Goal: Task Accomplishment & Management: Manage account settings

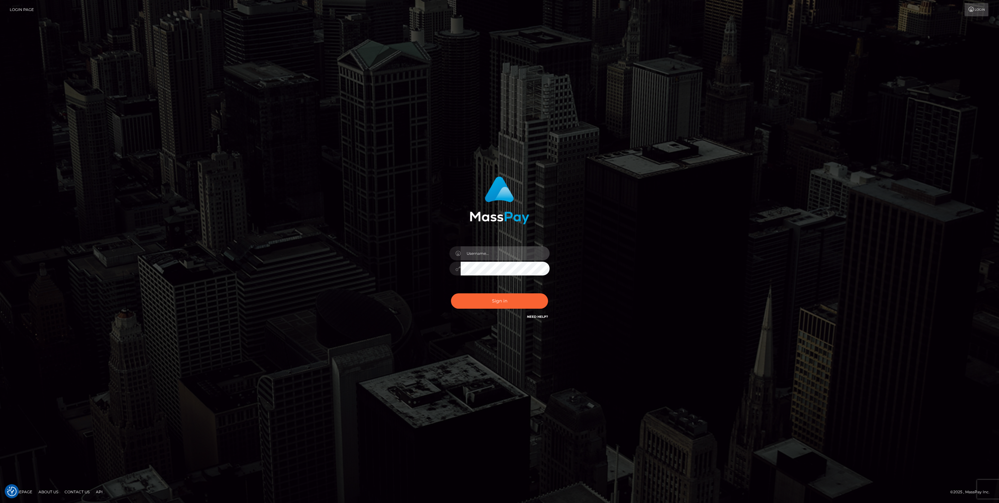
type input "jlo"
click at [491, 299] on button "Sign in" at bounding box center [499, 300] width 97 height 15
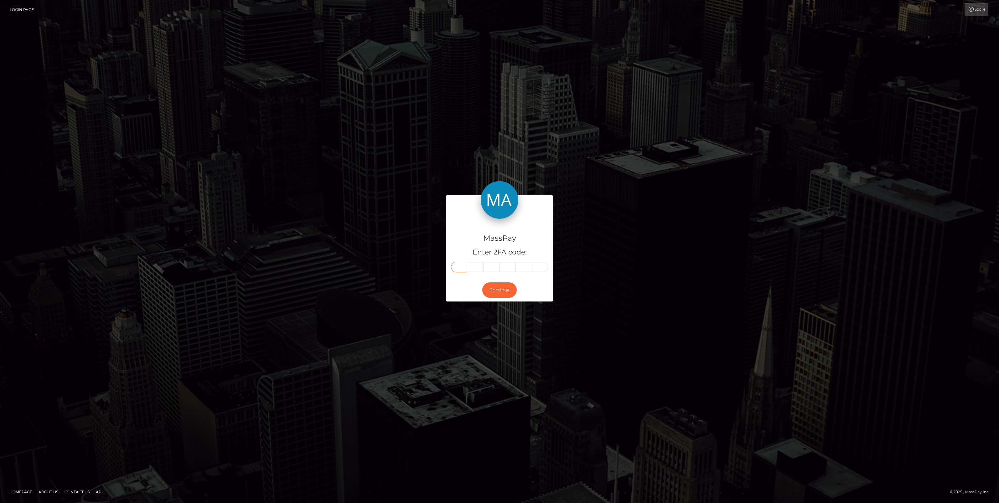
paste input "5"
type input "5"
type input "4"
type input "1"
type input "5"
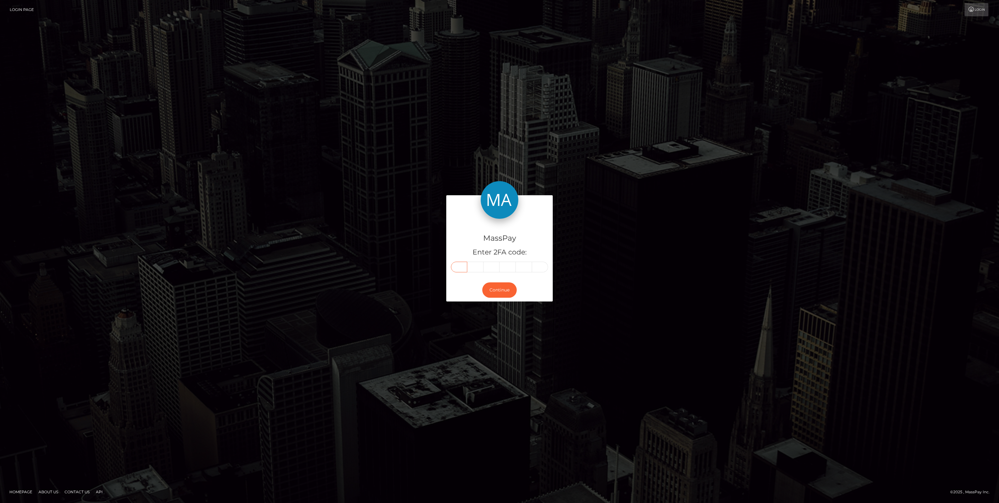
type input "2"
type input "9"
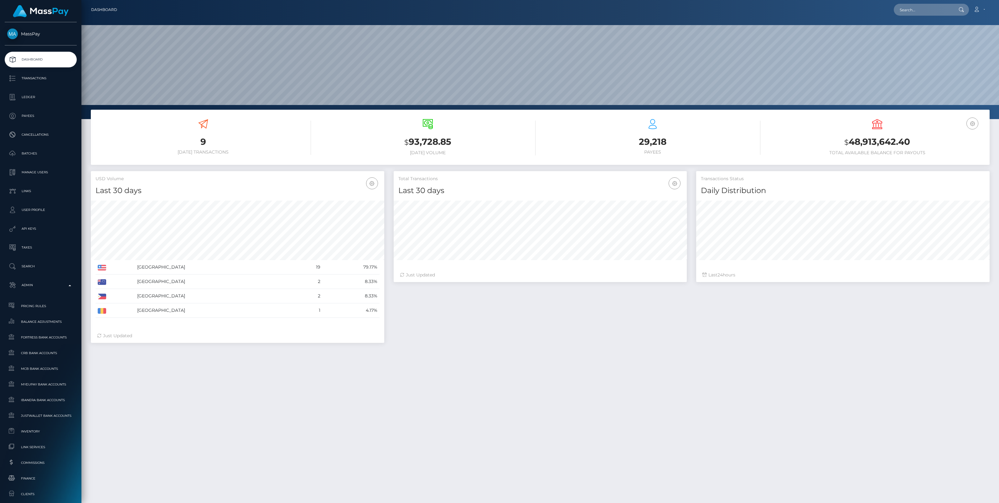
click at [41, 323] on span "Balance Adjustments" at bounding box center [40, 321] width 67 height 7
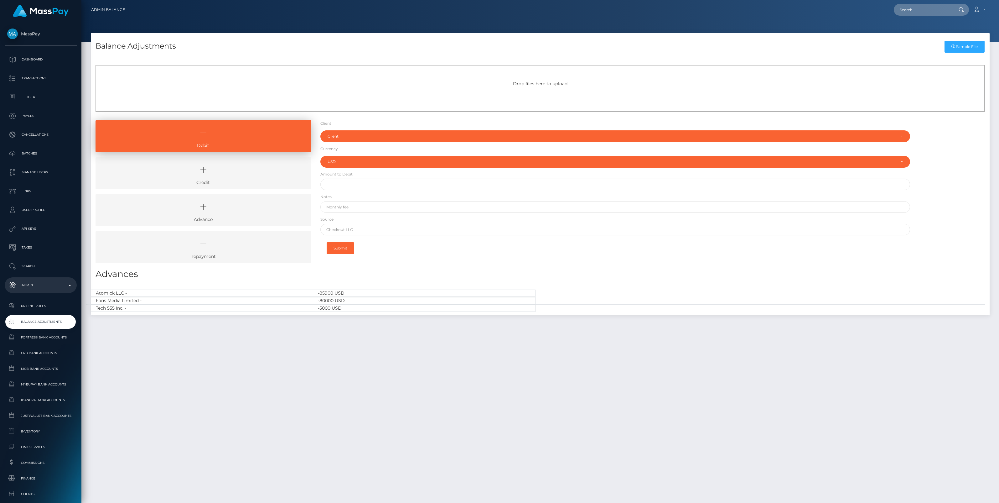
select select "USD"
click at [231, 176] on icon at bounding box center [203, 169] width 201 height 19
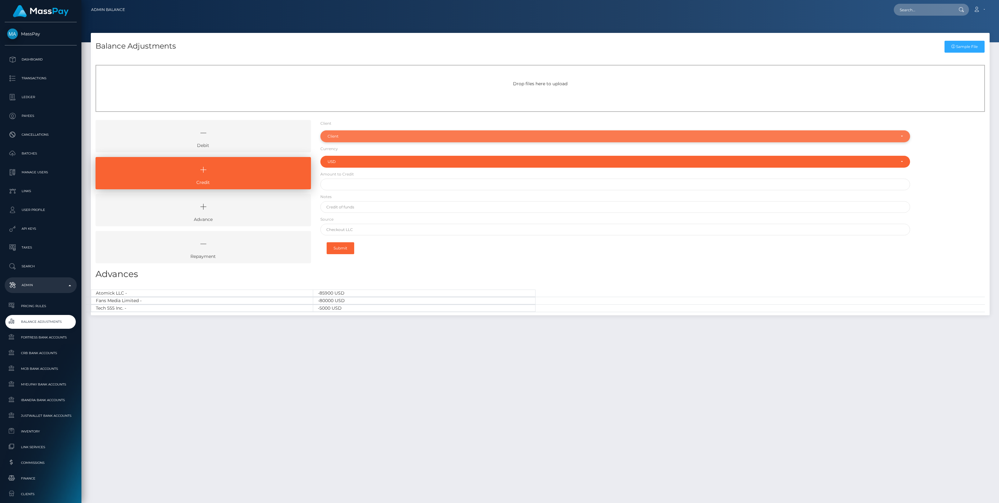
click at [346, 137] on div "Client" at bounding box center [612, 136] width 568 height 5
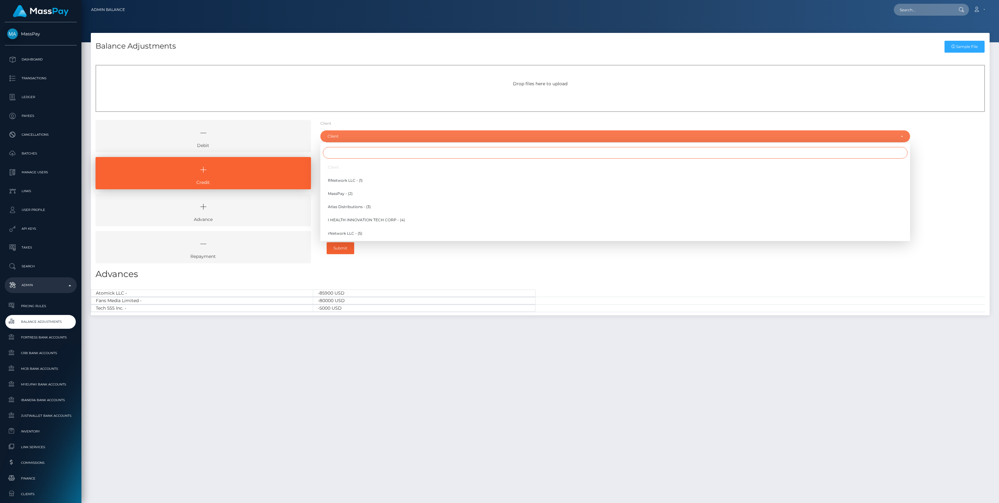
click at [341, 151] on input "Search" at bounding box center [615, 153] width 585 height 12
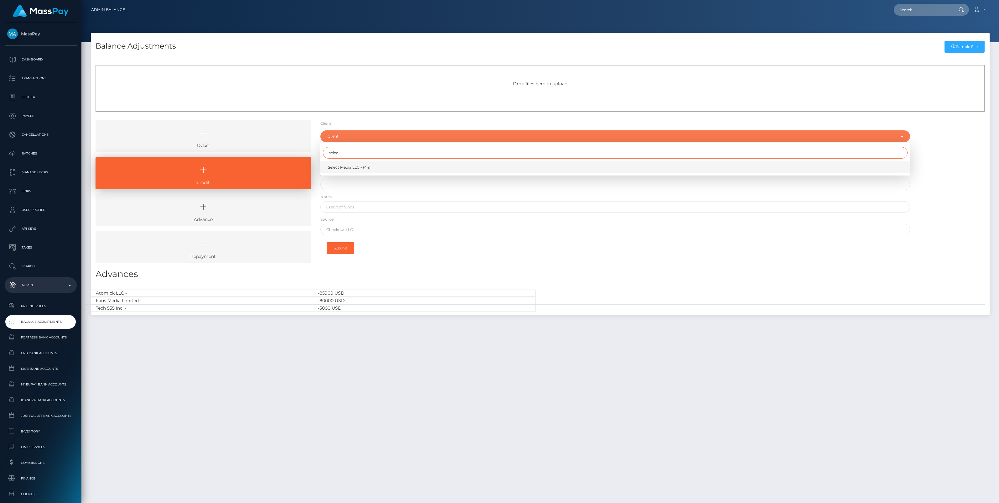
type input "selec"
click at [349, 165] on span "Select Media LLC - (44)" at bounding box center [349, 167] width 43 height 6
select select "44"
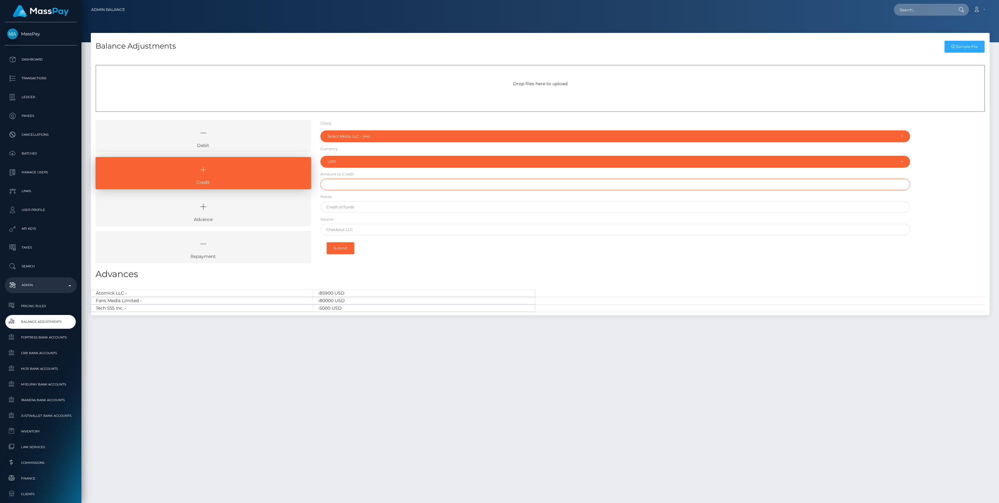
click at [345, 185] on input "text" at bounding box center [615, 185] width 590 height 12
type input "$1,000,000.00"
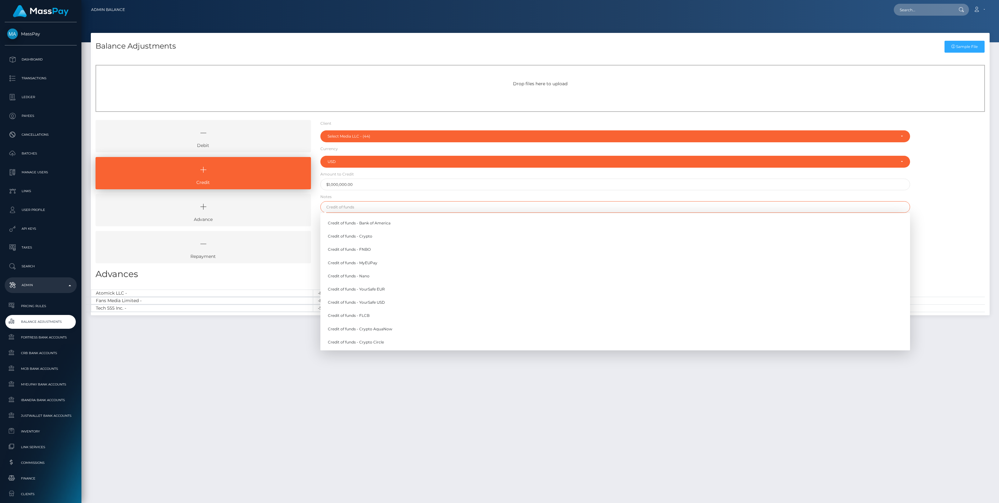
click at [342, 206] on input "text" at bounding box center [615, 207] width 590 height 12
click at [361, 250] on link "Credit of funds - FNBO" at bounding box center [615, 250] width 590 height 12
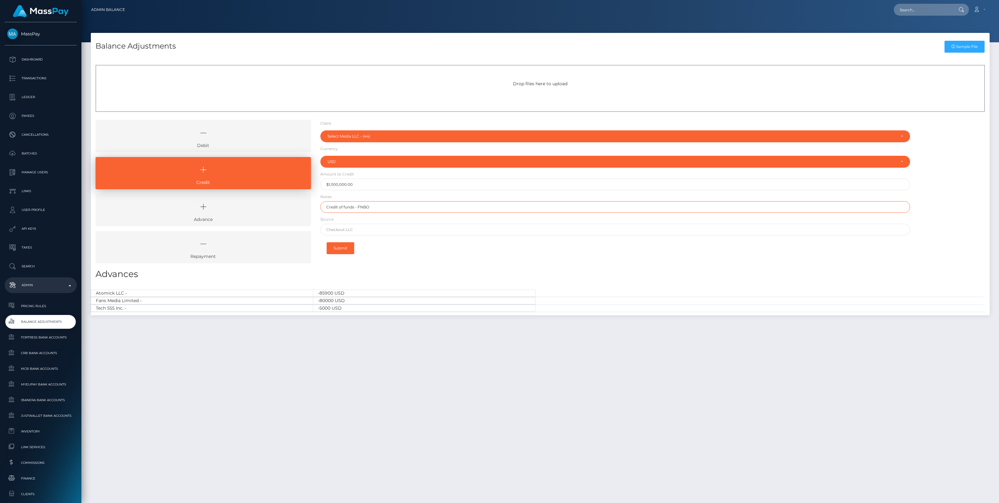
click at [363, 207] on input "Credit of funds - FNBO" at bounding box center [615, 207] width 590 height 12
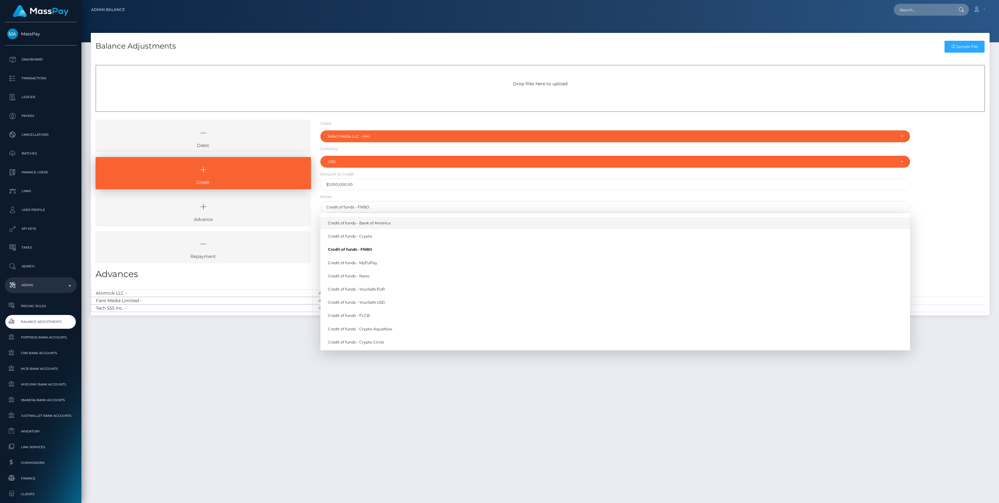
click at [365, 222] on link "Credit of funds - Bank of America" at bounding box center [615, 223] width 590 height 12
type input "Credit of funds - Bank of America"
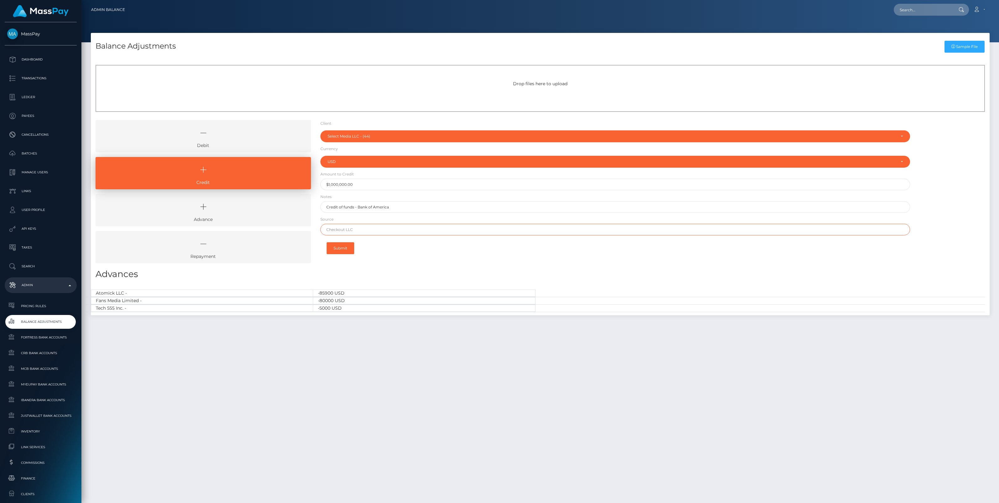
click at [351, 229] on input "text" at bounding box center [615, 230] width 590 height 12
type input "Chase"
click at [344, 245] on button "Submit" at bounding box center [341, 248] width 28 height 12
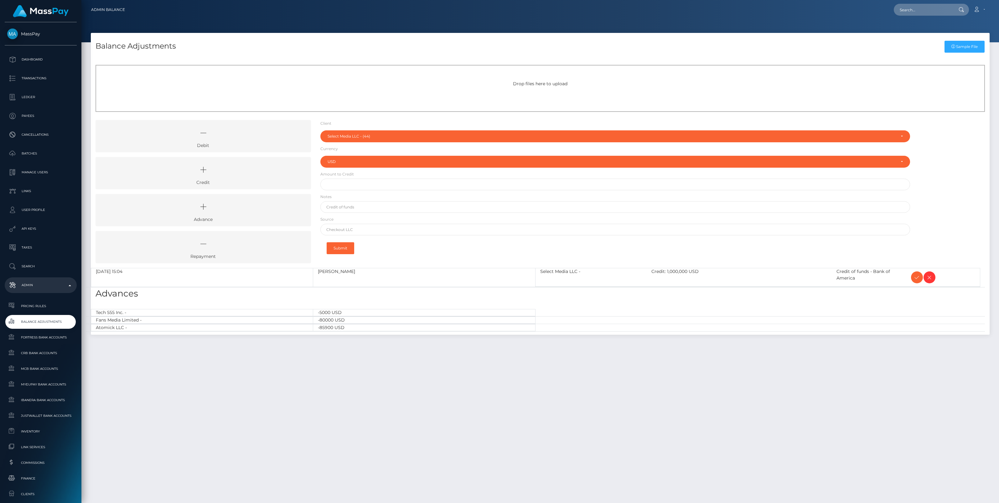
select select "44"
select select "USD"
click at [917, 276] on icon at bounding box center [918, 277] width 8 height 8
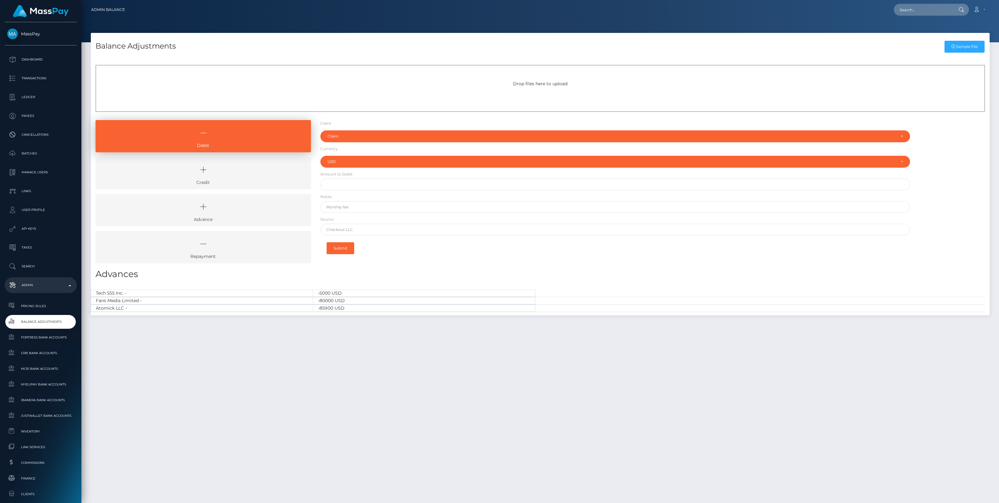
select select "USD"
drag, startPoint x: 260, startPoint y: 169, endPoint x: 283, endPoint y: 158, distance: 25.1
click at [260, 169] on icon at bounding box center [203, 169] width 201 height 19
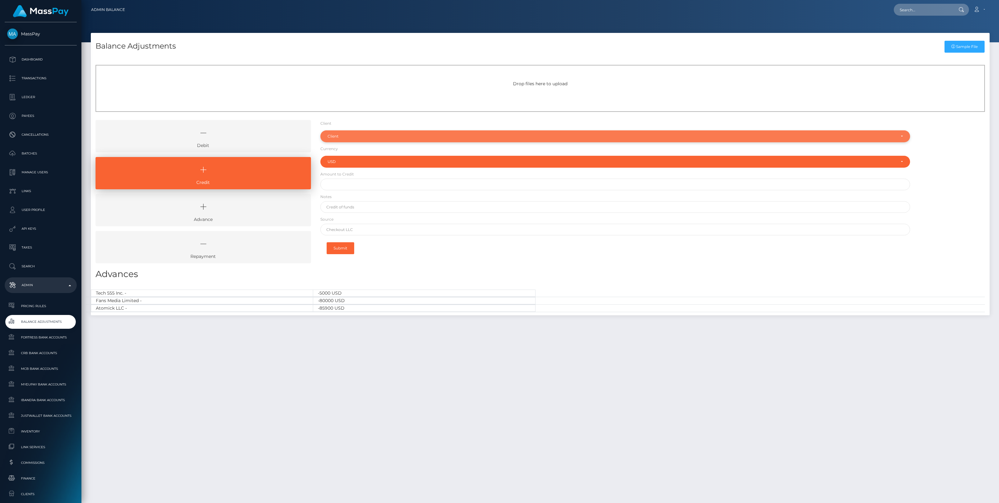
click at [350, 138] on div "Client" at bounding box center [612, 136] width 568 height 5
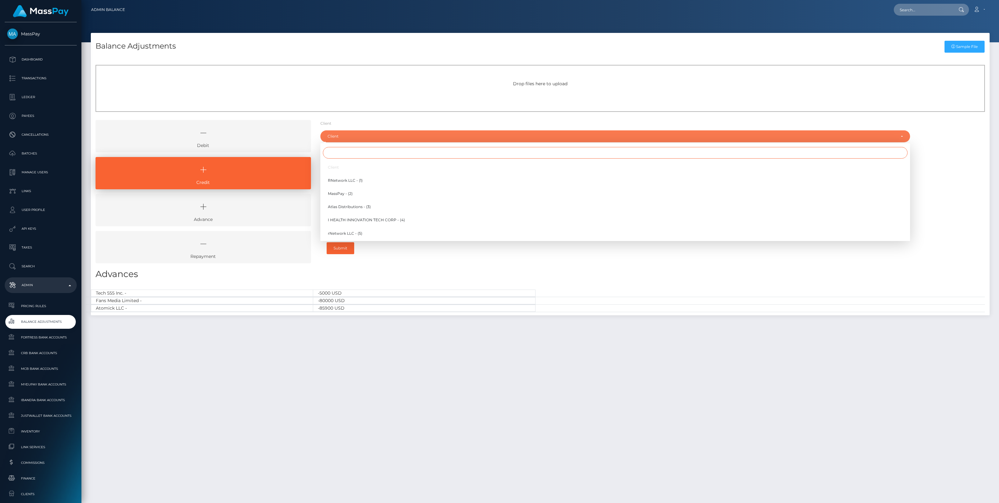
click at [335, 152] on input "Search" at bounding box center [615, 153] width 585 height 12
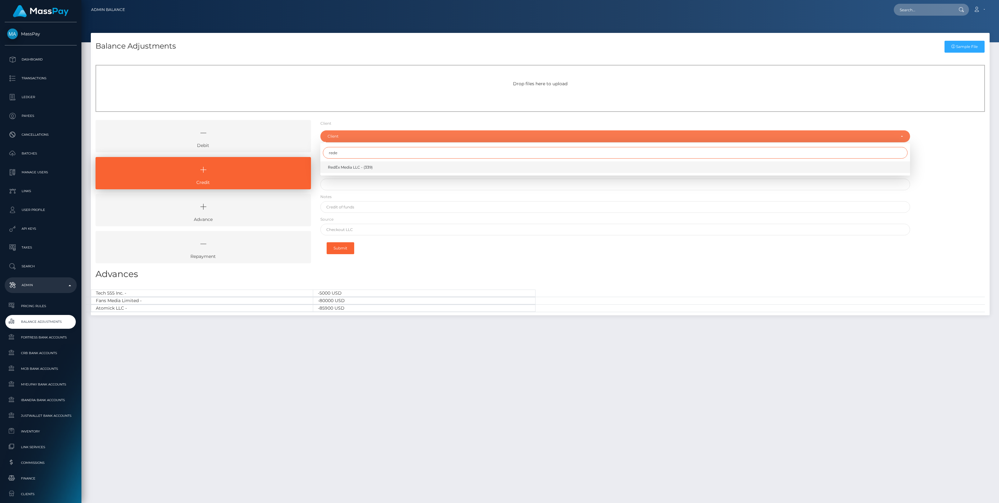
type input "rede"
click at [349, 168] on span "RedEx Media LLC - (339)" at bounding box center [350, 167] width 45 height 6
select select "339"
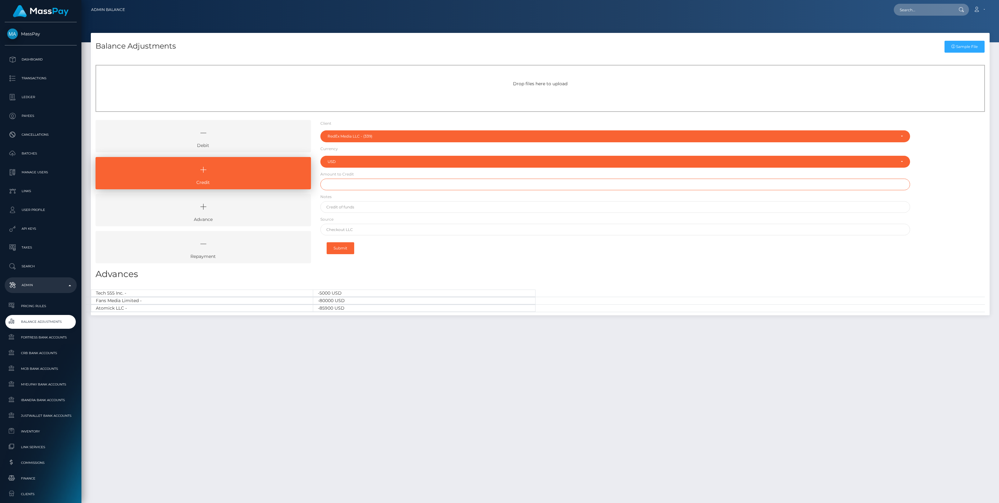
click at [345, 185] on input "text" at bounding box center [615, 185] width 590 height 12
type input "$150,000.00"
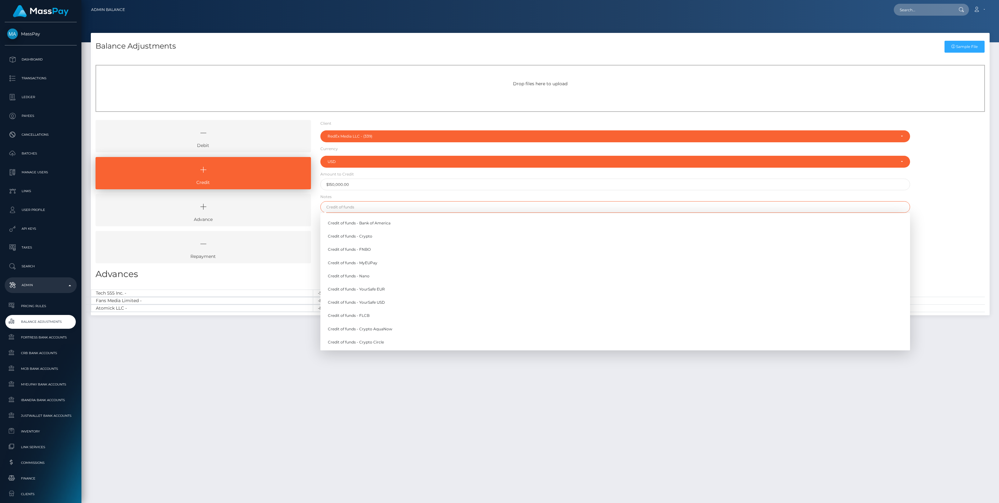
click at [355, 210] on input "text" at bounding box center [615, 207] width 590 height 12
click at [386, 302] on link "Credit of funds - YourSafe USD" at bounding box center [615, 303] width 590 height 12
type input "Credit of funds - YourSafe USD"
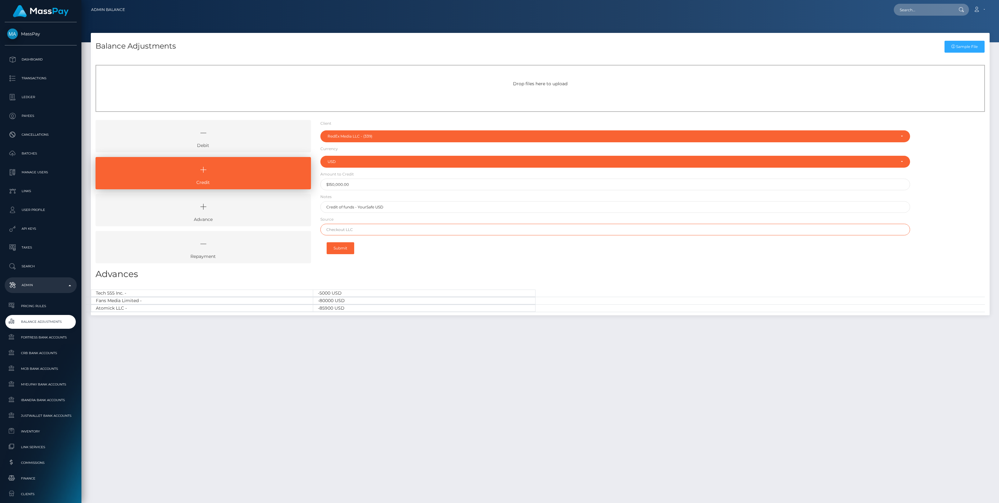
click at [364, 230] on input "text" at bounding box center [615, 230] width 590 height 12
type input "Chase"
click at [343, 248] on button "Submit" at bounding box center [341, 248] width 28 height 12
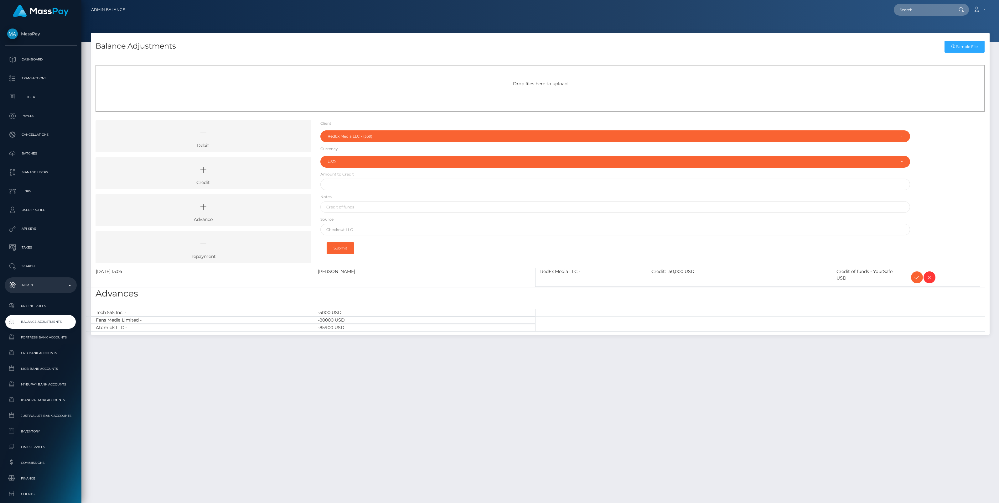
select select "339"
select select "USD"
click at [916, 276] on icon at bounding box center [918, 277] width 8 height 8
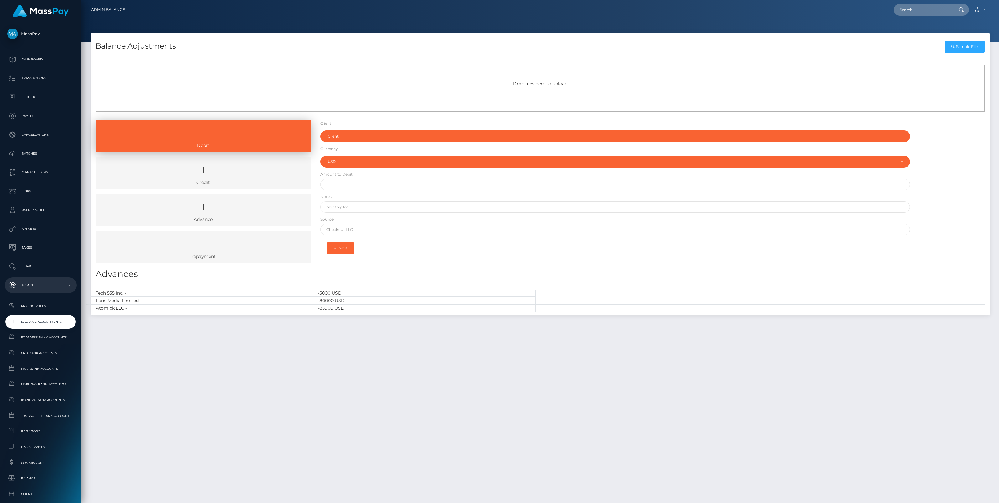
select select "USD"
click at [903, 10] on input "text" at bounding box center [923, 10] width 59 height 12
paste input "f93c8471-9d69-11f0-bd85-0694aced620b"
type input "f93c8471-9d69-11f0-bd85-0694aced620b"
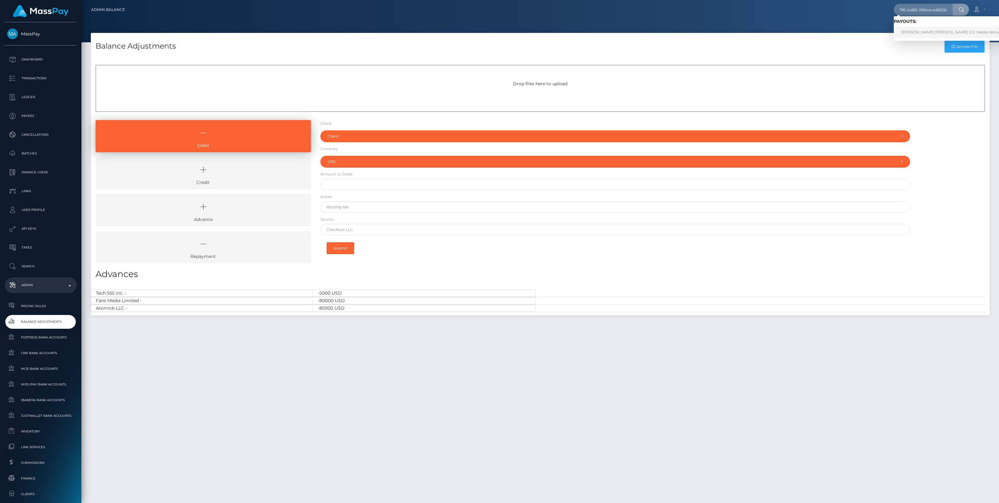
click at [934, 32] on link "ALEXANDRU CRISTIAN ILIE (CC Media Network - CamContacts)" at bounding box center [969, 33] width 150 height 12
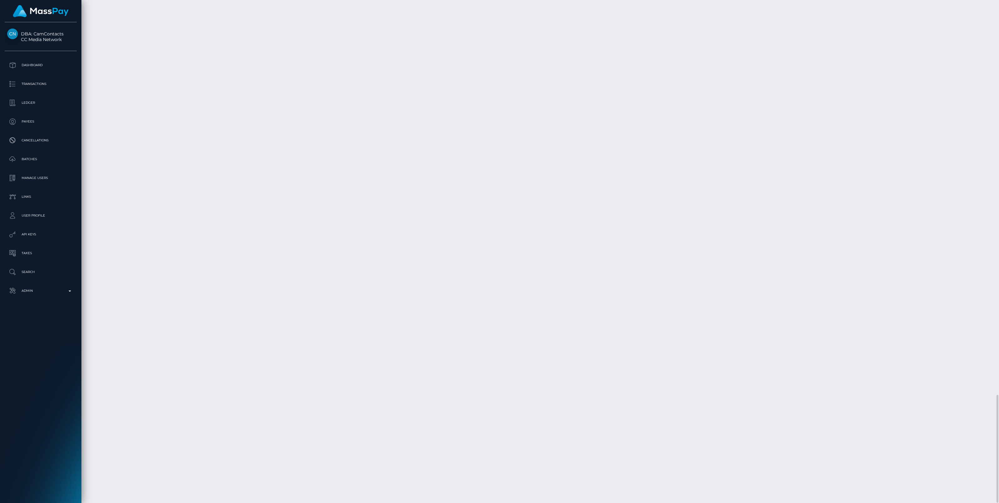
scroll to position [75, 294]
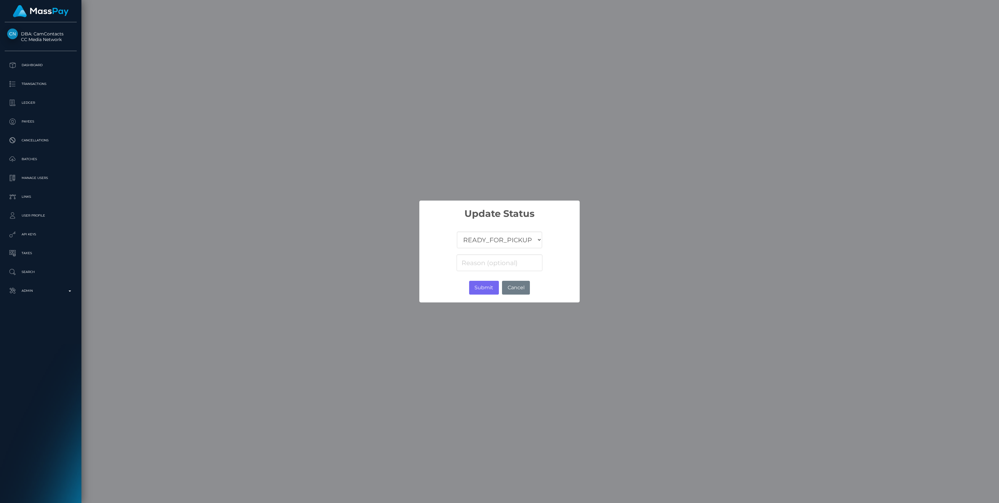
click at [486, 240] on select "COMPLETED CANCELLED READY_FOR_PICKUP PROCESSING" at bounding box center [499, 240] width 85 height 17
select select "CANCELLED"
click at [457, 232] on select "COMPLETED CANCELLED READY_FOR_PICKUP PROCESSING" at bounding box center [499, 240] width 85 height 17
click at [485, 267] on input at bounding box center [500, 262] width 86 height 17
paste input "Return of transaction #30VAHN7R, Transaction not accepted by beneficiary bank, …"
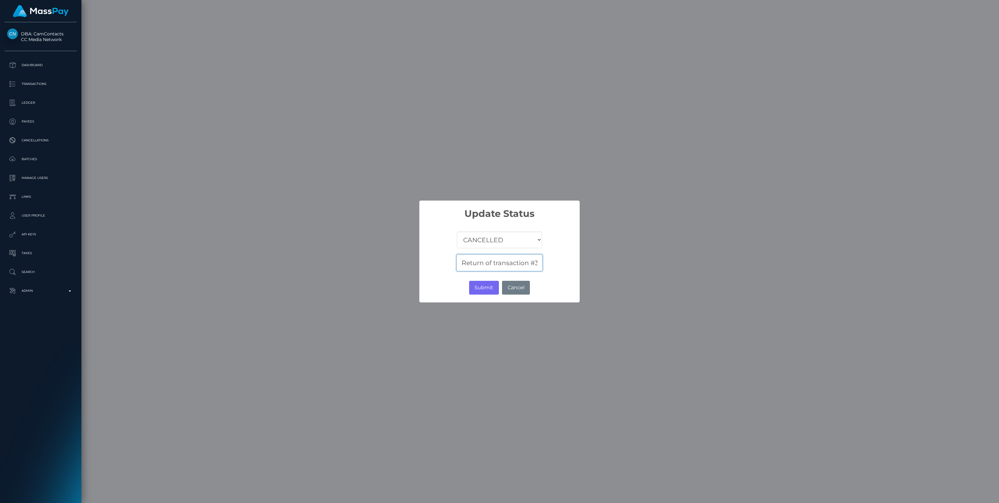
scroll to position [0, 368]
type input "Return of transaction #30VAHN7R, Transaction not accepted by beneficiary bank, …"
click at [482, 284] on button "Submit" at bounding box center [484, 288] width 30 height 14
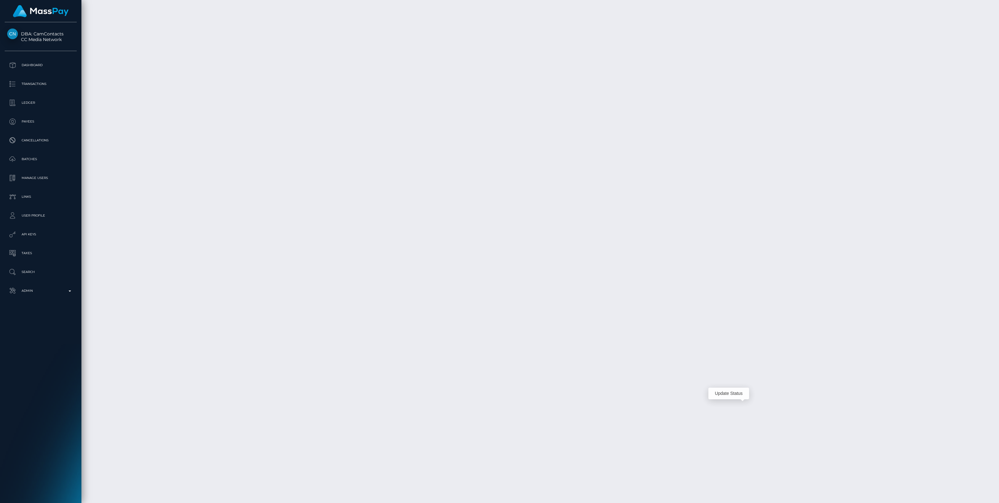
scroll to position [75, 294]
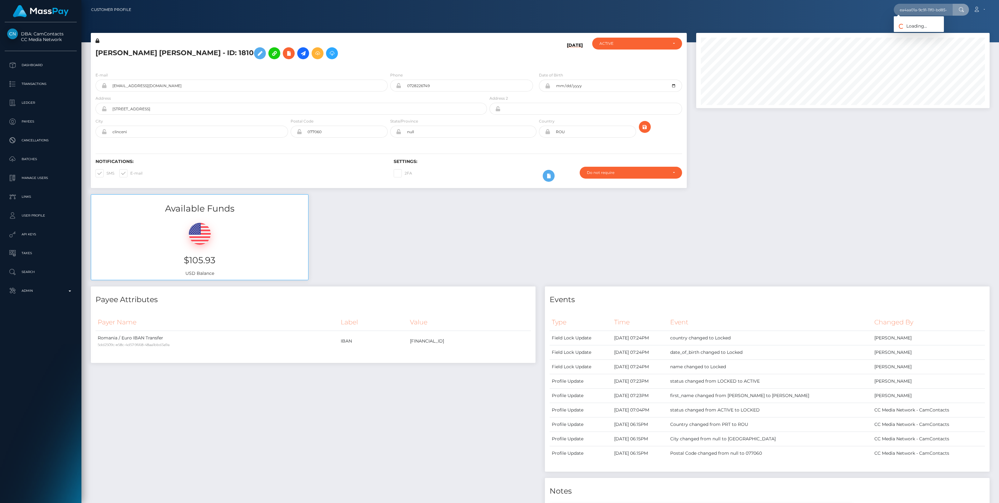
scroll to position [75, 294]
type input "ea4aa01a-9c91-11f0-bd85-0694aced620b"
click at [917, 32] on link "DAVIDE CARMELO DI LEONFORTE (Unlockt.me - )" at bounding box center [938, 33] width 88 height 12
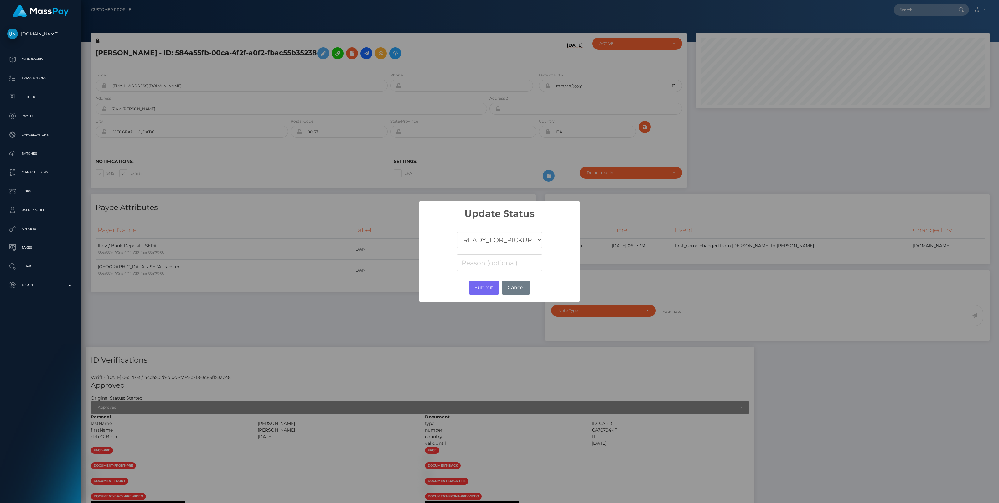
scroll to position [75, 294]
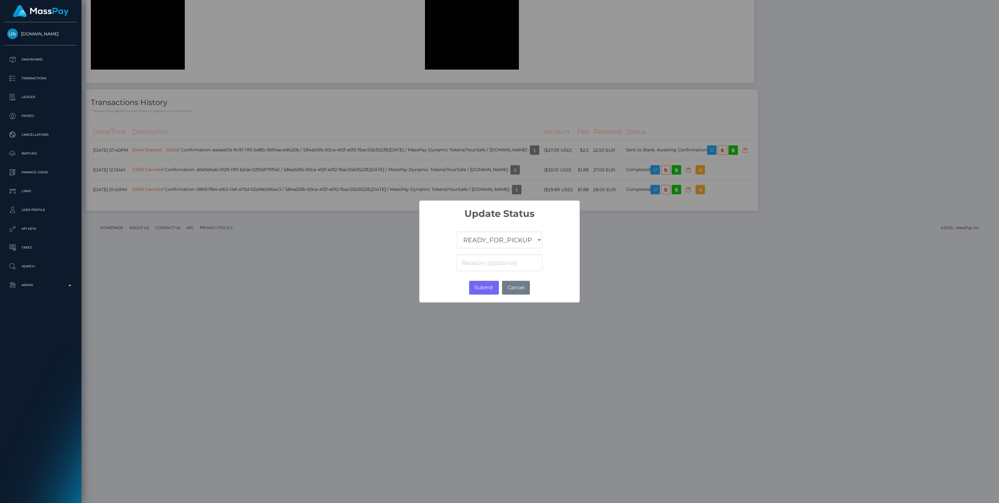
click at [473, 245] on select "COMPLETED CANCELLED READY_FOR_PICKUP PROCESSING" at bounding box center [499, 240] width 85 height 17
select select "CANCELLED"
click at [457, 232] on select "COMPLETED CANCELLED READY_FOR_PICKUP PROCESSING" at bounding box center [499, 240] width 85 height 17
click at [505, 264] on input at bounding box center [500, 262] width 86 height 17
paste input "Return of transaction #HXIHEEH8, Transaction not accepted by beneficiary bank, …"
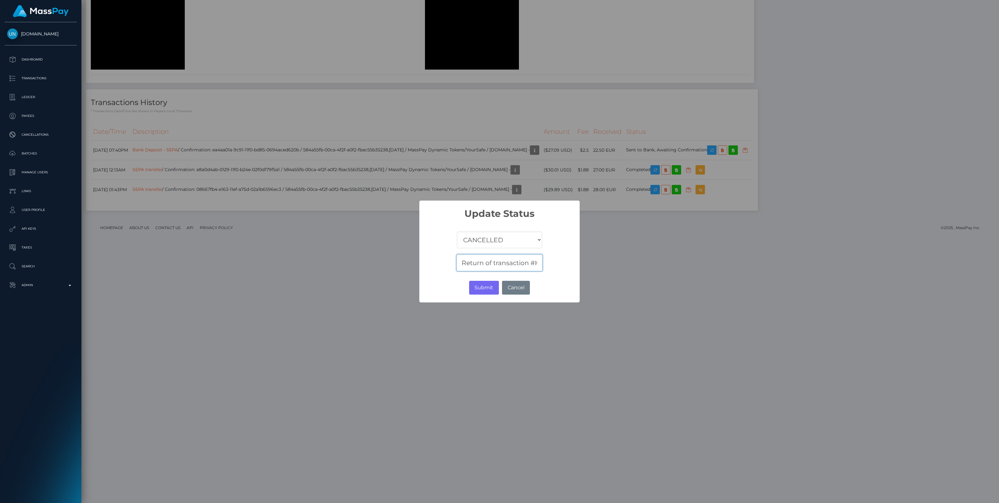
scroll to position [0, 367]
type input "Return of transaction #HXIHEEH8, Transaction not accepted by beneficiary bank, …"
click at [486, 287] on button "Submit" at bounding box center [484, 288] width 30 height 14
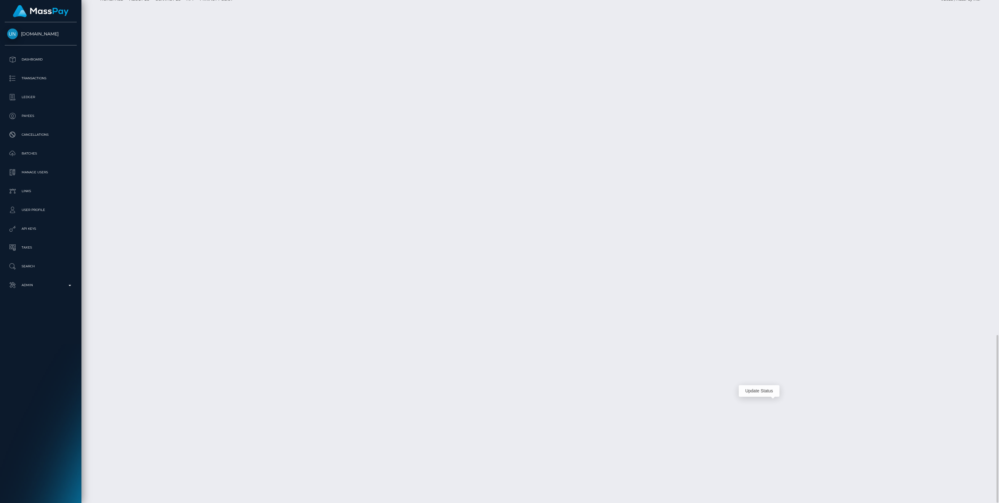
scroll to position [75, 294]
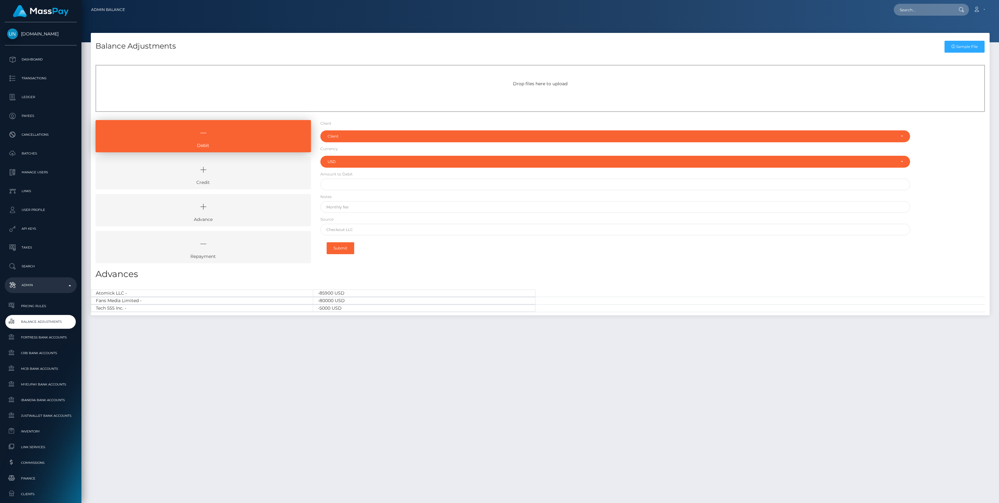
select select "USD"
click at [242, 170] on icon at bounding box center [203, 169] width 201 height 19
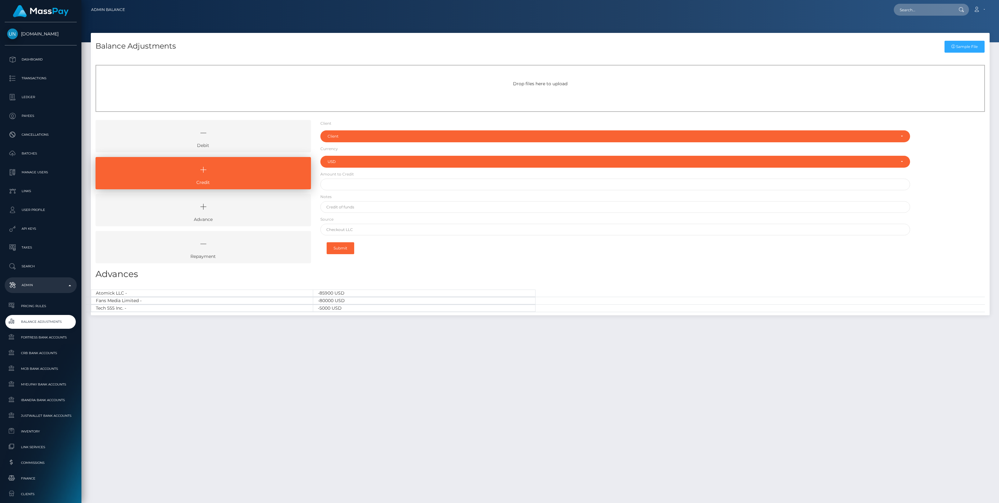
click at [254, 137] on icon at bounding box center [203, 132] width 201 height 19
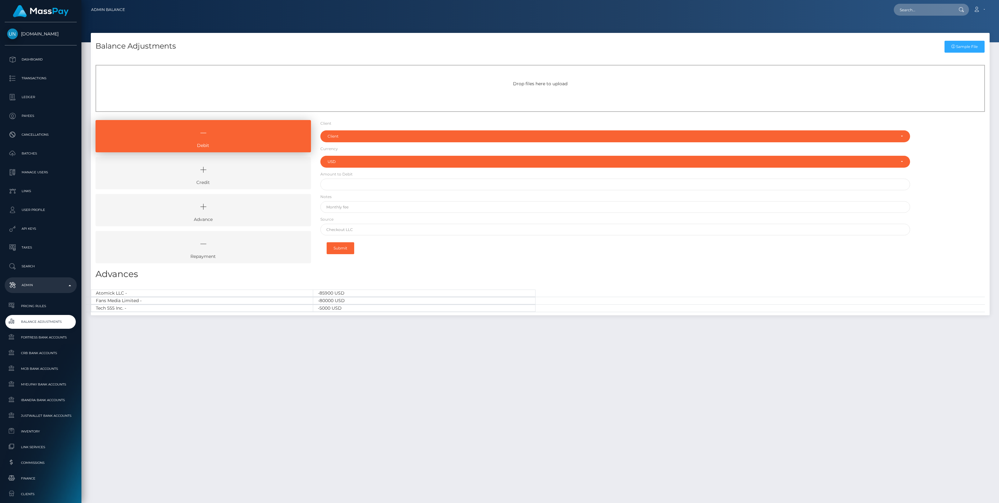
click at [256, 178] on icon at bounding box center [203, 169] width 201 height 19
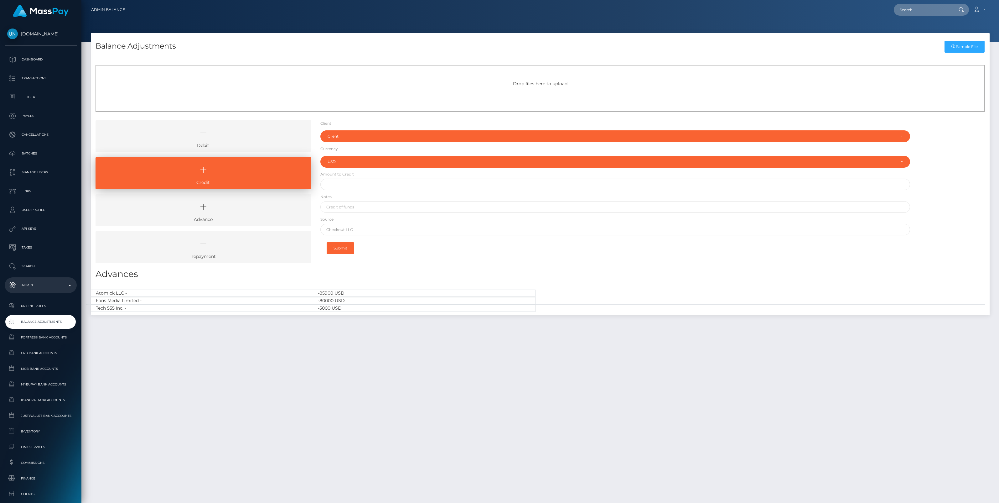
drag, startPoint x: 250, startPoint y: 140, endPoint x: 247, endPoint y: 159, distance: 18.7
click at [250, 140] on icon at bounding box center [203, 132] width 201 height 19
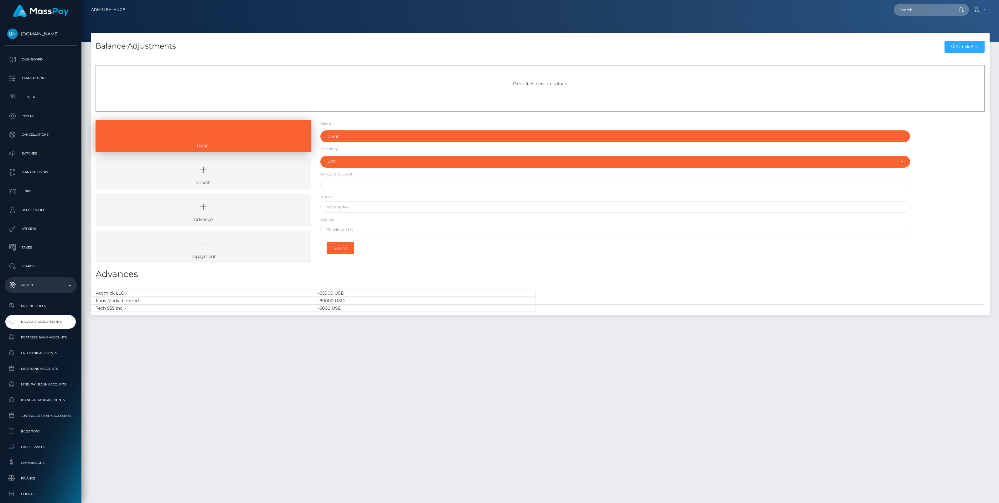
click at [226, 181] on link "Credit" at bounding box center [204, 173] width 216 height 32
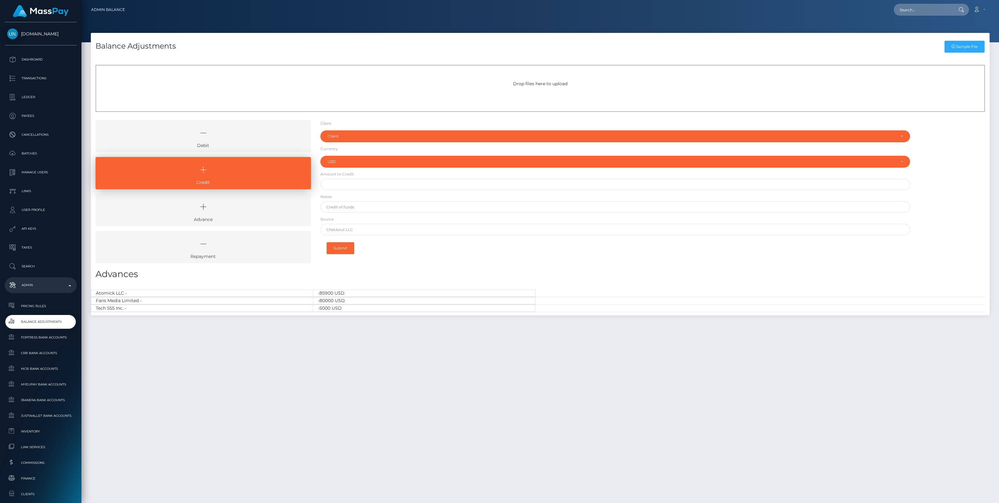
click at [245, 137] on icon at bounding box center [203, 132] width 201 height 19
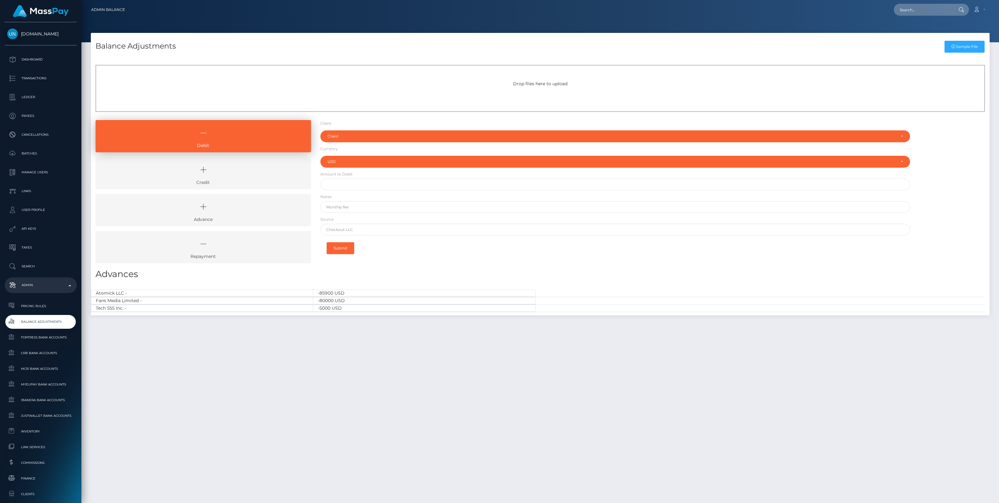
click at [247, 176] on icon at bounding box center [203, 169] width 201 height 19
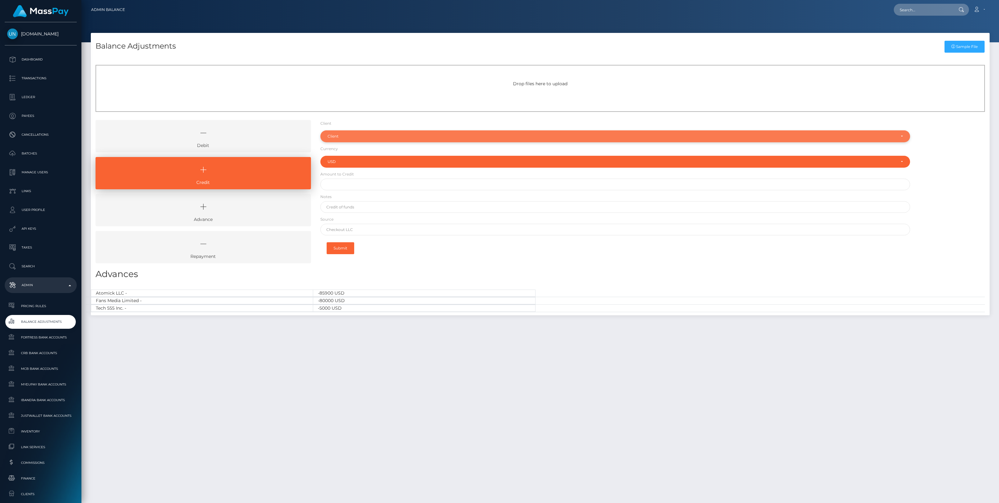
click at [342, 134] on div "Client" at bounding box center [612, 136] width 568 height 5
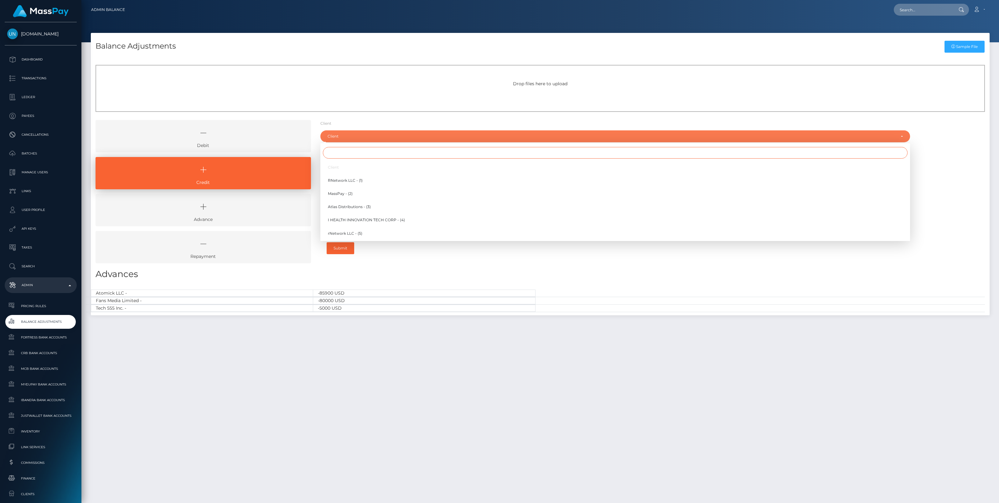
click at [341, 154] on input "Search" at bounding box center [615, 153] width 585 height 12
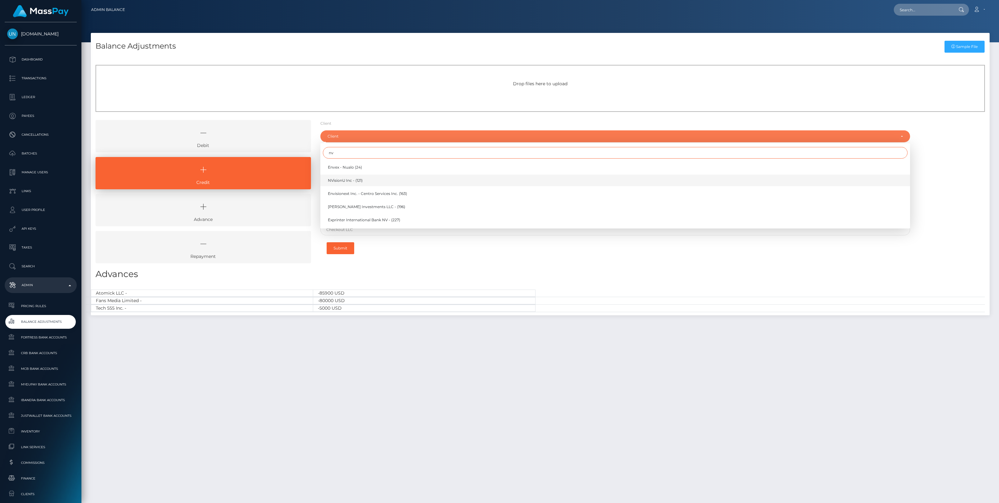
type input "nv"
click at [347, 181] on span "NVisionU Inc - (121)" at bounding box center [345, 181] width 35 height 6
select select "121"
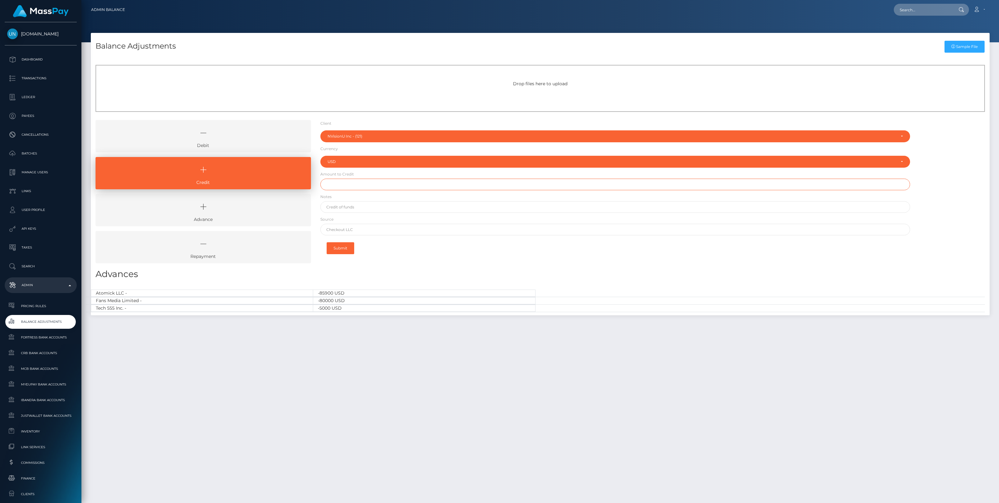
click at [355, 186] on input "text" at bounding box center [615, 185] width 590 height 12
type input "$7,000.00"
click at [350, 208] on input "text" at bounding box center [615, 207] width 590 height 12
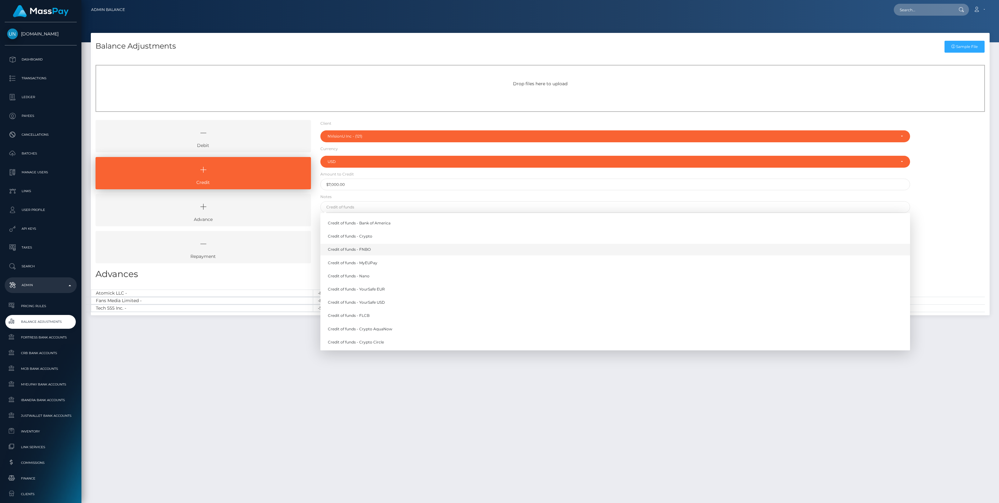
click at [378, 249] on link "Credit of funds - FNBO" at bounding box center [615, 250] width 590 height 12
type input "Credit of funds - FNBO"
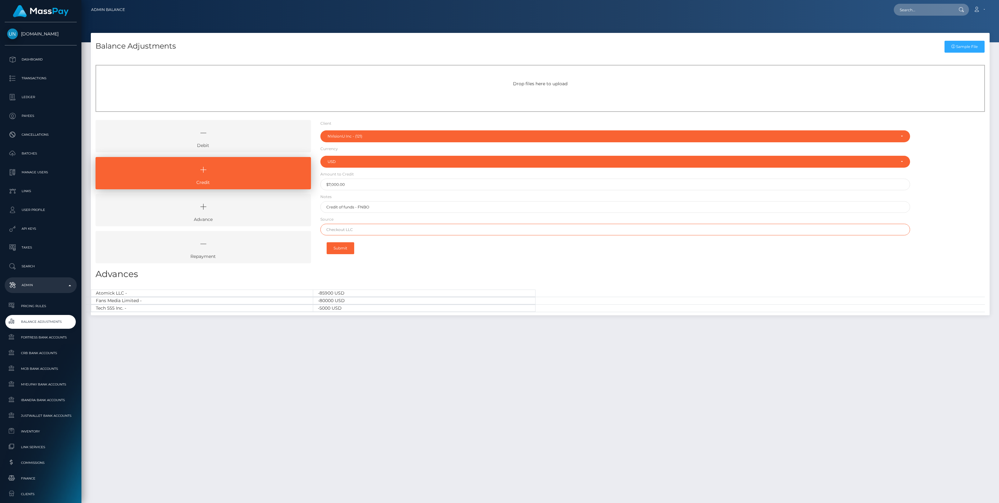
click at [344, 229] on input "text" at bounding box center [615, 230] width 590 height 12
paste input "WELLS FARGO"
type input "WELLS FARGO"
click at [337, 248] on button "Submit" at bounding box center [341, 248] width 28 height 12
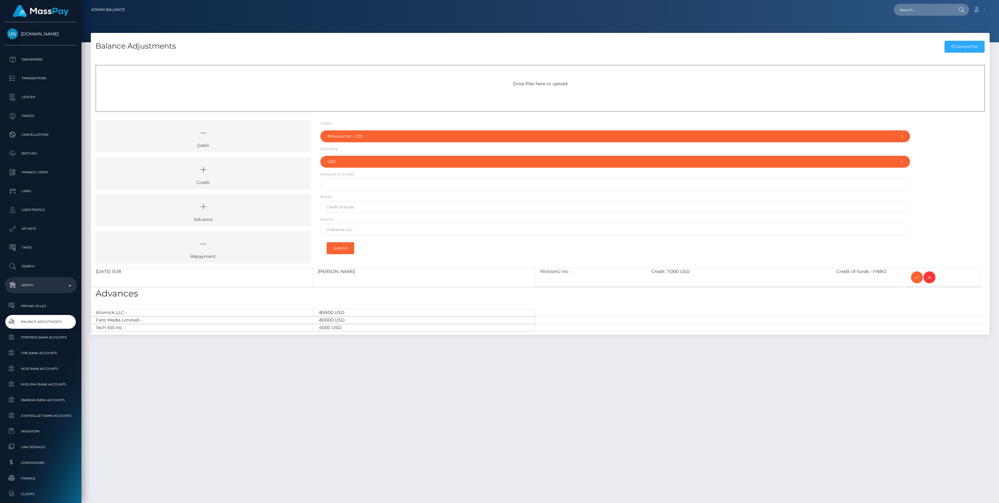
select select "121"
select select "USD"
drag, startPoint x: 220, startPoint y: 173, endPoint x: 287, endPoint y: 157, distance: 68.5
click at [220, 173] on icon at bounding box center [203, 169] width 201 height 19
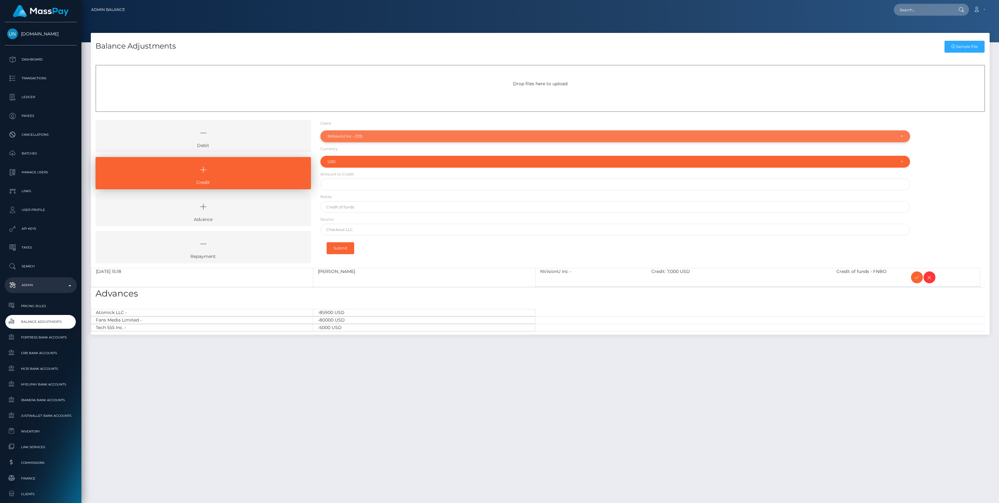
click at [376, 135] on div "NVisionU Inc - (121)" at bounding box center [612, 136] width 568 height 5
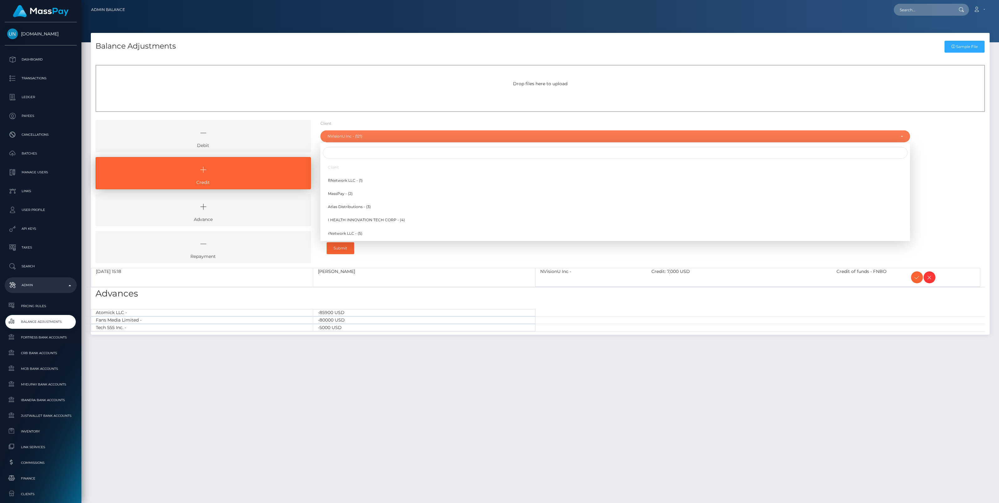
scroll to position [1263, 0]
click at [351, 154] on input "Search" at bounding box center [615, 153] width 585 height 12
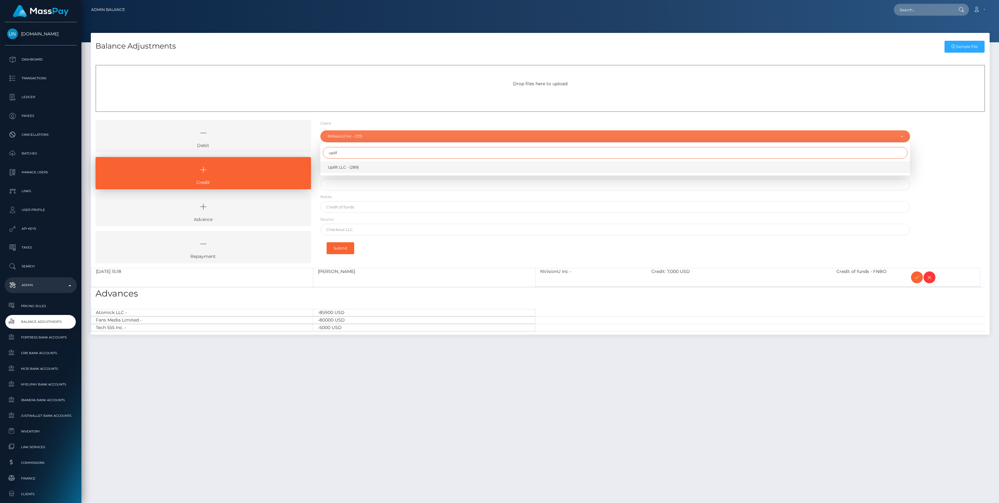
type input "uplif"
click at [342, 168] on span "Uplift LLC - (289)" at bounding box center [343, 167] width 31 height 6
select select "289"
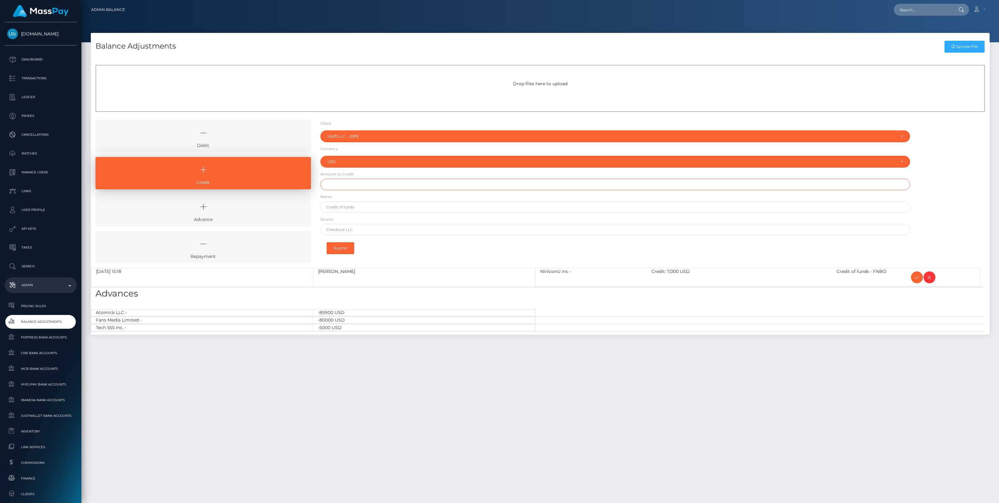
click at [356, 179] on input "text" at bounding box center [615, 185] width 590 height 12
paste input "100,000.00"
type input "$100,000.00"
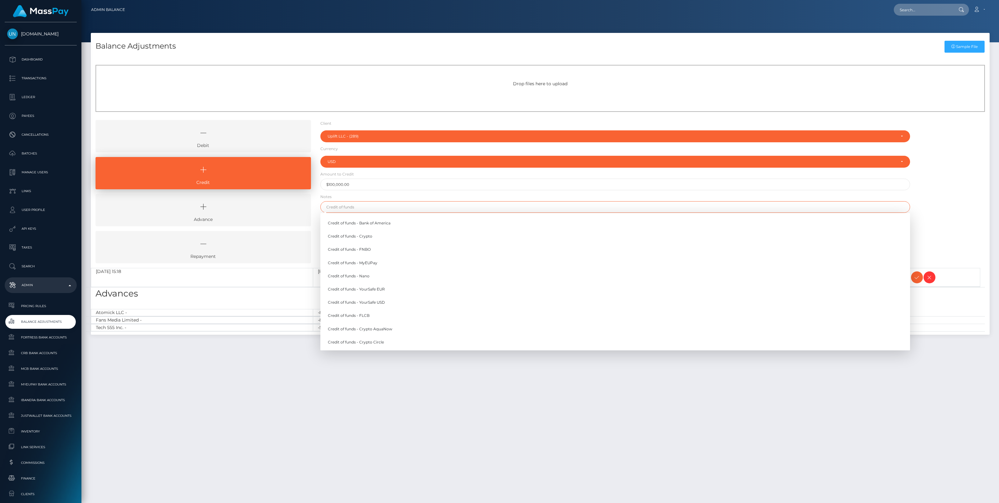
click at [355, 209] on input "text" at bounding box center [615, 207] width 590 height 12
click at [368, 251] on link "Credit of funds - FNBO" at bounding box center [615, 250] width 590 height 12
type input "Credit of funds - FNBO"
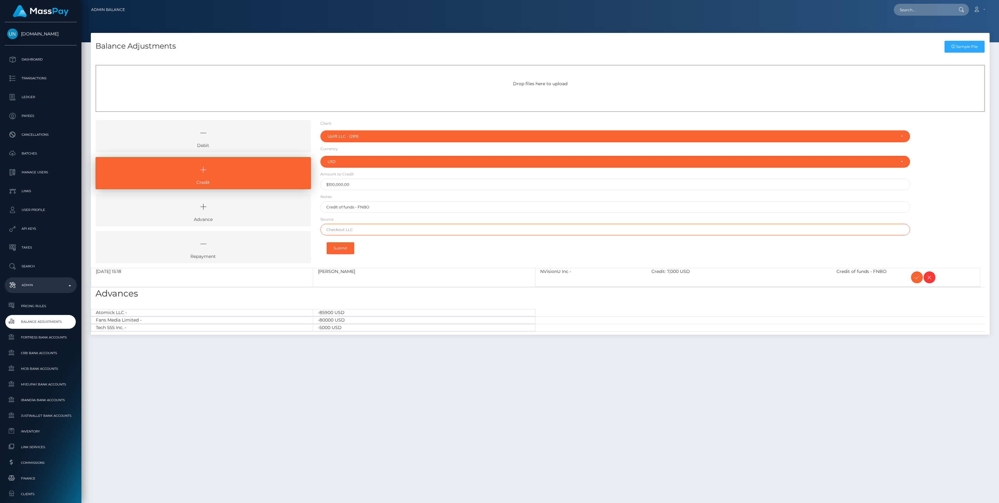
click at [339, 228] on input "text" at bounding box center [615, 230] width 590 height 12
paste input "VALLEY NATIONAL BANK"
type input "VALLEY NATIONAL BANK"
click at [343, 247] on button "Submit" at bounding box center [341, 248] width 28 height 12
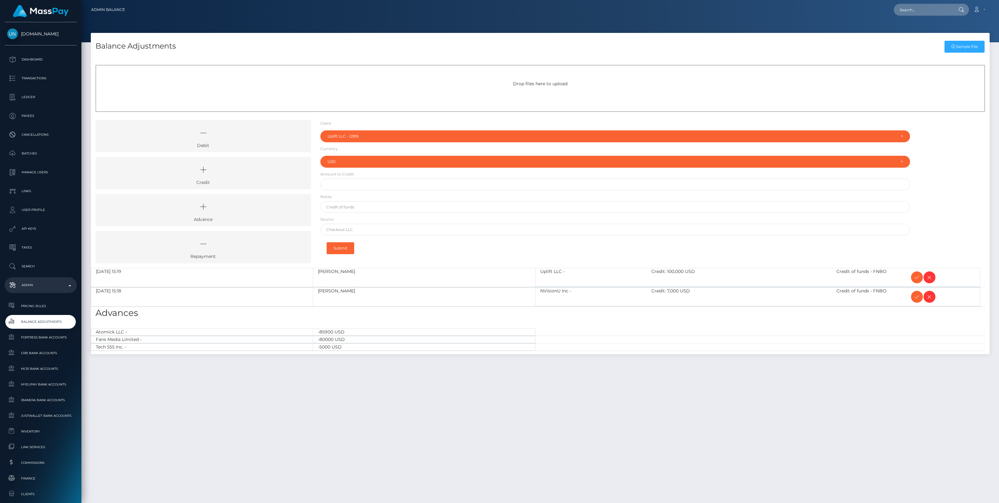
select select "289"
select select "USD"
click at [915, 277] on icon at bounding box center [918, 277] width 8 height 8
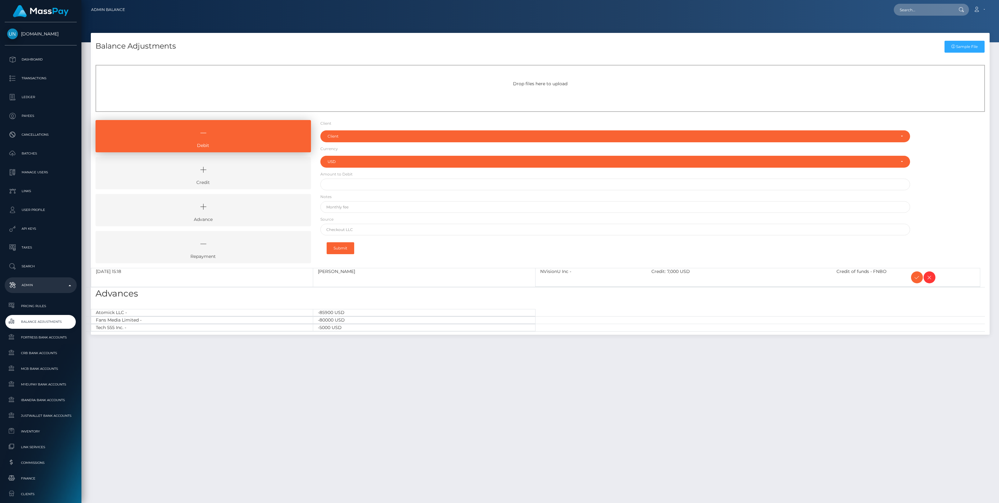
select select "USD"
click at [915, 278] on icon at bounding box center [918, 277] width 8 height 8
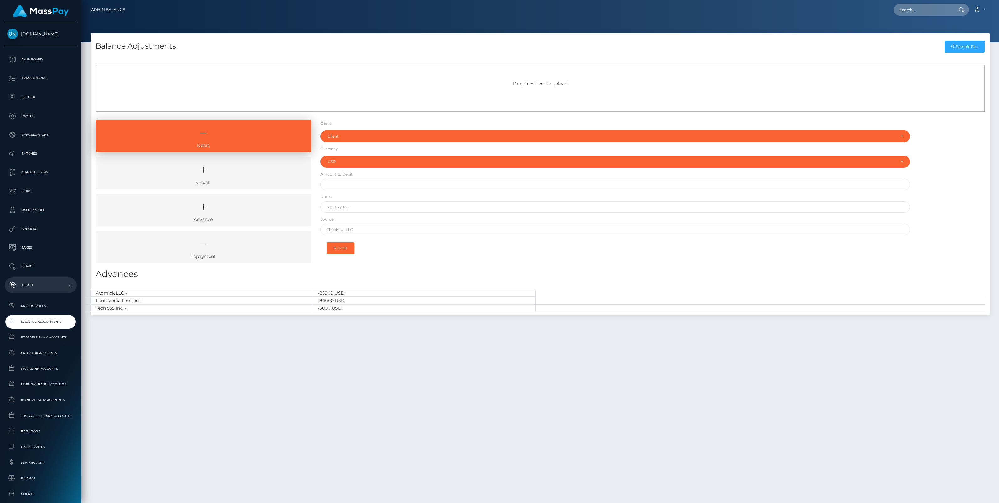
select select "USD"
click at [271, 176] on icon at bounding box center [203, 169] width 201 height 19
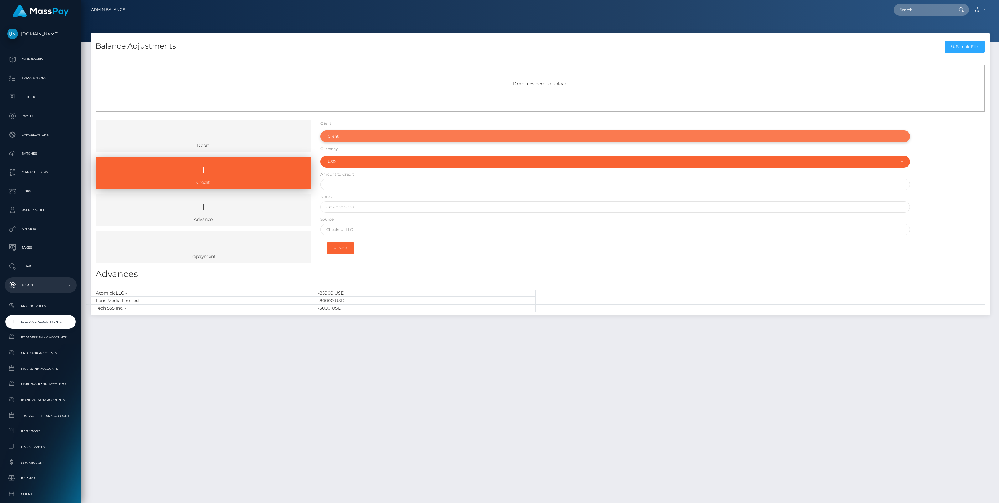
click at [357, 133] on div "Client" at bounding box center [615, 136] width 590 height 12
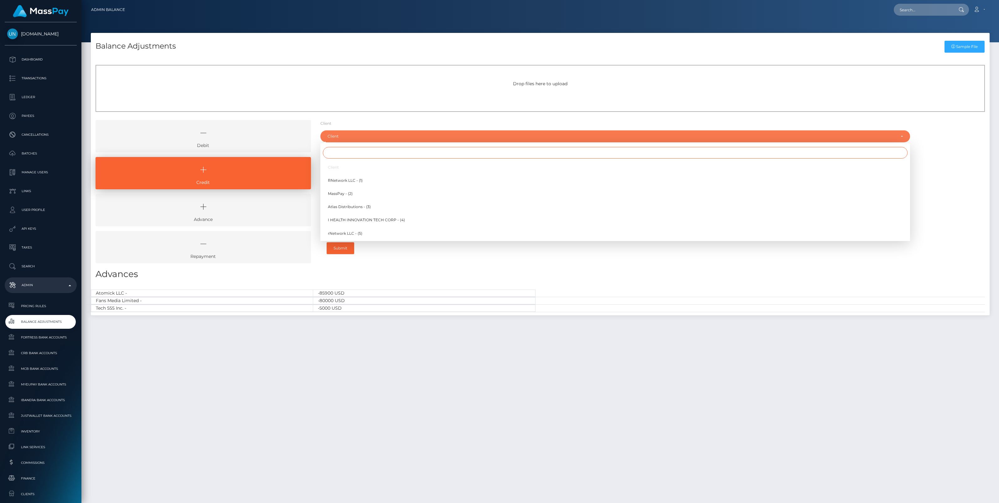
click at [340, 153] on input "Search" at bounding box center [615, 153] width 585 height 12
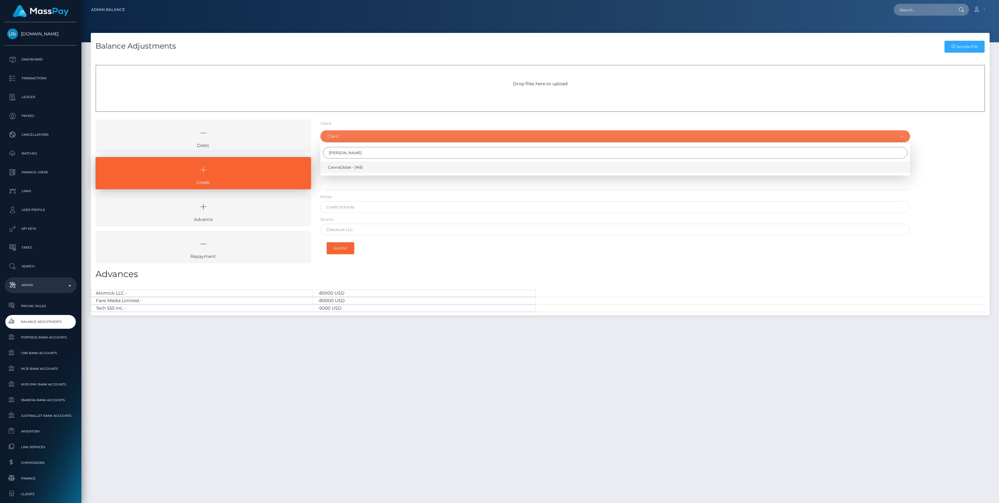
type input "cann"
click at [347, 167] on span "CannaGlobe - (145)" at bounding box center [345, 167] width 35 height 6
select select "145"
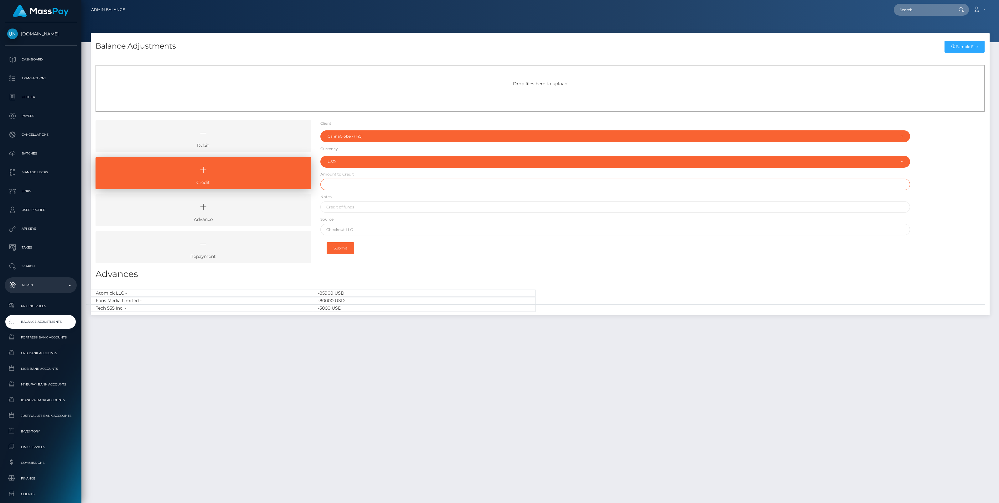
click at [338, 183] on input "text" at bounding box center [615, 185] width 590 height 12
paste input "11,000.00"
type input "$11,000.00"
click at [345, 210] on input "text" at bounding box center [615, 207] width 590 height 12
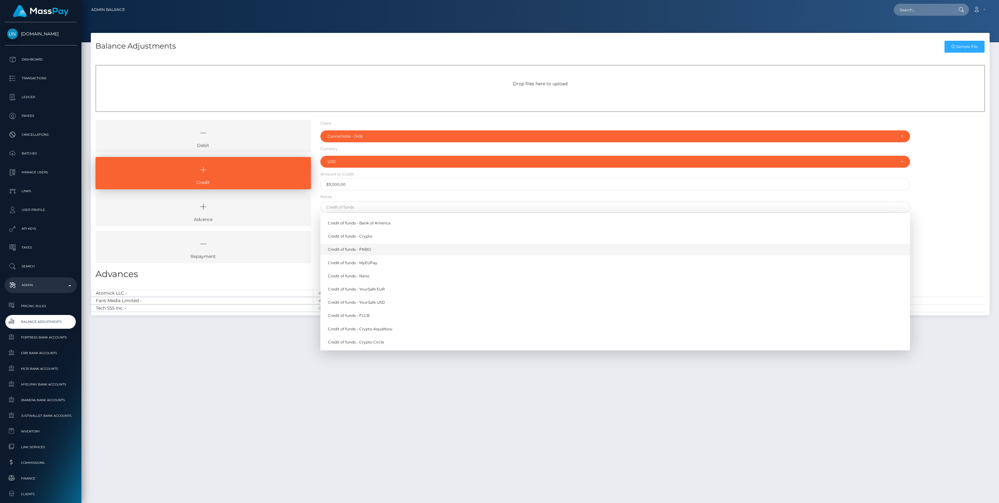
click at [358, 249] on link "Credit of funds - FNBO" at bounding box center [615, 250] width 590 height 12
type input "Credit of funds - FNBO"
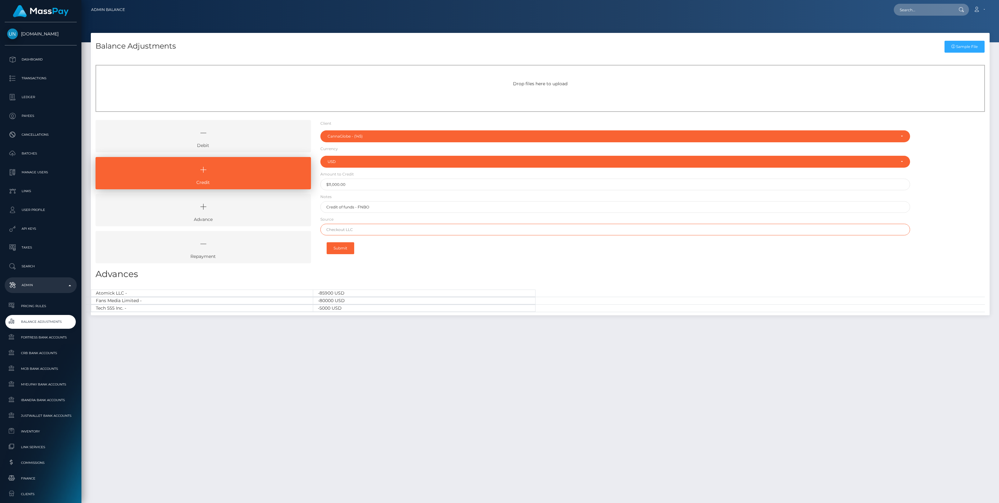
click at [339, 229] on input "text" at bounding box center [615, 230] width 590 height 12
paste input "AMARILLO NATIONAL BANK"
type input "AMARILLO NATIONAL BANK"
click at [343, 249] on button "Submit" at bounding box center [341, 248] width 28 height 12
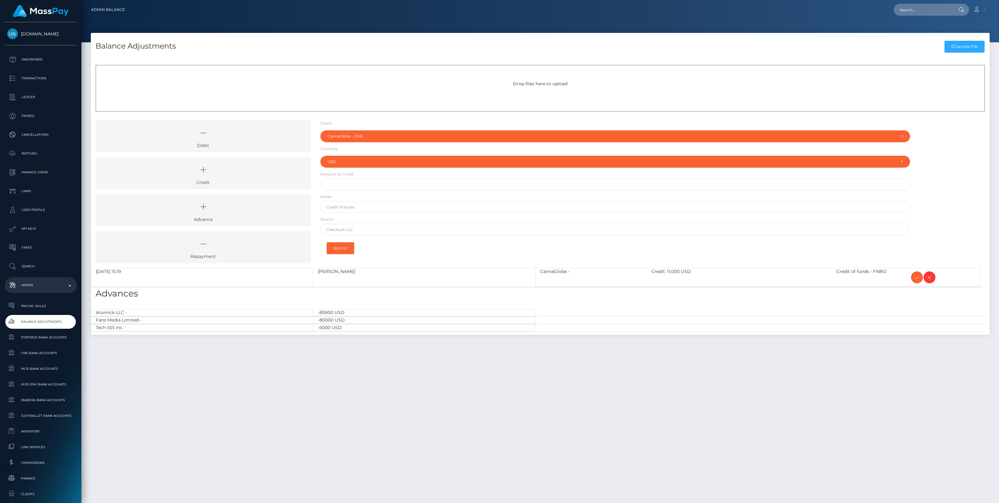
select select "145"
select select "USD"
click at [230, 178] on icon at bounding box center [203, 169] width 201 height 19
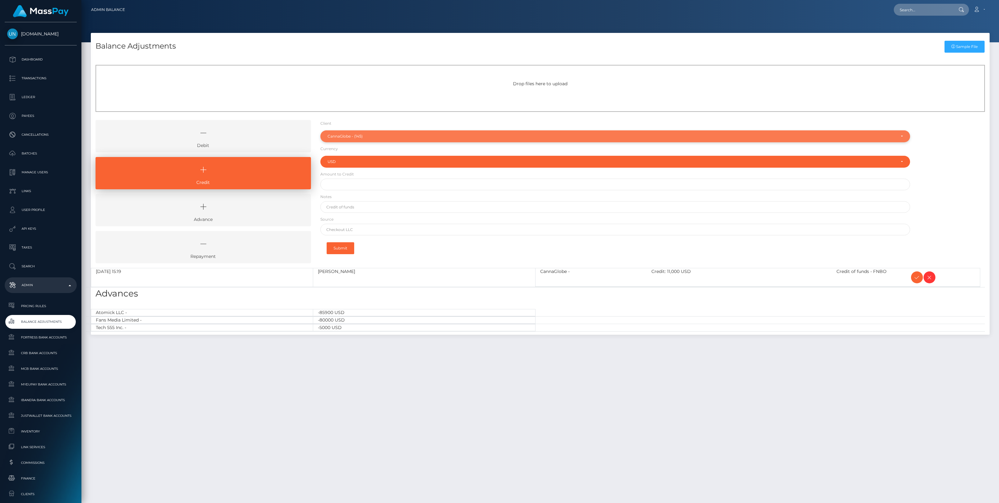
click at [372, 139] on div "CannaGlobe - (145)" at bounding box center [615, 136] width 590 height 12
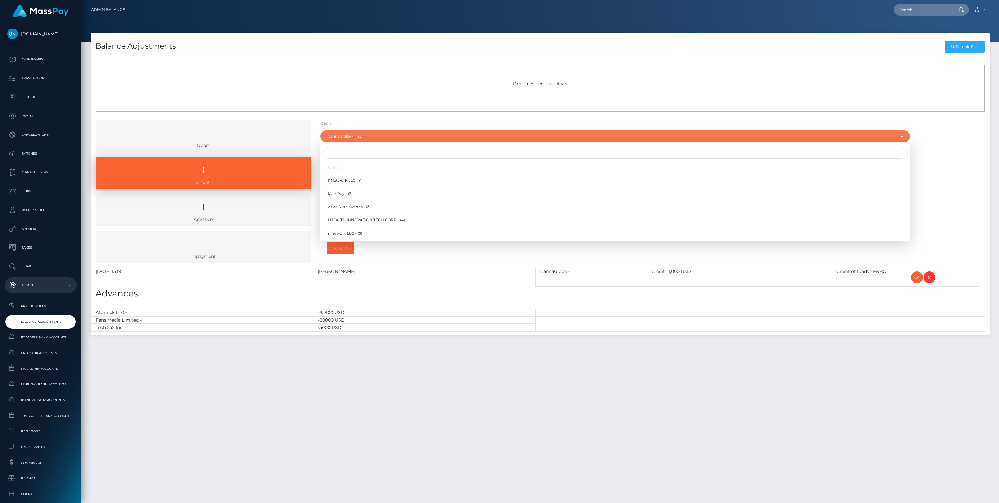
scroll to position [1542, 0]
click at [343, 156] on input "Search" at bounding box center [615, 153] width 585 height 12
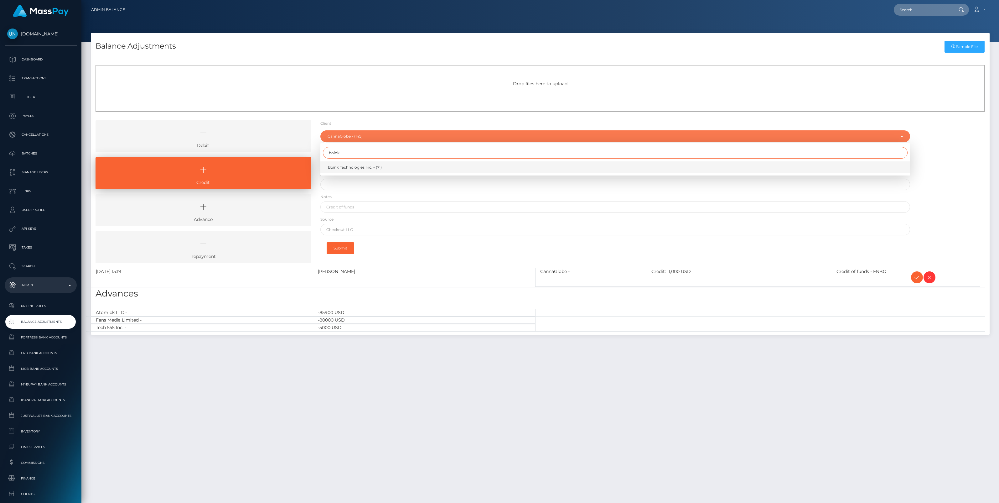
type input "boink"
click at [346, 170] on link "Boink Technologies Inc. - (71)" at bounding box center [615, 167] width 590 height 12
select select "71"
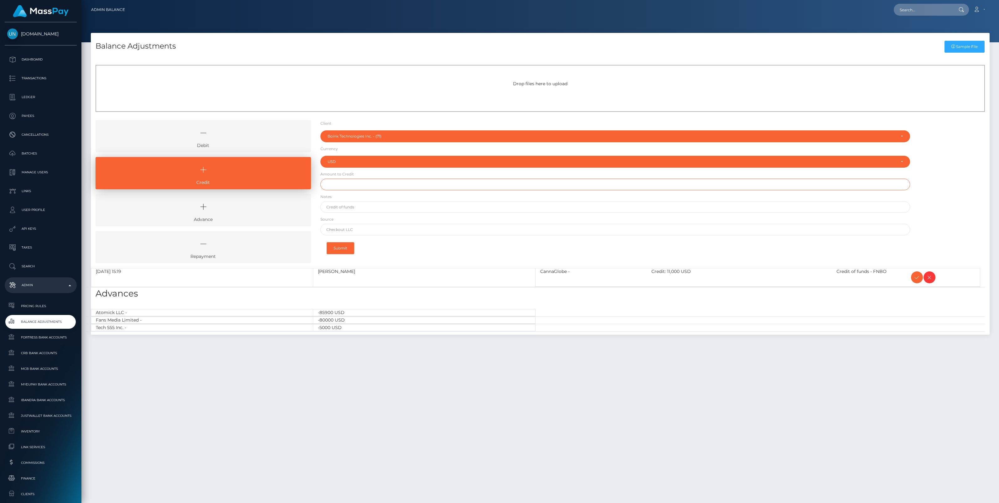
click at [343, 185] on input "text" at bounding box center [615, 185] width 590 height 12
paste input "7,581.41"
type input "$7,581.41"
click at [346, 206] on input "text" at bounding box center [615, 207] width 590 height 12
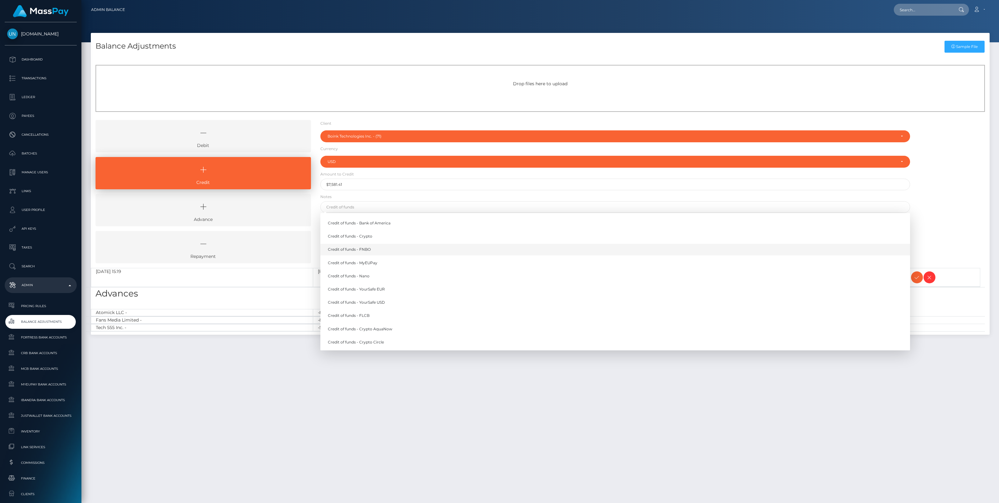
click at [350, 248] on link "Credit of funds - FNBO" at bounding box center [615, 250] width 590 height 12
type input "Credit of funds - FNBO"
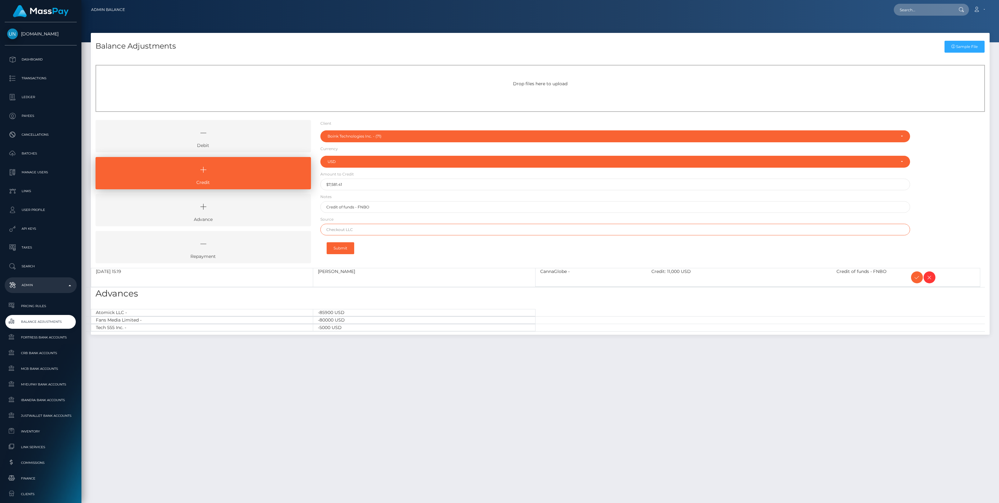
click at [354, 231] on input "text" at bounding box center [615, 230] width 590 height 12
paste input "FLAGSTAR BANK"
type input "FLAGSTAR BANK"
click at [345, 248] on button "Submit" at bounding box center [341, 248] width 28 height 12
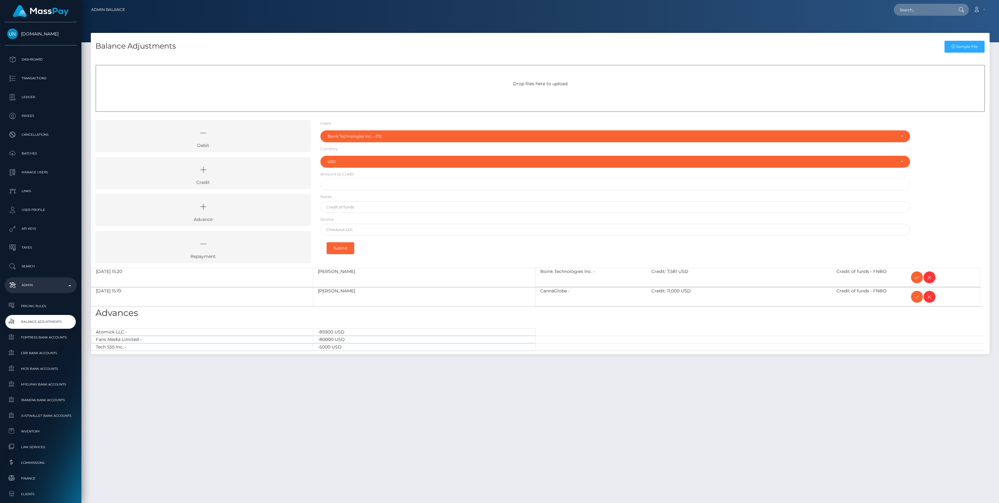
select select "71"
select select "USD"
click at [914, 276] on icon at bounding box center [918, 277] width 8 height 8
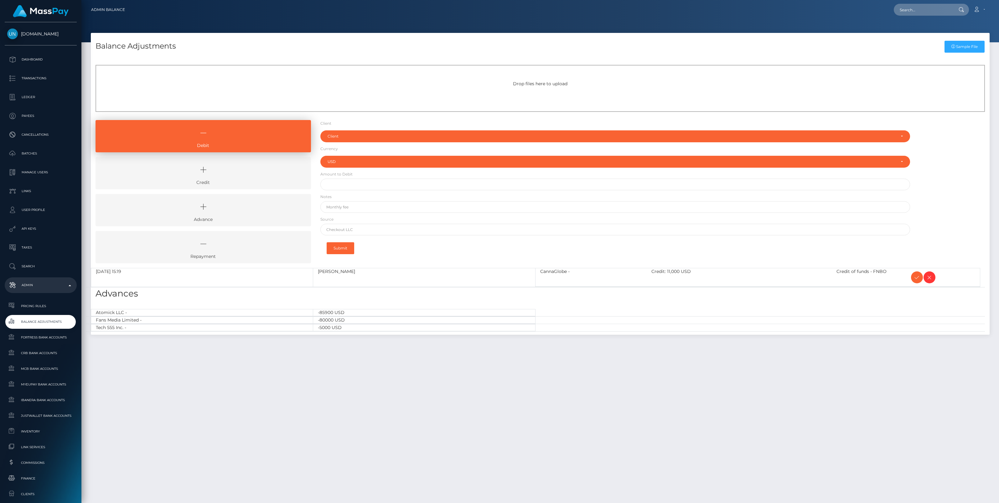
select select "USD"
click at [914, 276] on icon at bounding box center [918, 277] width 8 height 8
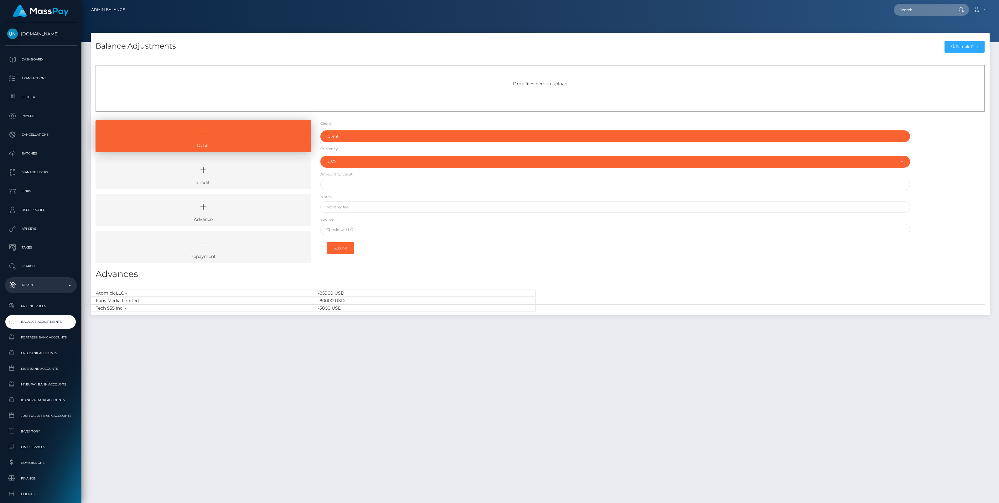
select select "USD"
drag, startPoint x: 252, startPoint y: 167, endPoint x: 339, endPoint y: 147, distance: 89.3
click at [253, 167] on icon at bounding box center [203, 169] width 201 height 19
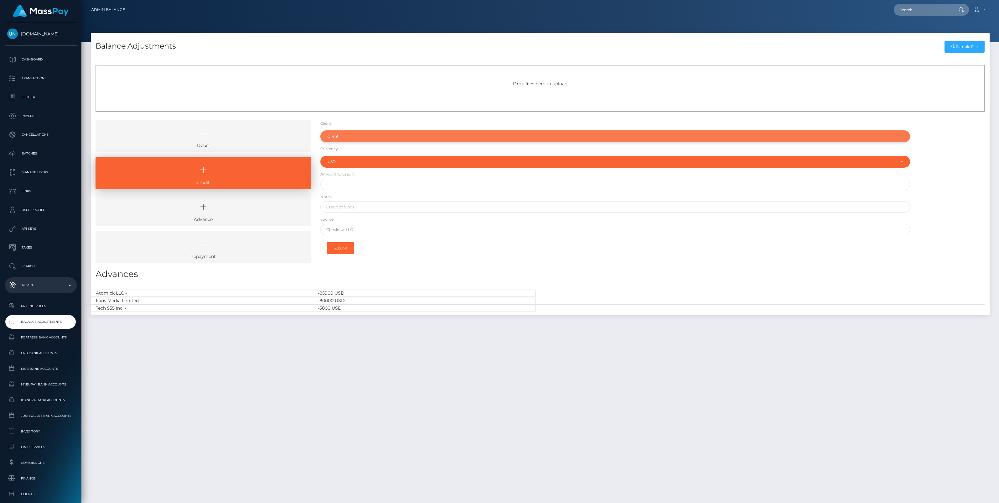
click at [347, 139] on div "Client" at bounding box center [615, 136] width 590 height 12
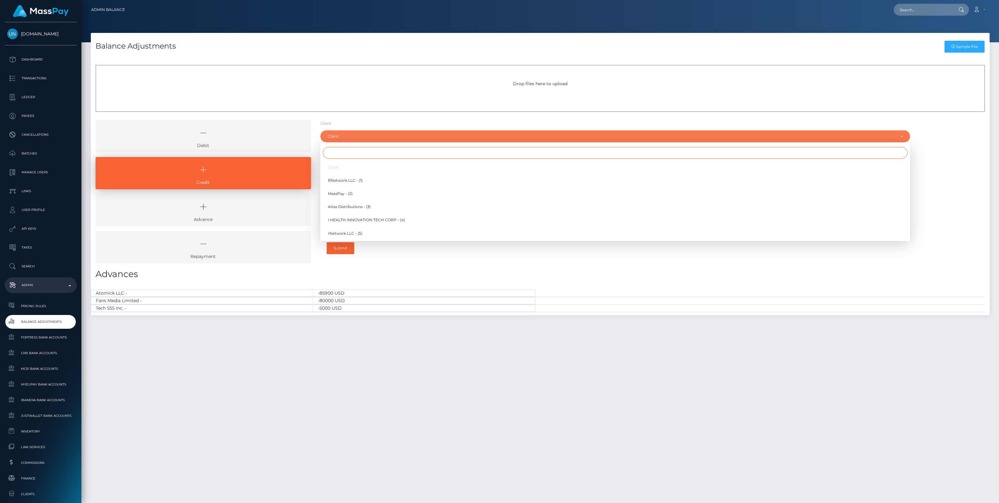
click at [341, 154] on input "Search" at bounding box center [615, 153] width 585 height 12
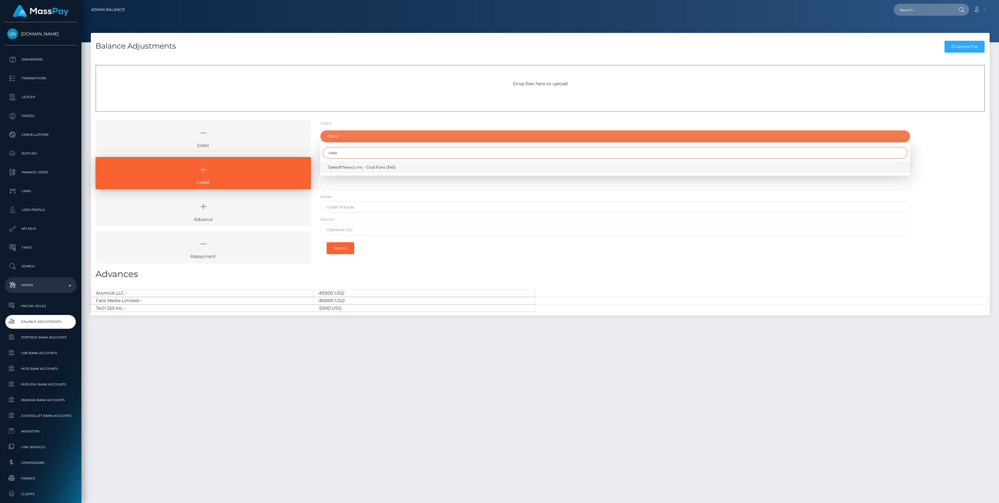
type input "take"
drag, startPoint x: 347, startPoint y: 168, endPoint x: 347, endPoint y: 173, distance: 4.7
click at [347, 168] on span "Takeoff Newco Inc - Club Fans (345)" at bounding box center [362, 167] width 68 height 6
select select "345"
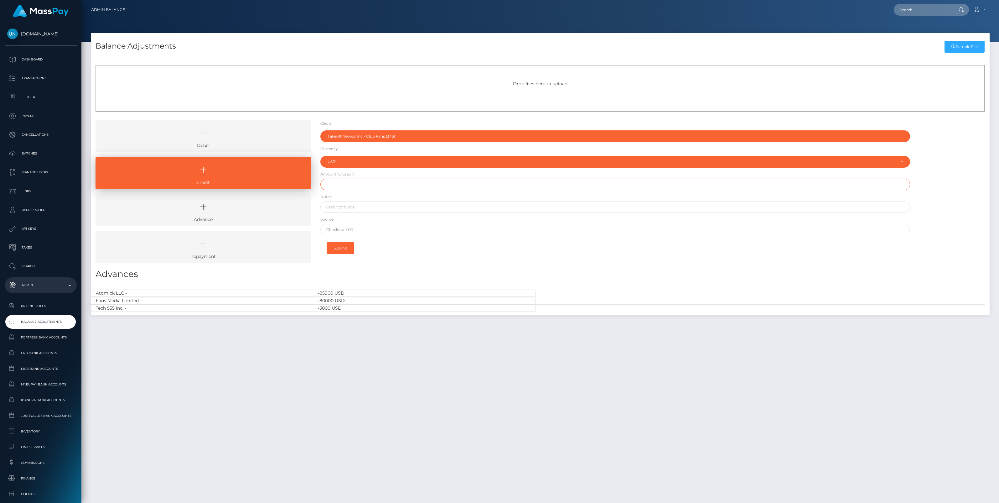
click at [347, 185] on input "text" at bounding box center [615, 185] width 590 height 12
paste input "4,602.79"
type input "$4,602.79"
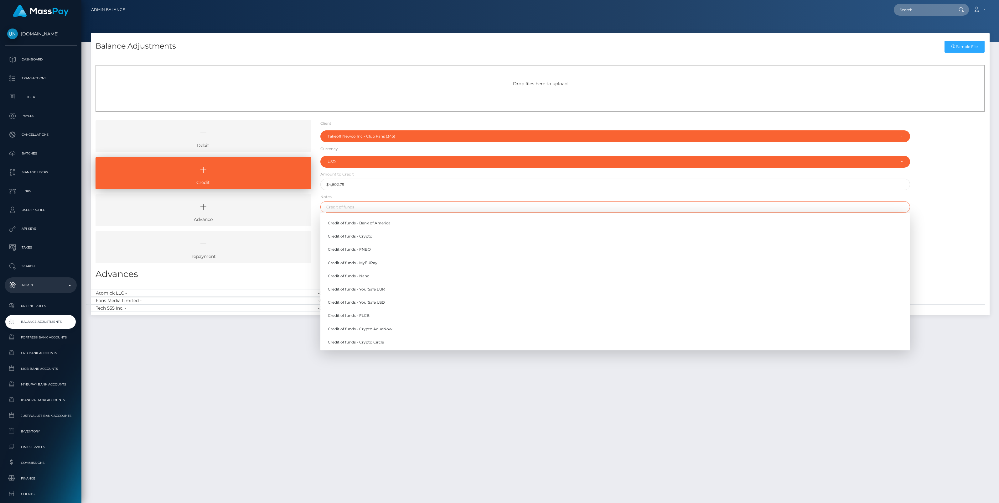
click at [350, 207] on input "text" at bounding box center [615, 207] width 590 height 12
click at [362, 252] on link "Credit of funds - FNBO" at bounding box center [615, 250] width 590 height 12
type input "Credit of funds - FNBO"
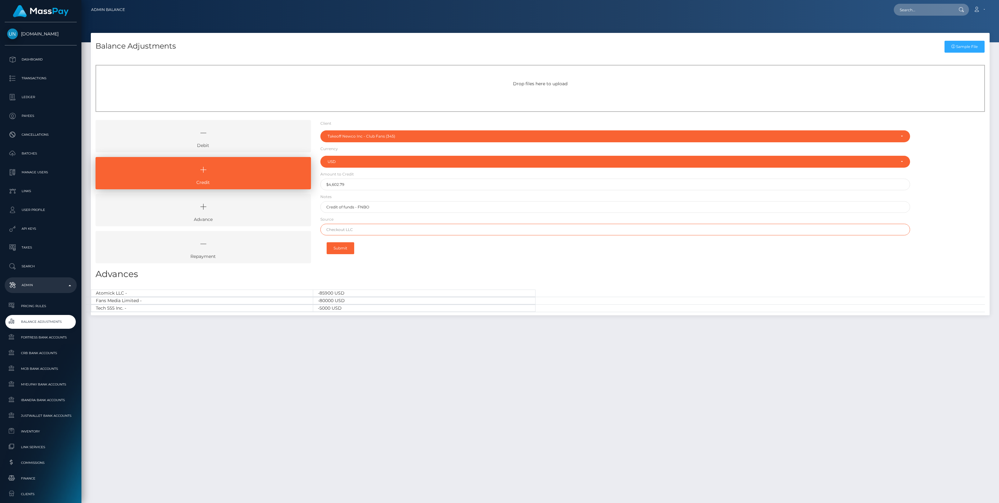
click at [364, 229] on input "text" at bounding box center [615, 230] width 590 height 12
paste input "Column [PERSON_NAME]"
type input "Column [PERSON_NAME]"
click at [345, 247] on button "Submit" at bounding box center [341, 248] width 28 height 12
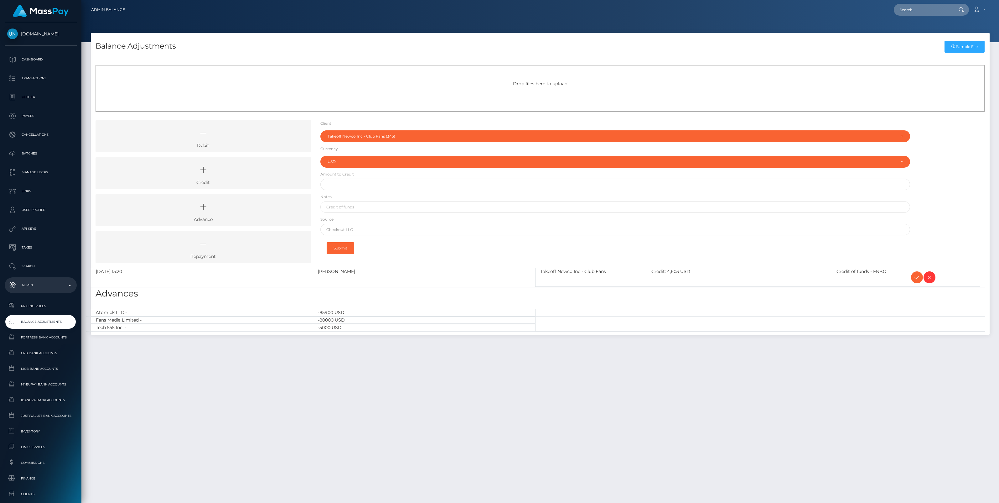
select select "345"
select select "USD"
click at [241, 175] on icon at bounding box center [203, 169] width 201 height 19
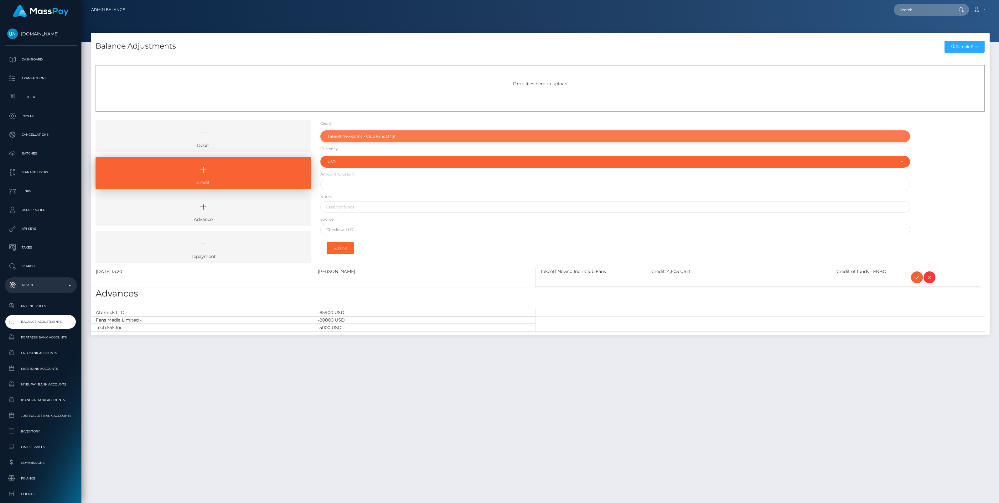
click at [381, 137] on div "Takeoff Newco Inc - Club Fans (345)" at bounding box center [612, 136] width 568 height 5
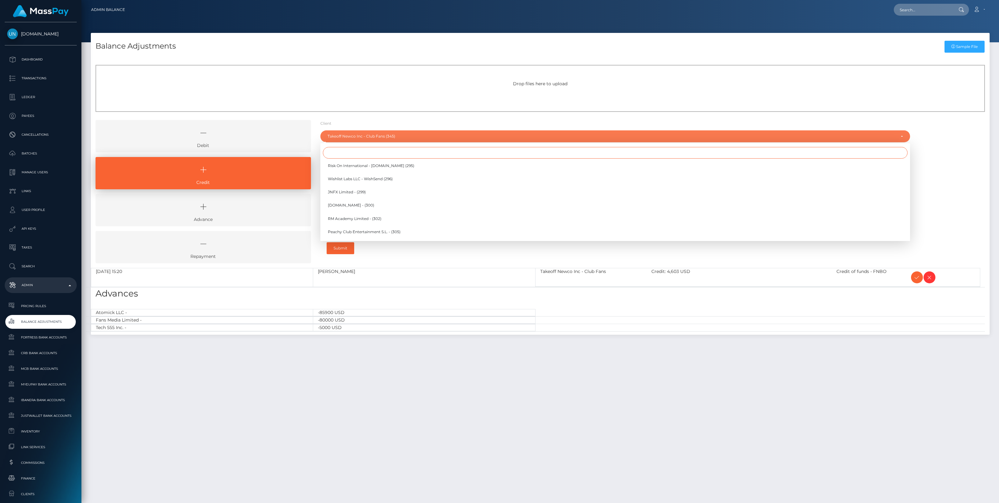
click at [345, 152] on input "Search" at bounding box center [615, 153] width 585 height 12
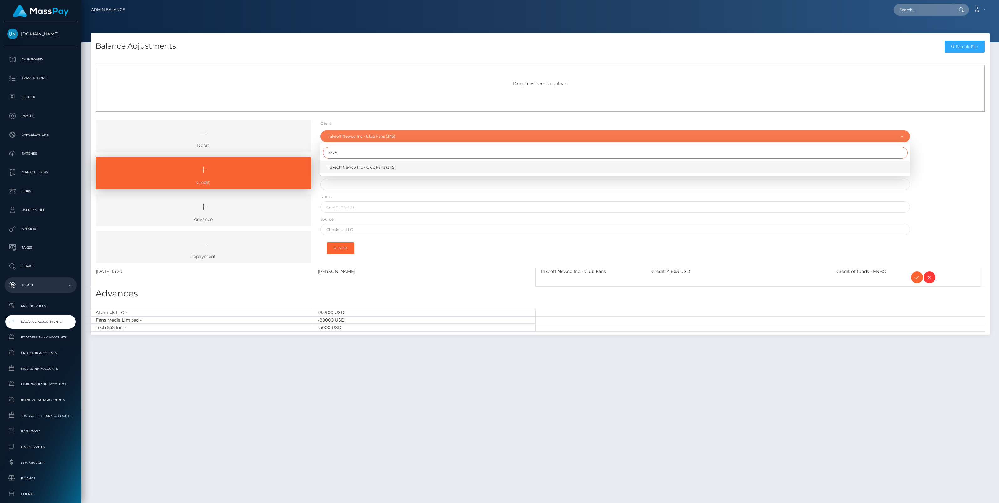
type input "take"
click at [354, 167] on span "Takeoff Newco Inc - Club Fans (345)" at bounding box center [362, 167] width 68 height 6
select select "345"
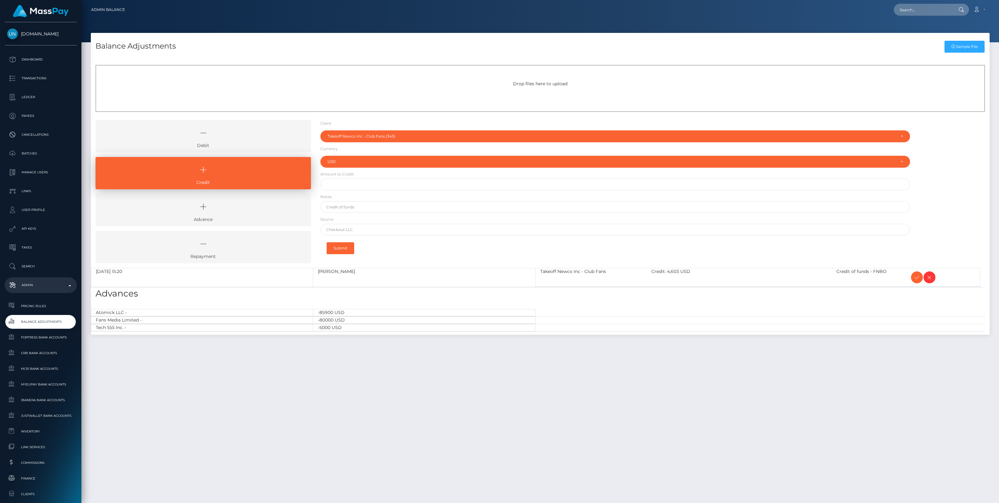
click at [338, 193] on form "Client Client RNetwork LLC - (1) MassPay - (2) Atlas Distributions - (3) I HEAL…" at bounding box center [615, 189] width 590 height 138
click at [338, 188] on input "text" at bounding box center [615, 185] width 590 height 12
paste input "2,033.72"
type input "$2,033.72"
click at [348, 204] on input "text" at bounding box center [615, 207] width 590 height 12
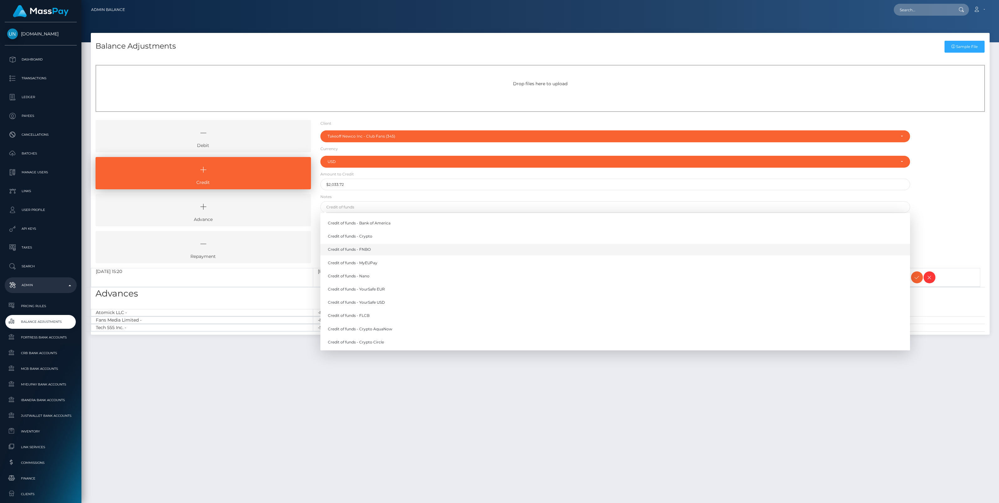
click at [364, 249] on link "Credit of funds - FNBO" at bounding box center [615, 250] width 590 height 12
type input "Credit of funds - FNBO"
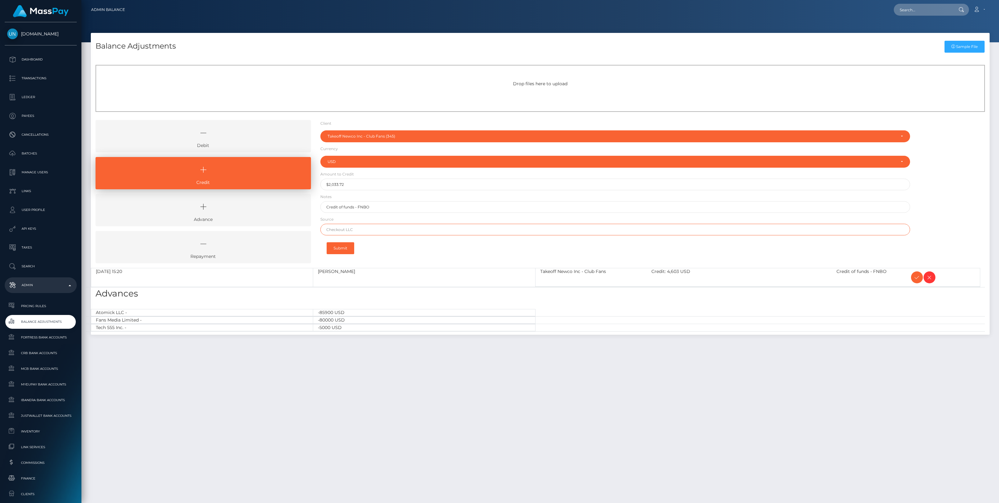
click at [359, 228] on input "text" at bounding box center [615, 230] width 590 height 12
paste input "Column [PERSON_NAME]"
type input "Column [PERSON_NAME]"
click at [343, 251] on button "Submit" at bounding box center [341, 248] width 28 height 12
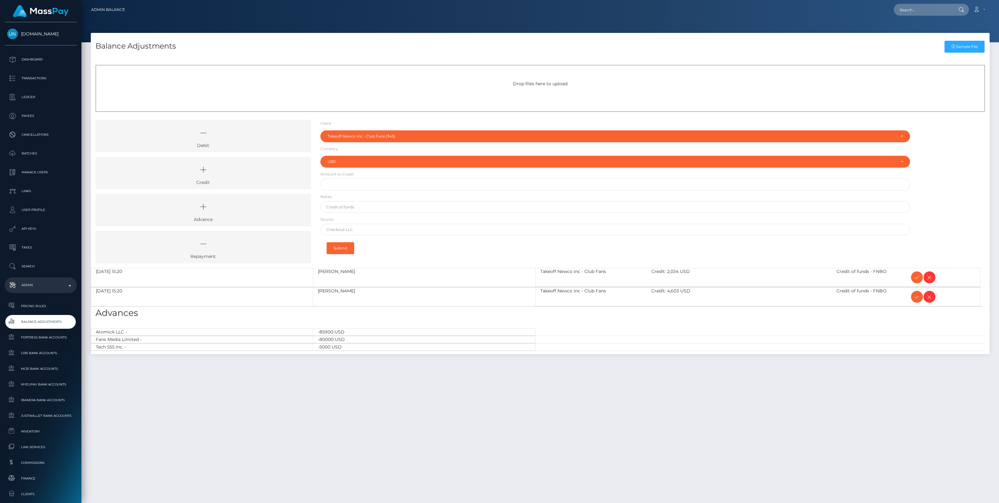
select select "345"
select select "USD"
click at [259, 174] on icon at bounding box center [203, 169] width 201 height 19
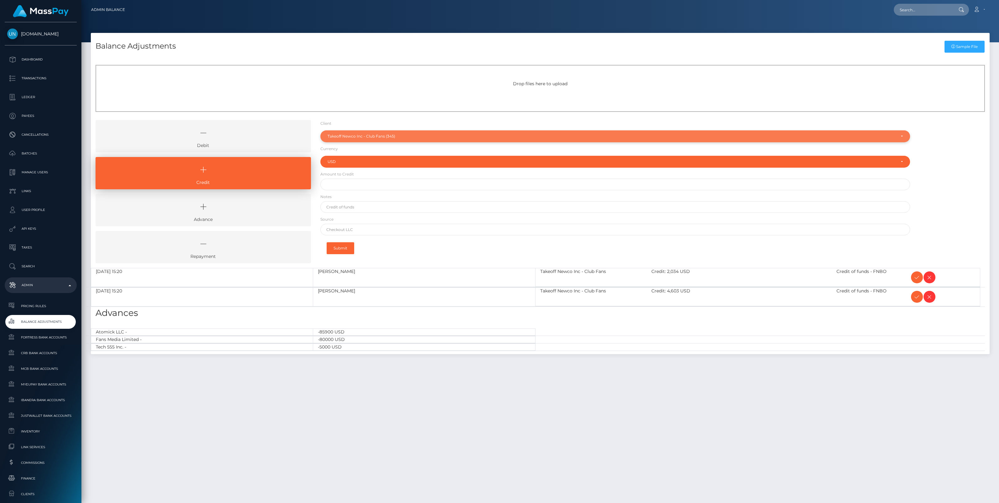
click at [373, 138] on div "Takeoff Newco Inc - Club Fans (345)" at bounding box center [612, 136] width 568 height 5
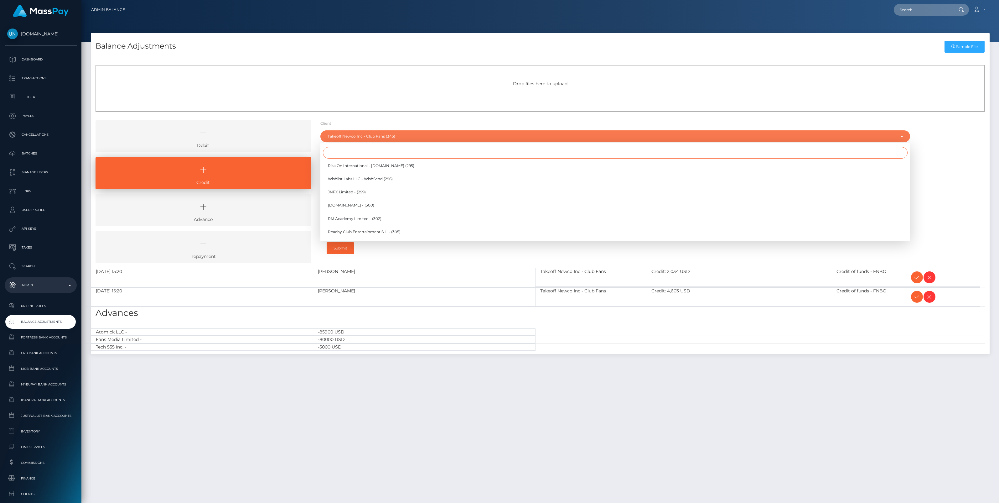
click at [345, 154] on input "Search" at bounding box center [615, 153] width 585 height 12
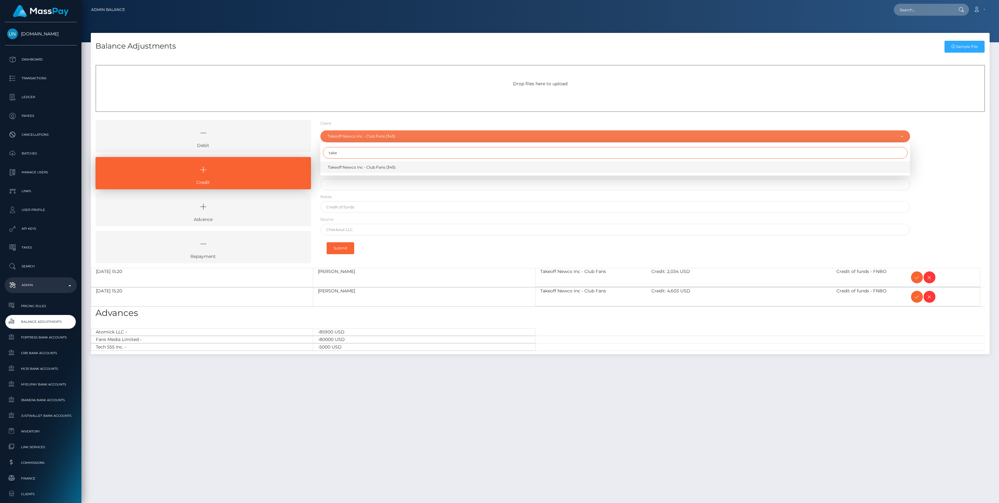
type input "take"
click at [359, 169] on span "Takeoff Newco Inc - Club Fans (345)" at bounding box center [362, 167] width 68 height 6
select select "345"
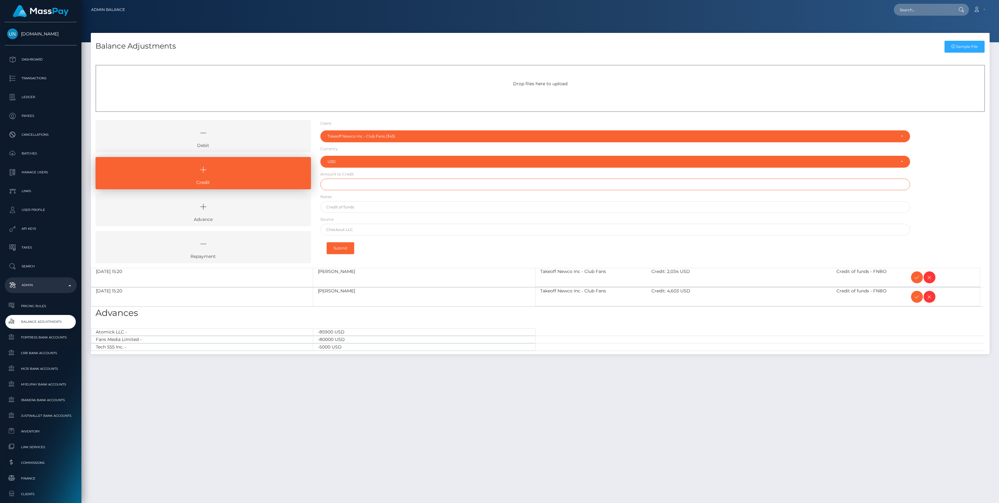
click at [338, 187] on input "text" at bounding box center [615, 185] width 590 height 12
paste input "1,209.88"
type input "$1,209.88"
click at [347, 208] on input "text" at bounding box center [615, 207] width 590 height 12
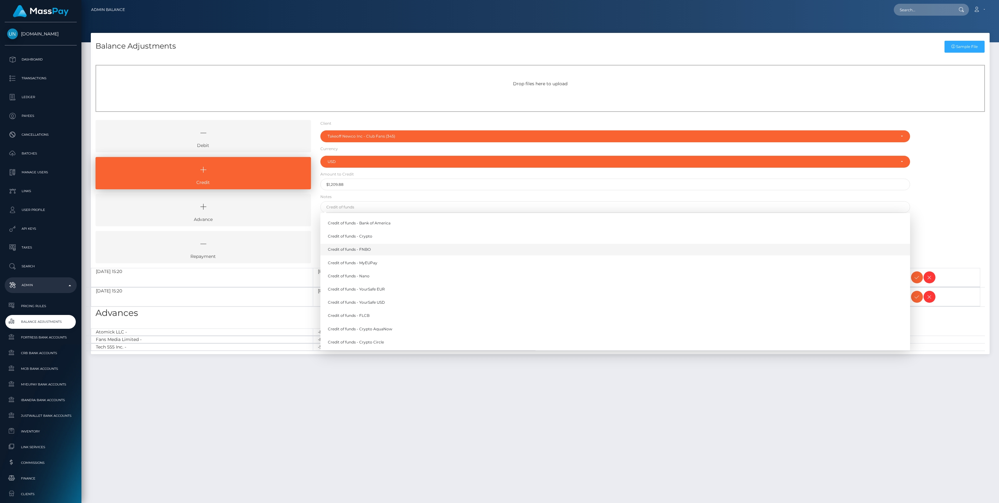
click at [364, 249] on link "Credit of funds - FNBO" at bounding box center [615, 250] width 590 height 12
type input "Credit of funds - FNBO"
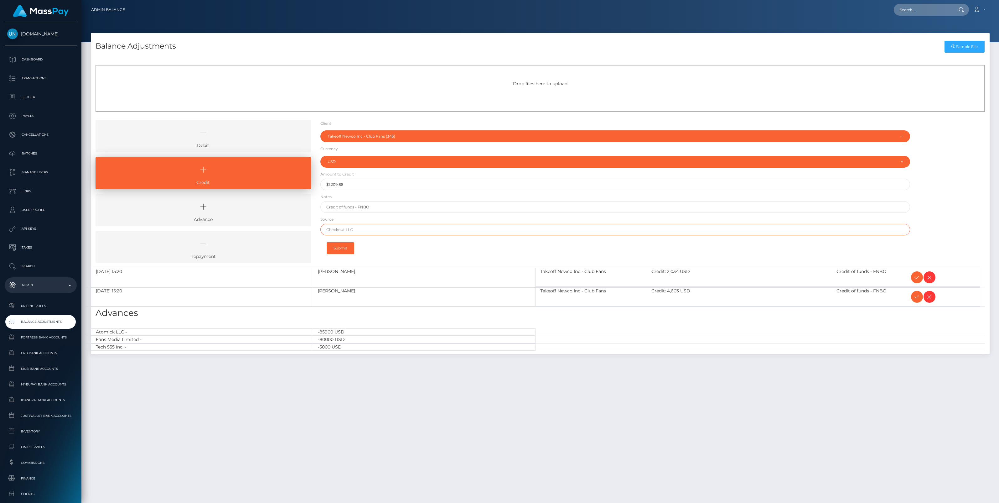
click at [342, 229] on input "text" at bounding box center [615, 230] width 590 height 12
paste input "Column N.A. Brex"
type input "Column N.A. Brex"
click at [340, 248] on button "Submit" at bounding box center [341, 248] width 28 height 12
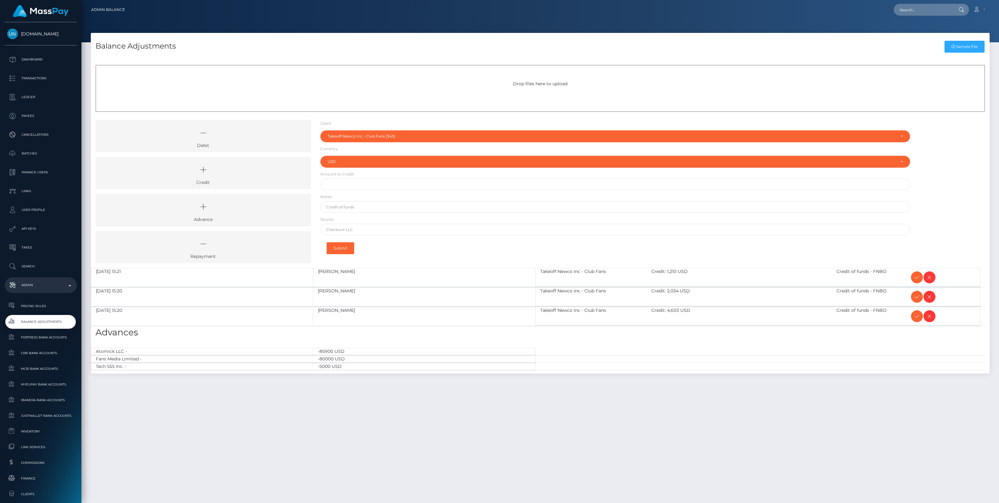
select select "345"
select select "USD"
click at [916, 317] on icon at bounding box center [918, 316] width 8 height 8
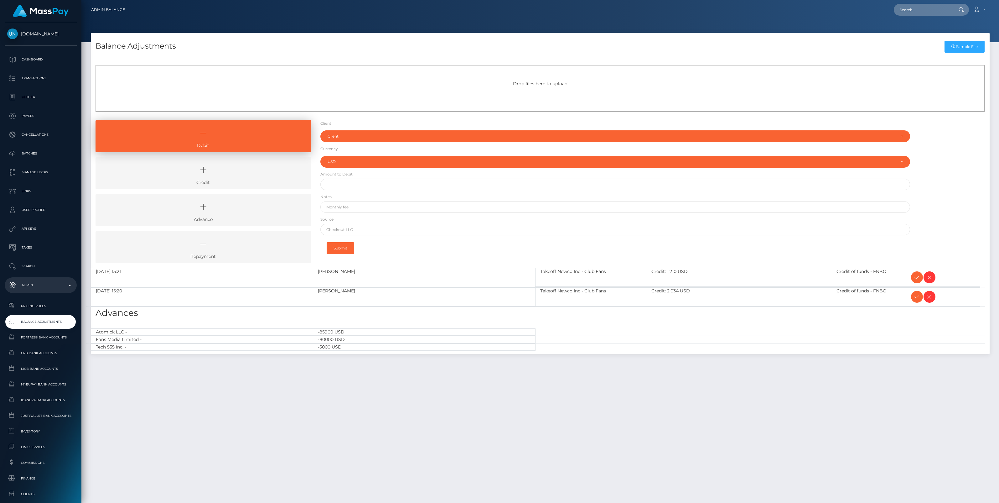
select select "USD"
drag, startPoint x: 240, startPoint y: 173, endPoint x: 258, endPoint y: 169, distance: 18.3
click at [240, 173] on icon at bounding box center [203, 169] width 201 height 19
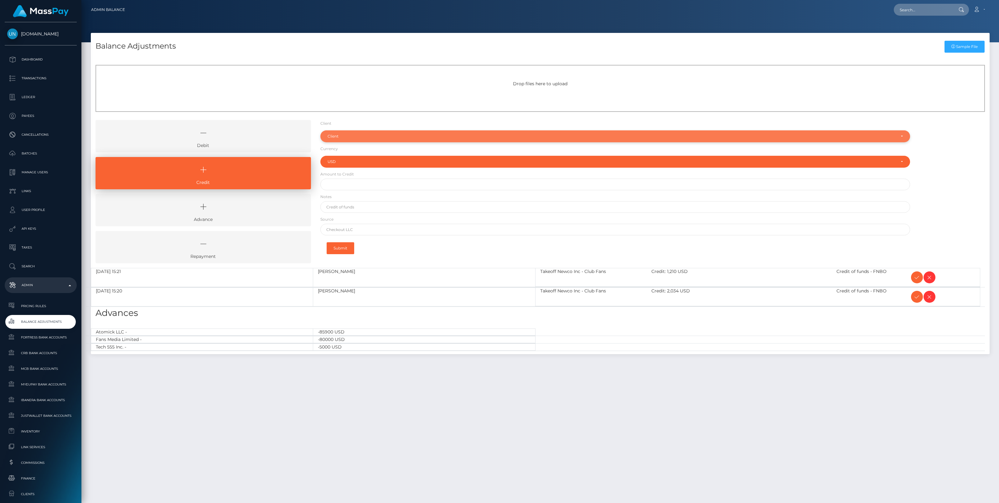
click at [351, 137] on div "Client" at bounding box center [612, 136] width 568 height 5
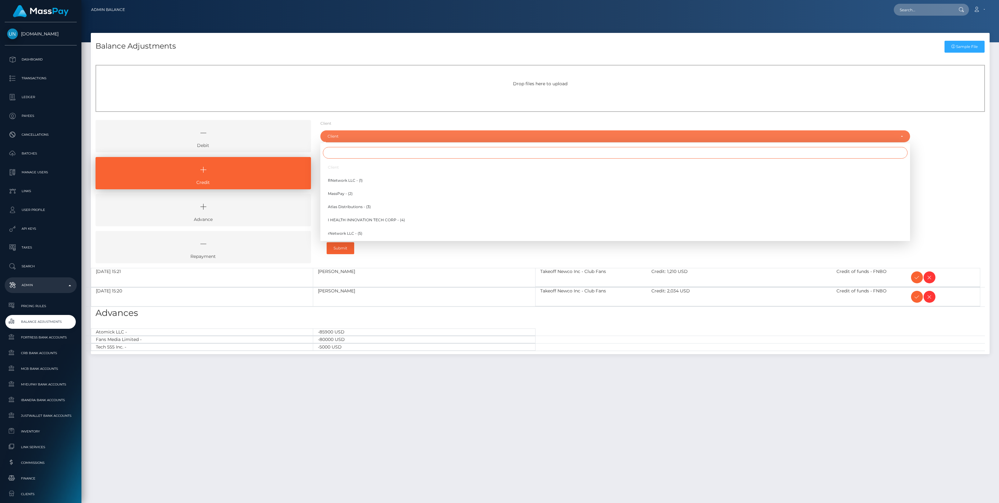
click at [328, 153] on input "Search" at bounding box center [615, 153] width 585 height 12
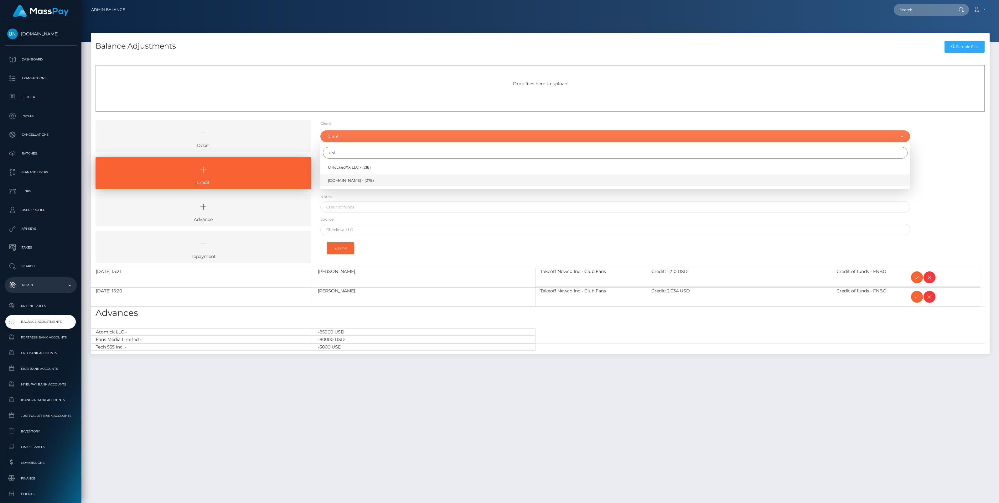
type input "unl"
click at [350, 180] on span "[DOMAIN_NAME] - (278)" at bounding box center [351, 181] width 46 height 6
select select "278"
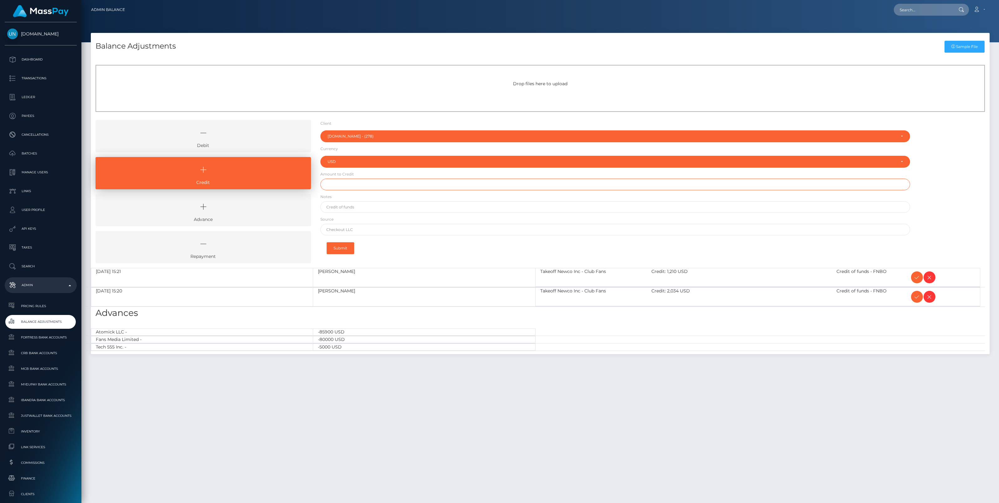
click at [348, 185] on input "text" at bounding box center [615, 185] width 590 height 12
paste input "170,000.00"
type input "$170,000.00"
click at [357, 207] on input "text" at bounding box center [615, 207] width 590 height 12
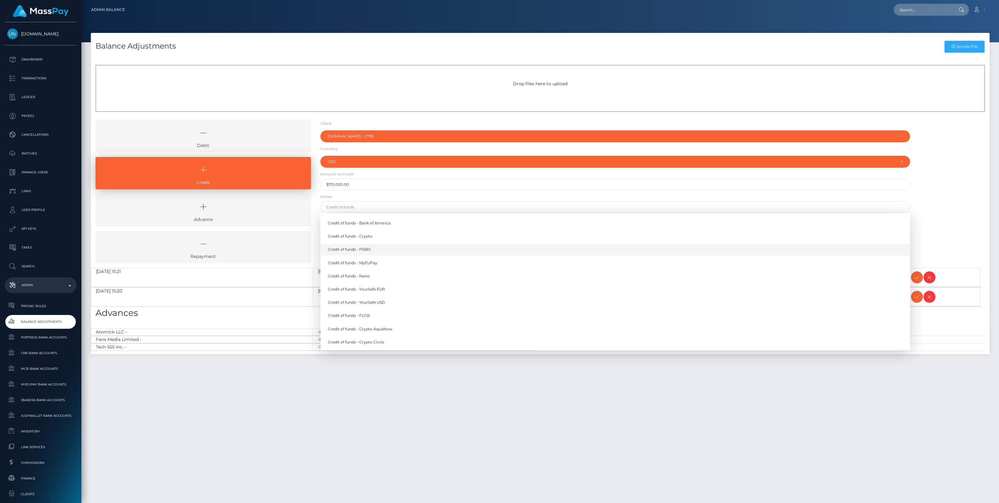
click at [358, 249] on link "Credit of funds - FNBO" at bounding box center [615, 250] width 590 height 12
type input "Credit of funds - FNBO"
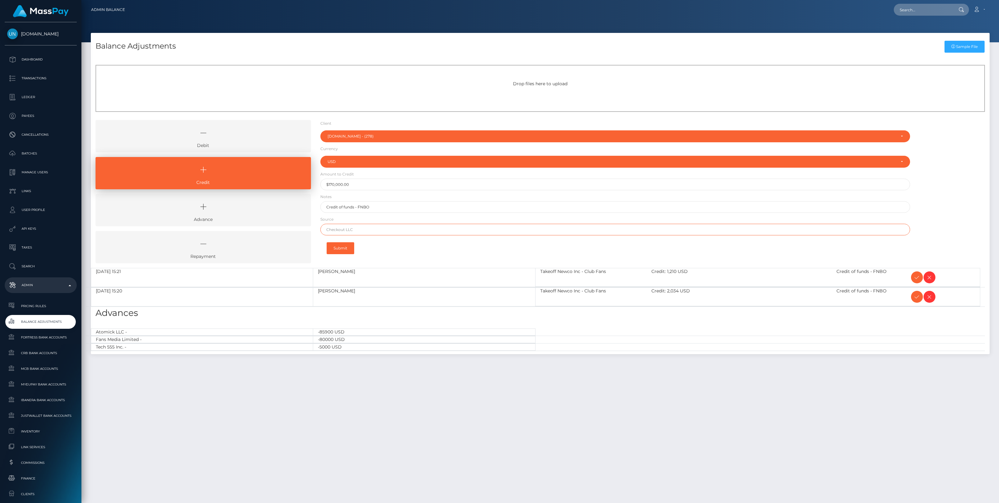
click at [336, 228] on input "text" at bounding box center [615, 230] width 590 height 12
paste input "Revolution"
type input "Revolution"
click at [340, 248] on button "Submit" at bounding box center [341, 248] width 28 height 12
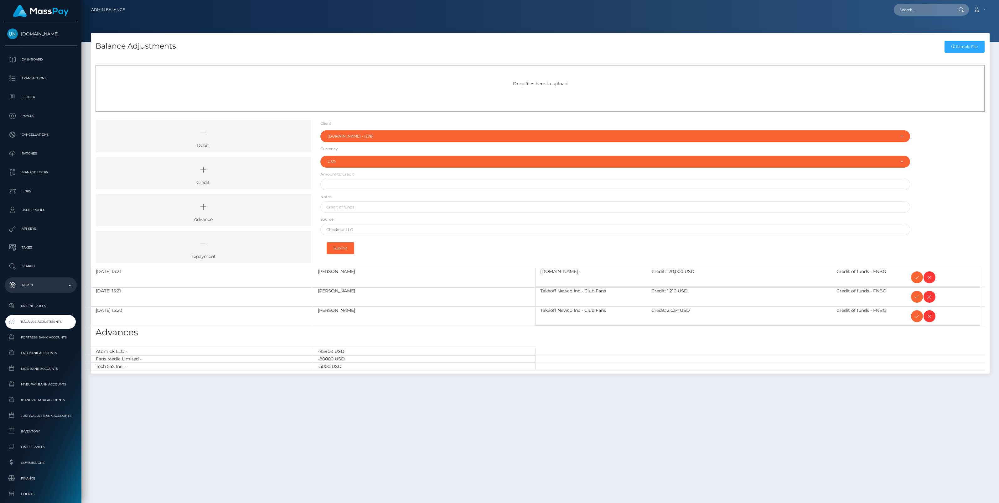
select select "278"
select select "USD"
click at [915, 273] on icon at bounding box center [918, 277] width 8 height 8
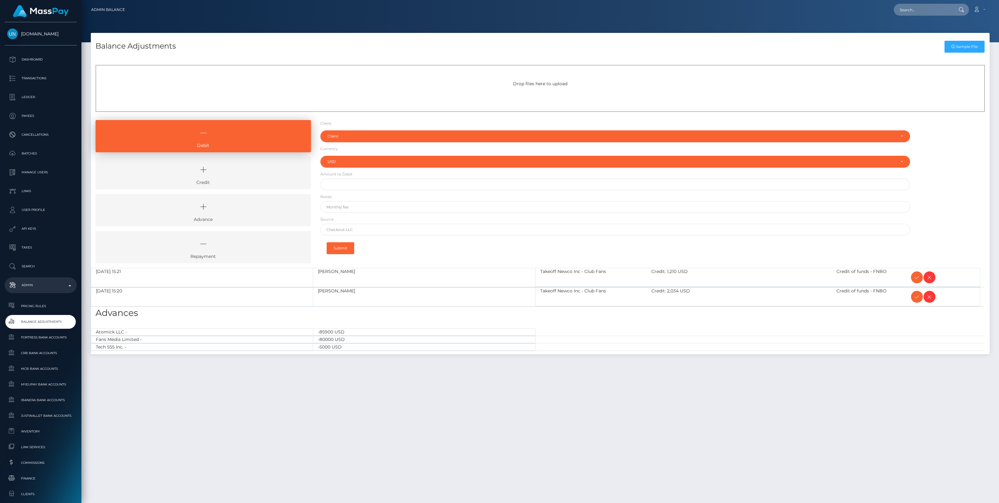
select select "USD"
click at [919, 298] on icon at bounding box center [918, 297] width 8 height 8
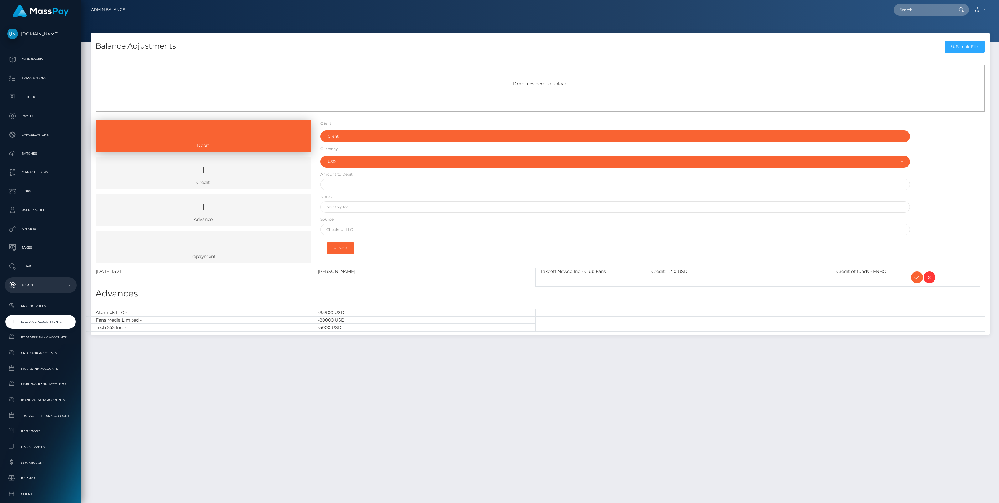
select select "USD"
click at [917, 274] on icon at bounding box center [918, 277] width 8 height 8
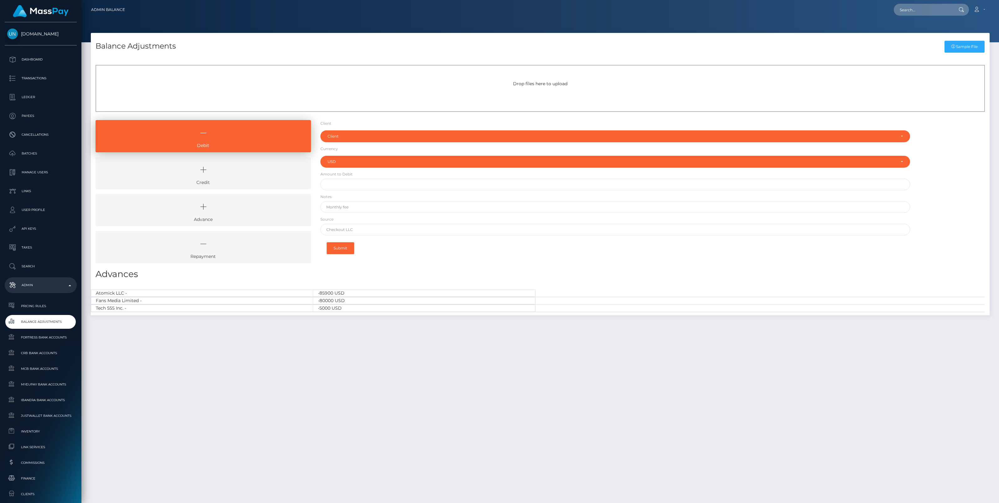
select select "USD"
drag, startPoint x: 247, startPoint y: 174, endPoint x: 288, endPoint y: 161, distance: 43.5
click at [247, 174] on icon at bounding box center [203, 169] width 201 height 19
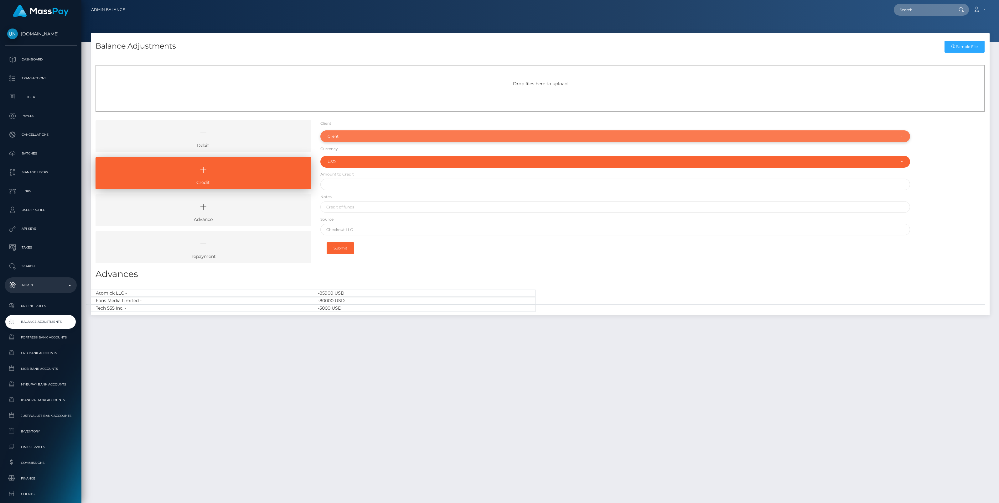
click at [338, 138] on div "Client" at bounding box center [612, 136] width 568 height 5
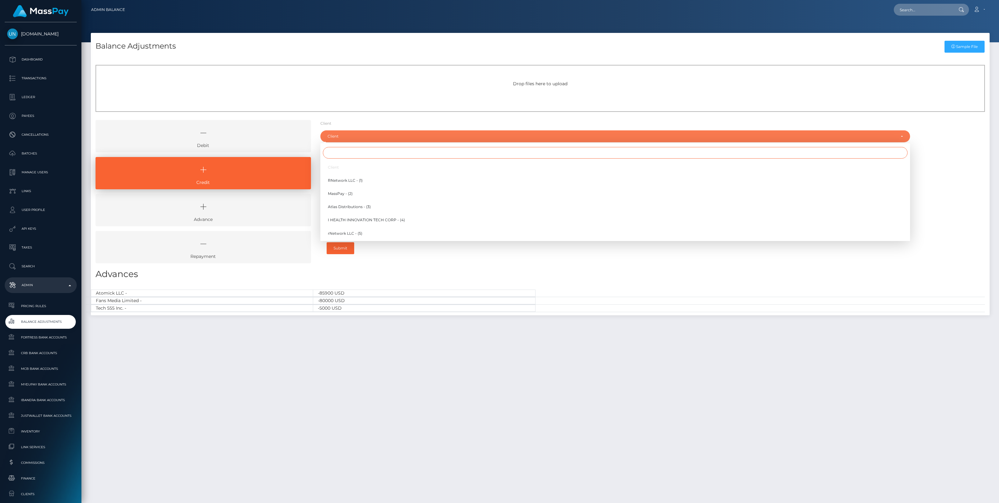
click at [342, 153] on input "Search" at bounding box center [615, 153] width 585 height 12
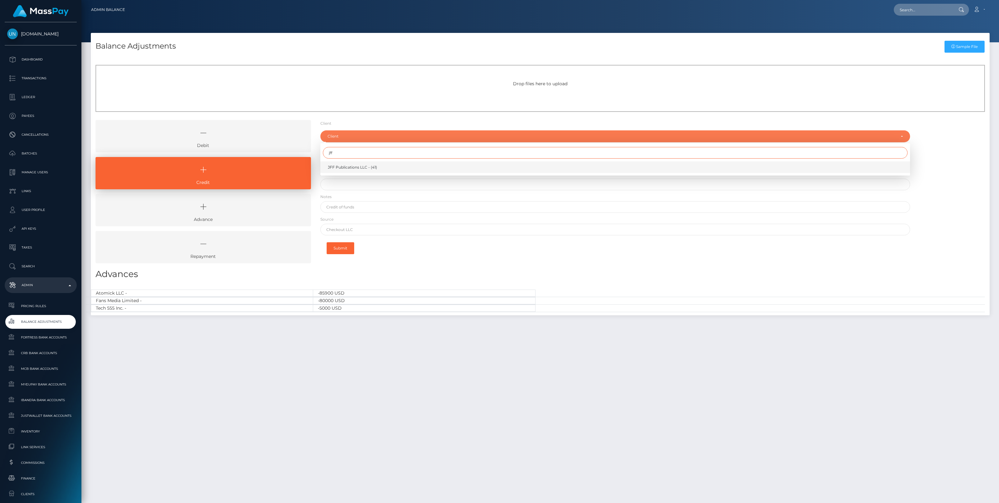
type input "jff"
click at [350, 165] on span "JFF Publications LLC - (41)" at bounding box center [352, 167] width 49 height 6
select select "41"
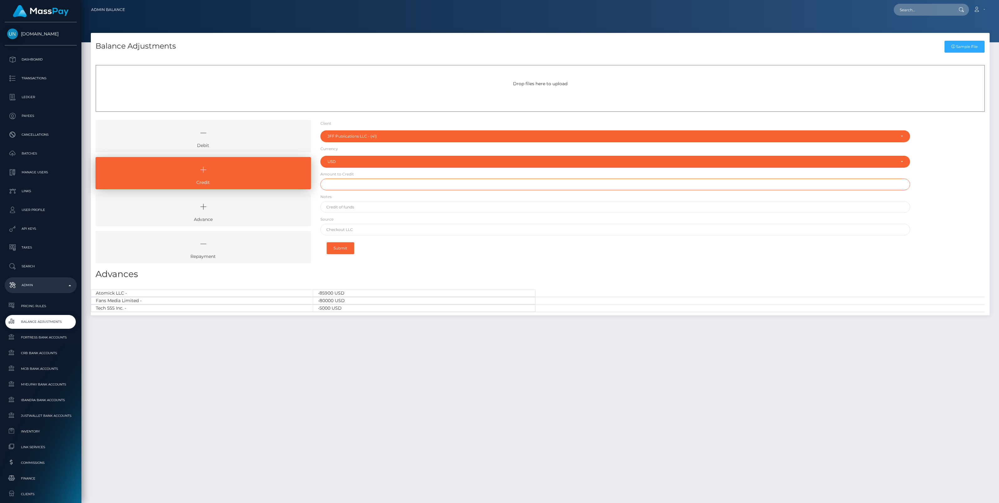
click at [342, 187] on input "text" at bounding box center [615, 185] width 590 height 12
type input "$100,000.00"
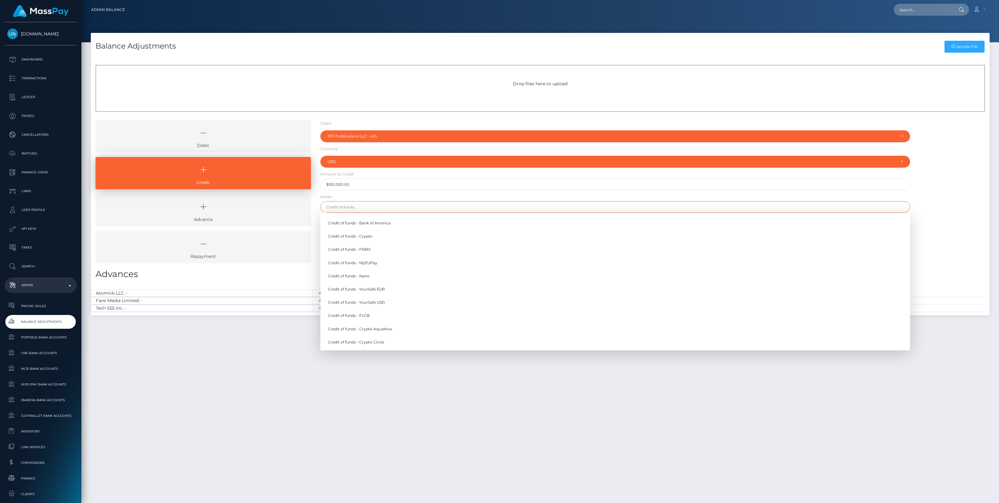
click at [340, 209] on input "text" at bounding box center [615, 207] width 590 height 12
click at [358, 249] on link "Credit of funds - FNBO" at bounding box center [615, 250] width 590 height 12
type input "Credit of funds - FNBO"
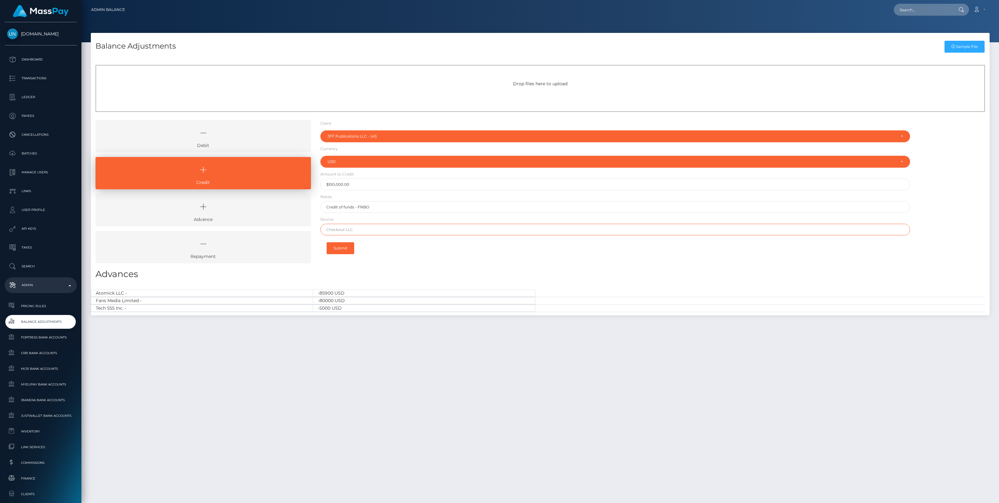
click at [344, 230] on input "text" at bounding box center [615, 230] width 590 height 12
drag, startPoint x: 340, startPoint y: 232, endPoint x: 322, endPoint y: 232, distance: 17.9
click at [322, 232] on input "TD Bank" at bounding box center [615, 230] width 590 height 12
click at [361, 225] on input "TD Bank" at bounding box center [615, 230] width 590 height 12
drag, startPoint x: 358, startPoint y: 226, endPoint x: 256, endPoint y: 229, distance: 102.2
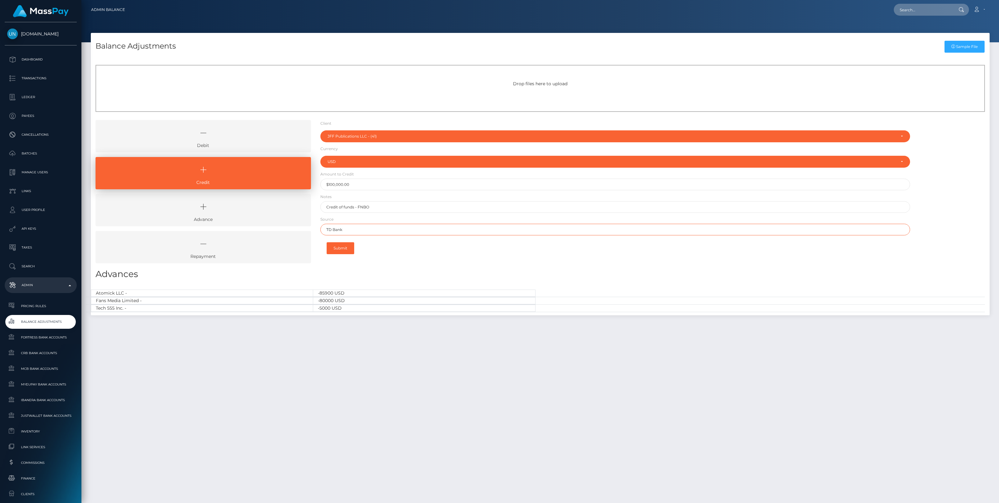
click at [256, 229] on div "Debit Credit Advance Repayment" at bounding box center [540, 194] width 899 height 148
type input "TD Bank"
click at [339, 247] on button "Submit" at bounding box center [341, 248] width 28 height 12
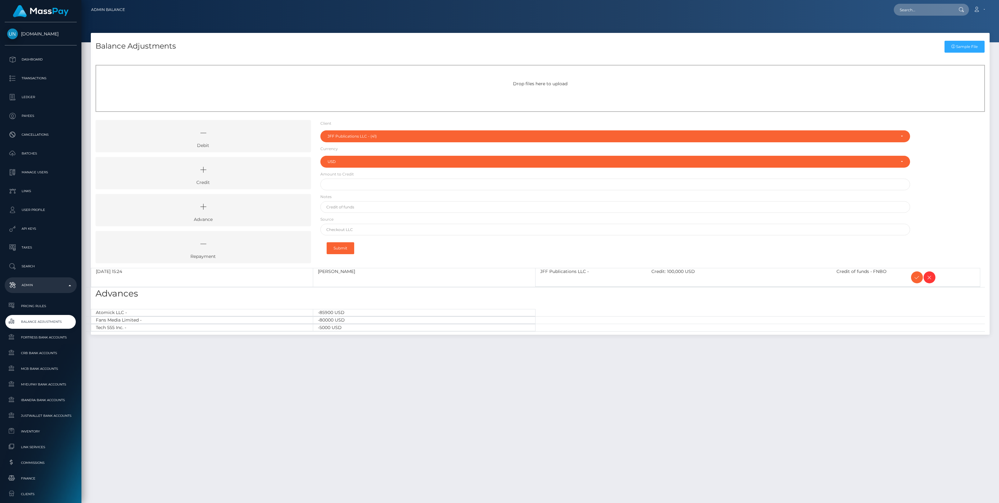
select select "41"
select select "USD"
click at [917, 274] on icon at bounding box center [918, 277] width 8 height 8
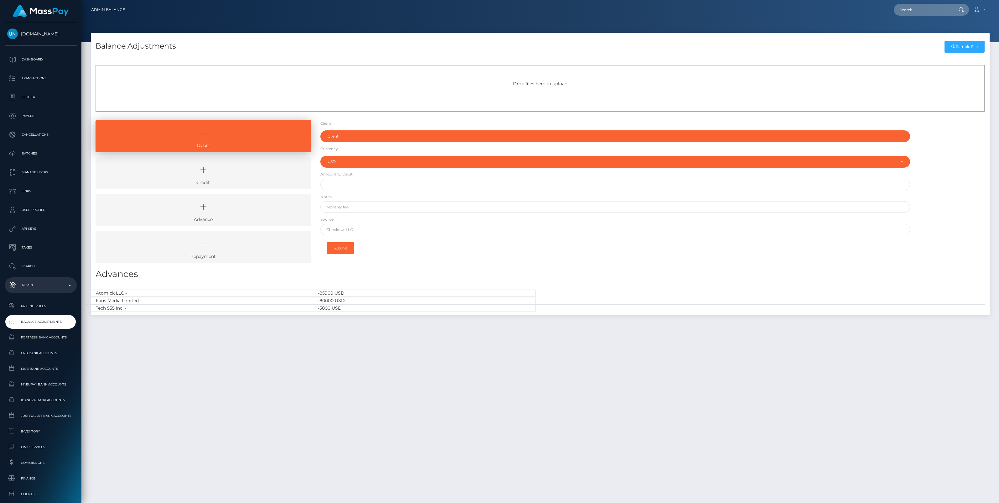
select select "USD"
drag, startPoint x: 235, startPoint y: 185, endPoint x: 236, endPoint y: 180, distance: 5.1
click at [235, 185] on link "Credit" at bounding box center [204, 173] width 216 height 32
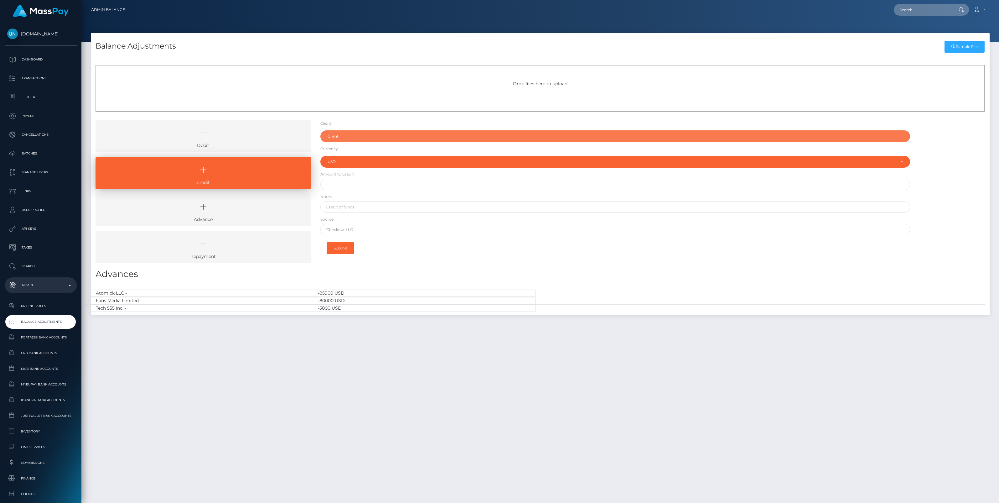
drag, startPoint x: 332, startPoint y: 137, endPoint x: 337, endPoint y: 140, distance: 6.3
click at [332, 136] on div "Client" at bounding box center [612, 136] width 568 height 5
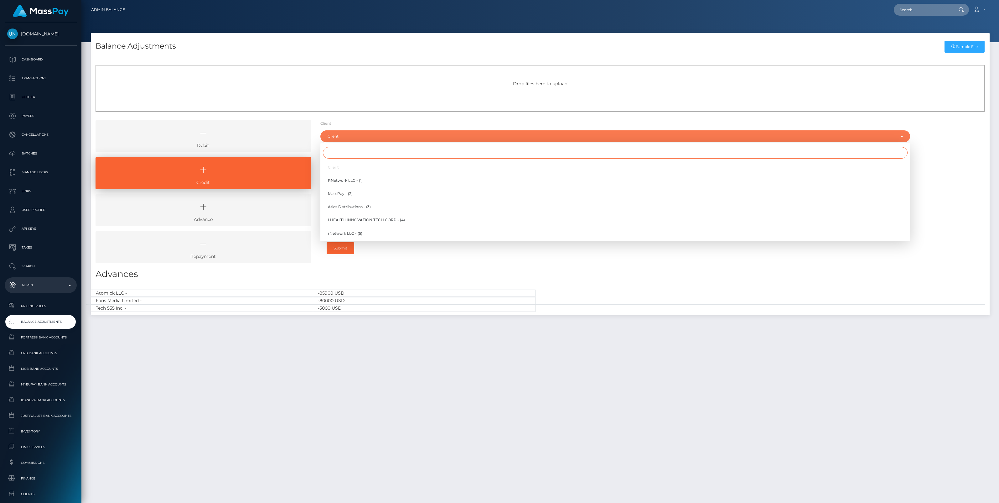
click at [345, 154] on input "Search" at bounding box center [615, 153] width 585 height 12
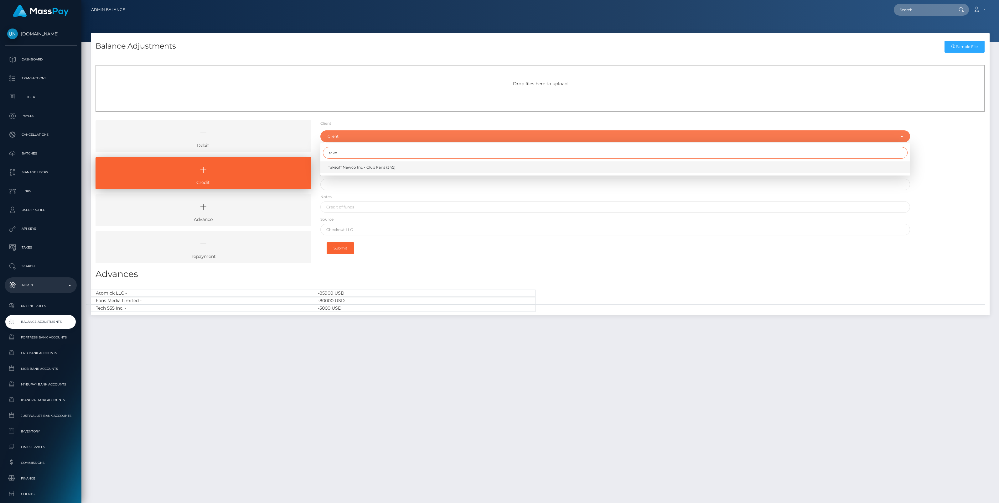
type input "take"
click at [355, 166] on span "Takeoff Newco Inc - Club Fans (345)" at bounding box center [362, 167] width 68 height 6
select select "345"
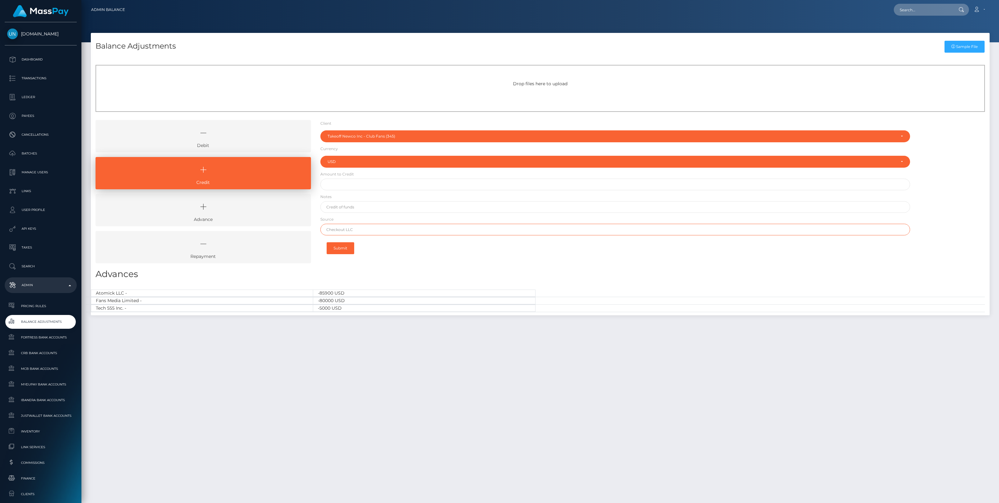
click at [362, 229] on input "text" at bounding box center [615, 230] width 590 height 12
paste input "Column [PERSON_NAME]"
type input "Column [PERSON_NAME]"
click at [344, 207] on input "text" at bounding box center [615, 207] width 590 height 12
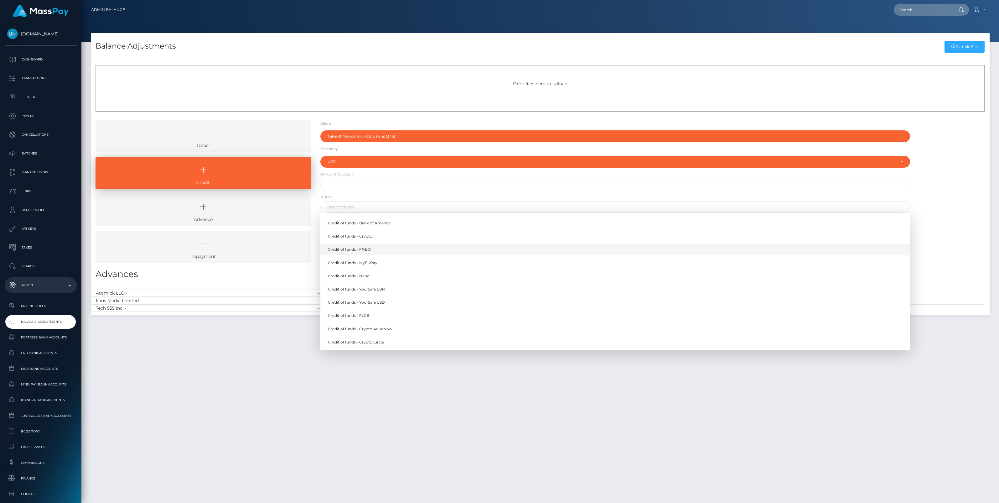
click at [367, 246] on link "Credit of funds - FNBO" at bounding box center [615, 250] width 590 height 12
type input "Credit of funds - FNBO"
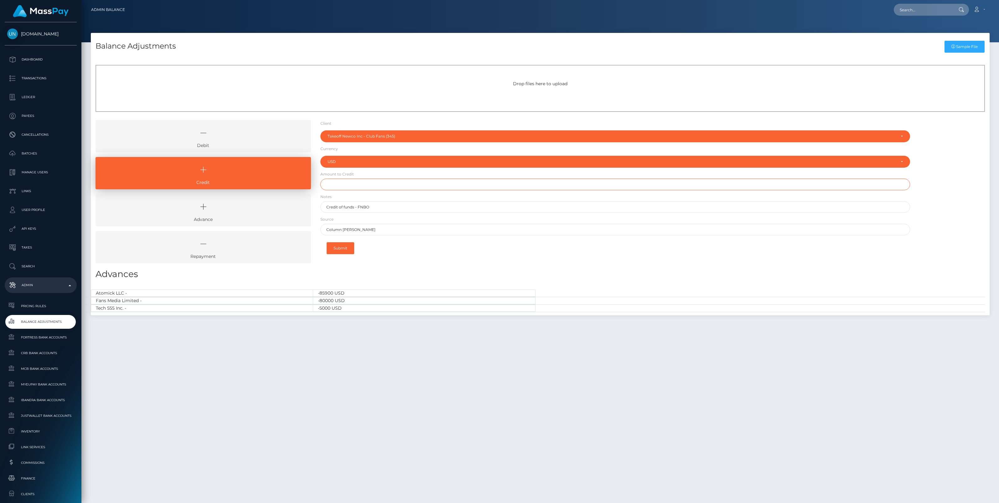
click at [350, 182] on input "text" at bounding box center [615, 185] width 590 height 12
paste input "3,296.06"
type input "$3,296.06"
click at [340, 246] on button "Submit" at bounding box center [341, 248] width 28 height 12
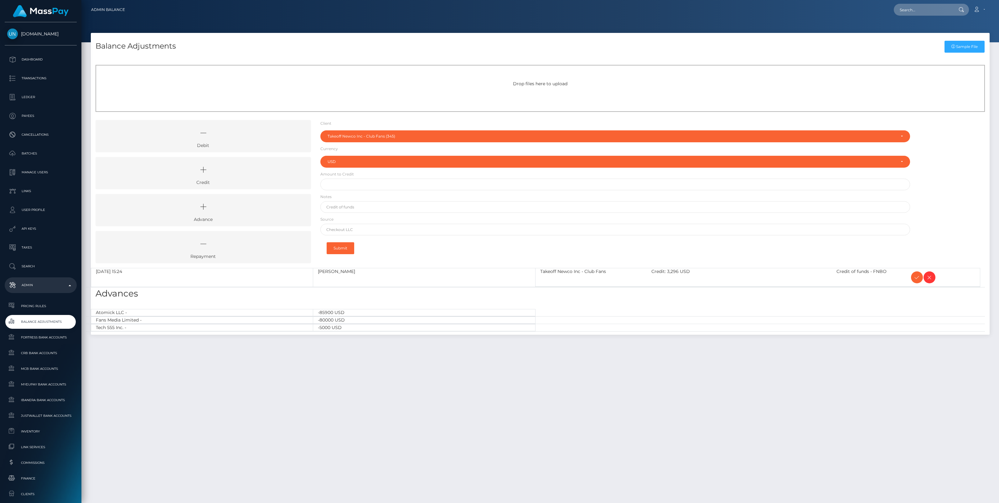
select select "345"
select select "USD"
click at [916, 277] on icon at bounding box center [918, 277] width 8 height 8
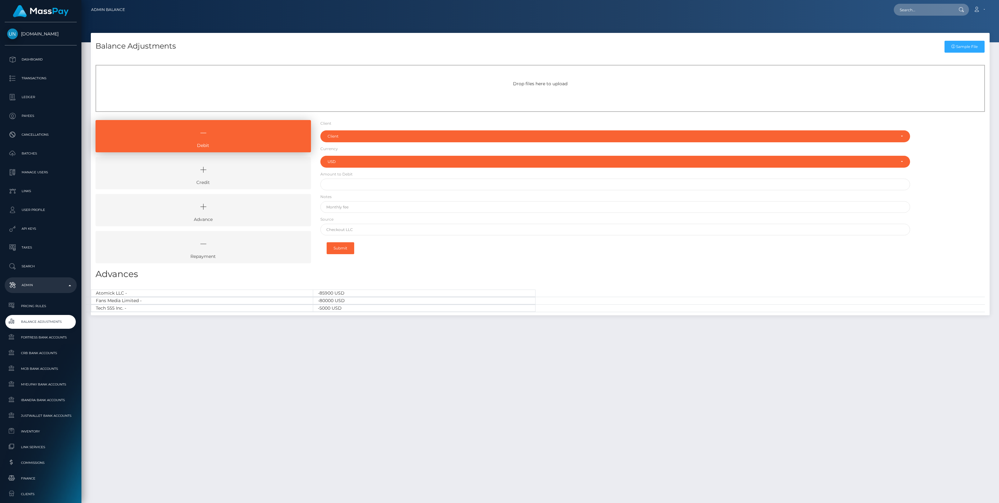
select select "USD"
click at [263, 173] on icon at bounding box center [203, 169] width 201 height 19
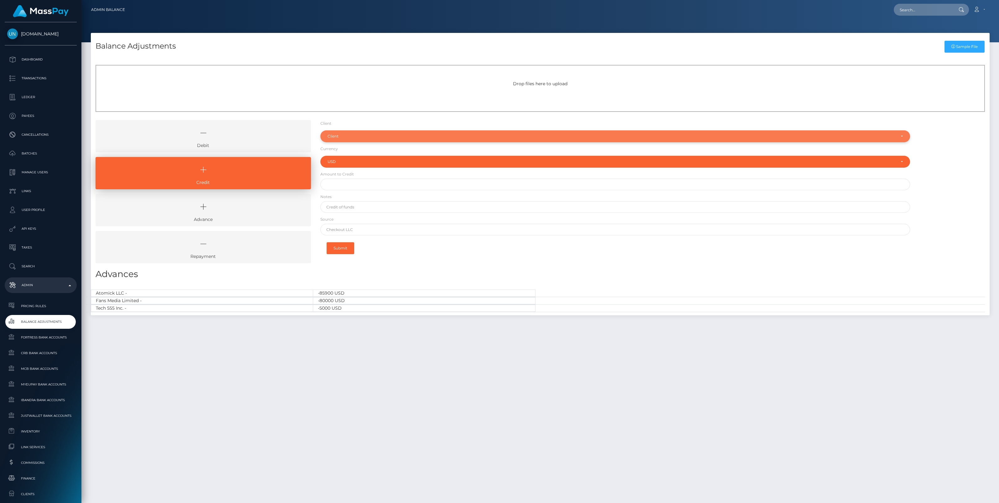
click at [345, 136] on div "Client" at bounding box center [612, 136] width 568 height 5
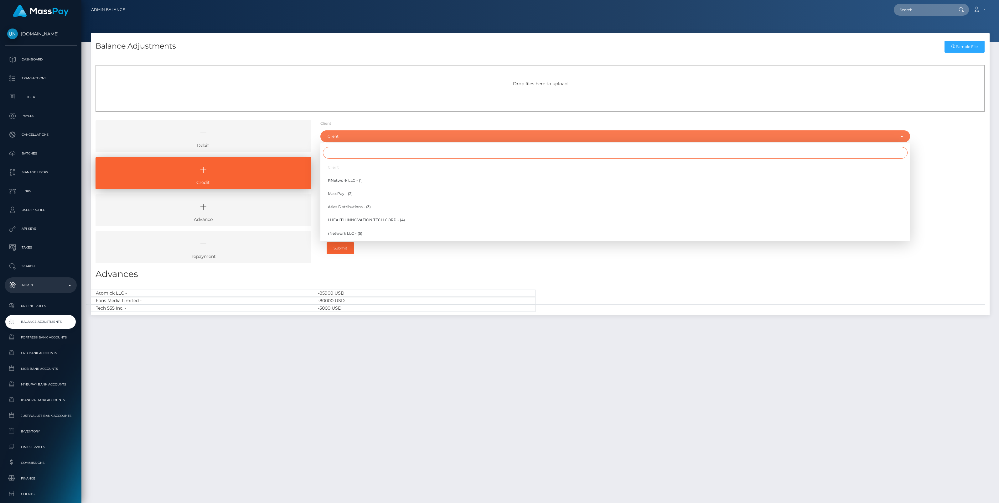
click at [339, 152] on input "Search" at bounding box center [615, 153] width 585 height 12
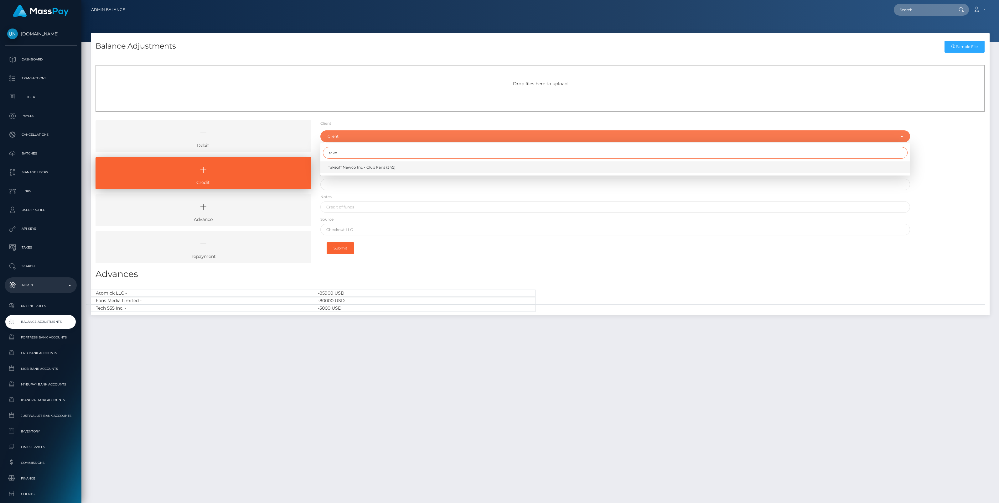
type input "take"
click at [353, 165] on span "Takeoff Newco Inc - Club Fans (345)" at bounding box center [362, 167] width 68 height 6
select select "345"
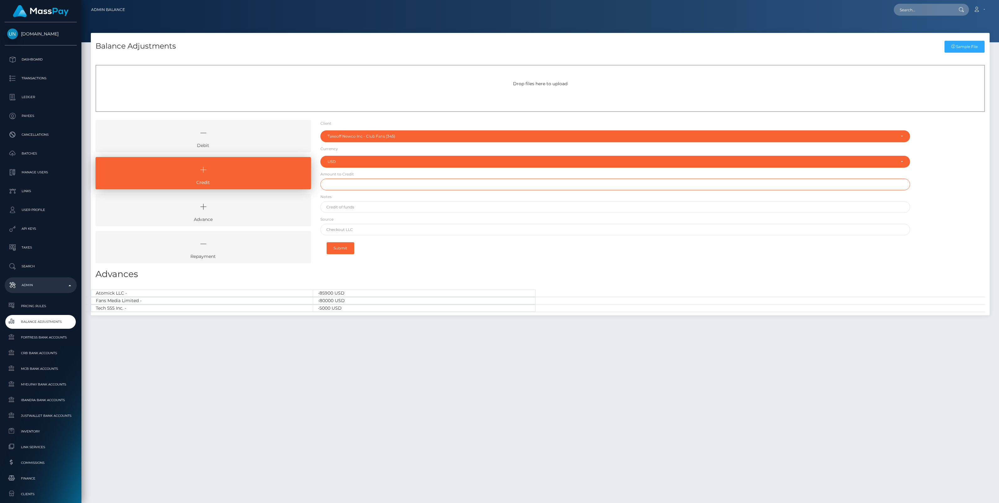
click at [348, 183] on input "text" at bounding box center [615, 185] width 590 height 12
paste input "2,253.38"
type input "$2,253.38"
click at [357, 207] on input "text" at bounding box center [615, 207] width 590 height 12
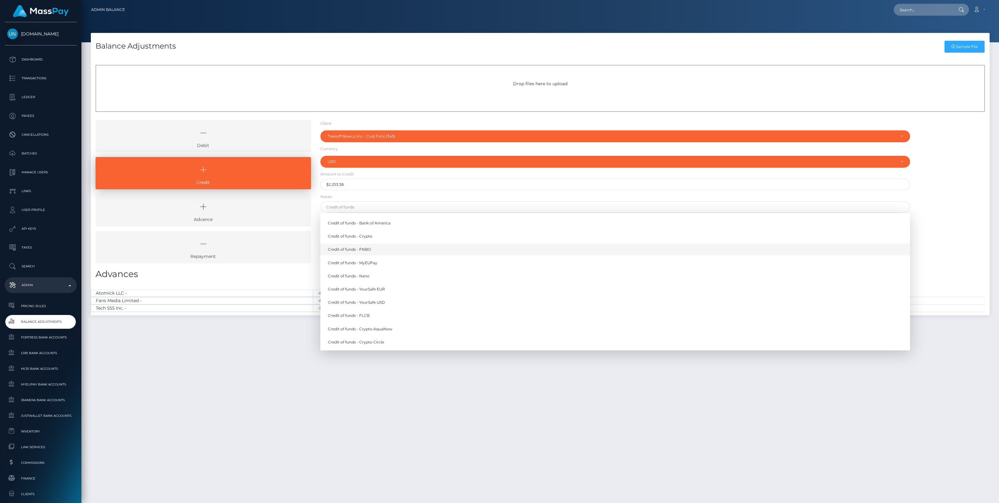
click at [359, 251] on link "Credit of funds - FNBO" at bounding box center [615, 250] width 590 height 12
type input "Credit of funds - FNBO"
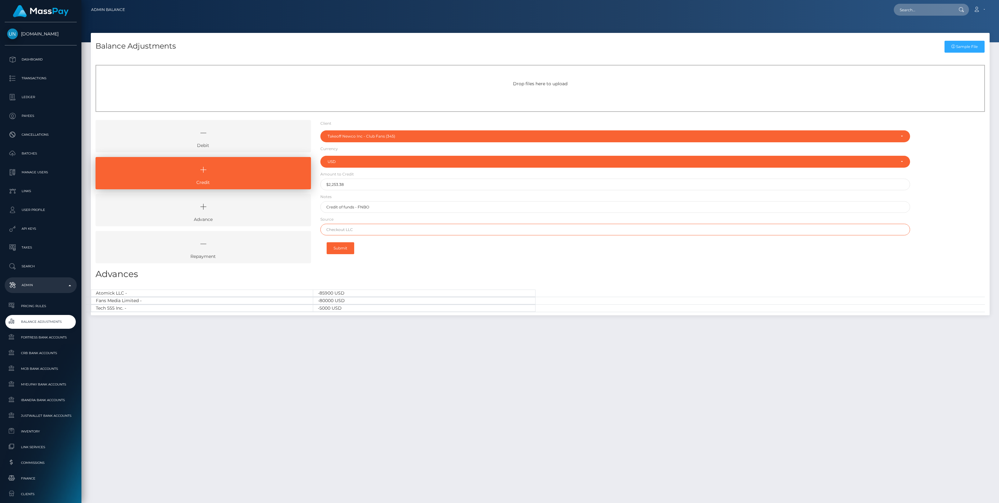
click at [345, 228] on input "text" at bounding box center [615, 230] width 590 height 12
paste input "Column N.A. Brex"
type input "Column N.A. Brex"
click at [343, 247] on button "Submit" at bounding box center [341, 248] width 28 height 12
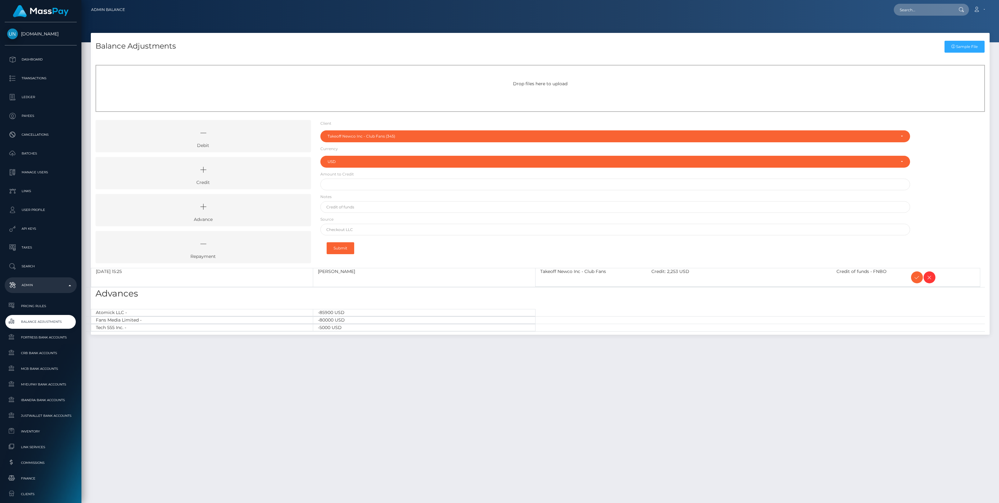
select select "345"
select select "USD"
click at [915, 277] on icon at bounding box center [918, 277] width 8 height 8
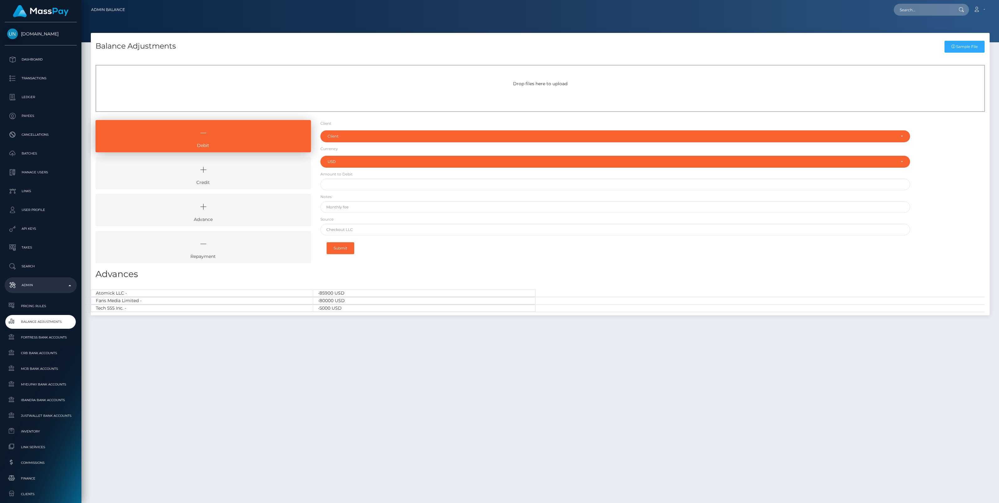
select select "USD"
click at [228, 168] on icon at bounding box center [203, 169] width 201 height 19
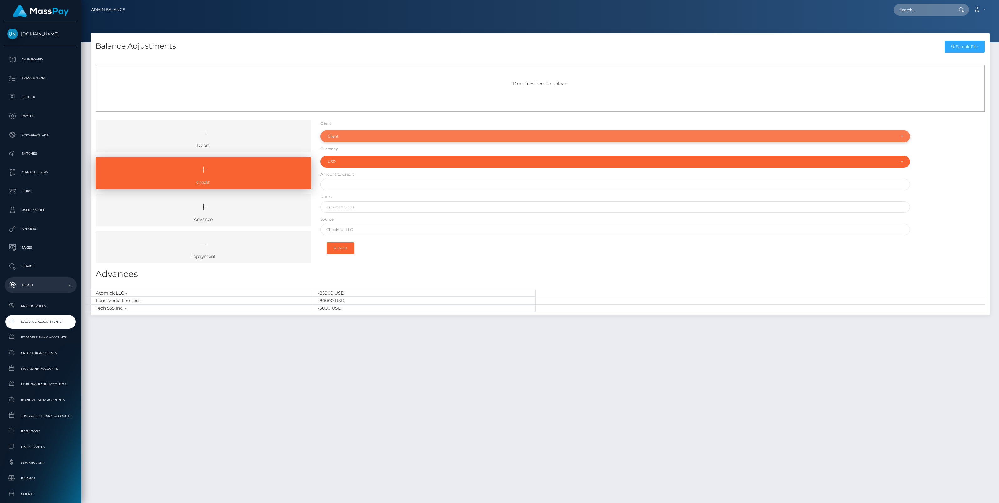
click at [339, 137] on div "Client" at bounding box center [612, 136] width 568 height 5
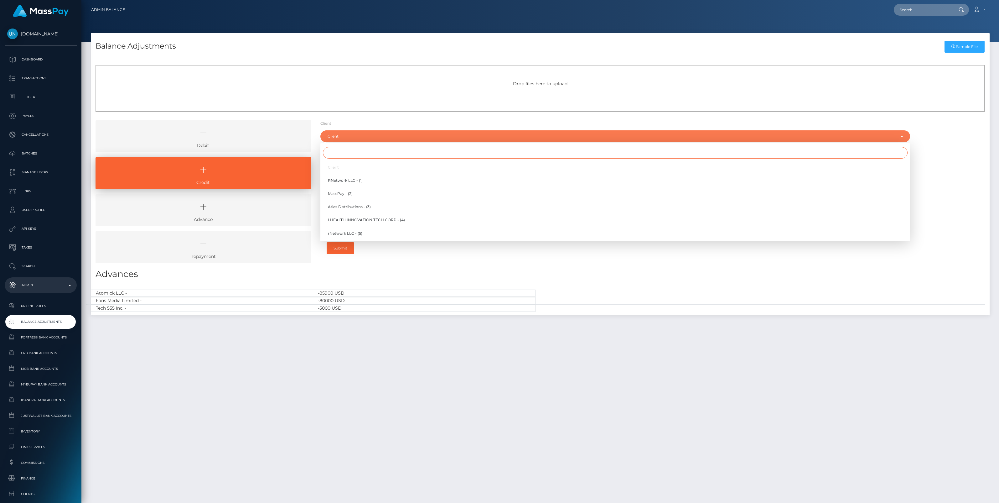
click at [335, 155] on input "Search" at bounding box center [615, 153] width 585 height 12
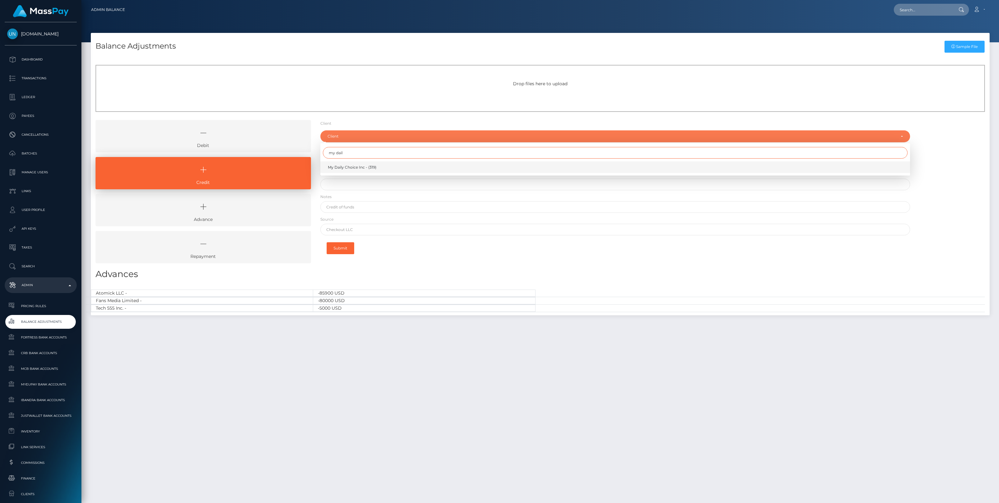
type input "my dail"
click at [359, 168] on span "My Daily Choice Inc - (319)" at bounding box center [352, 167] width 49 height 6
select select "319"
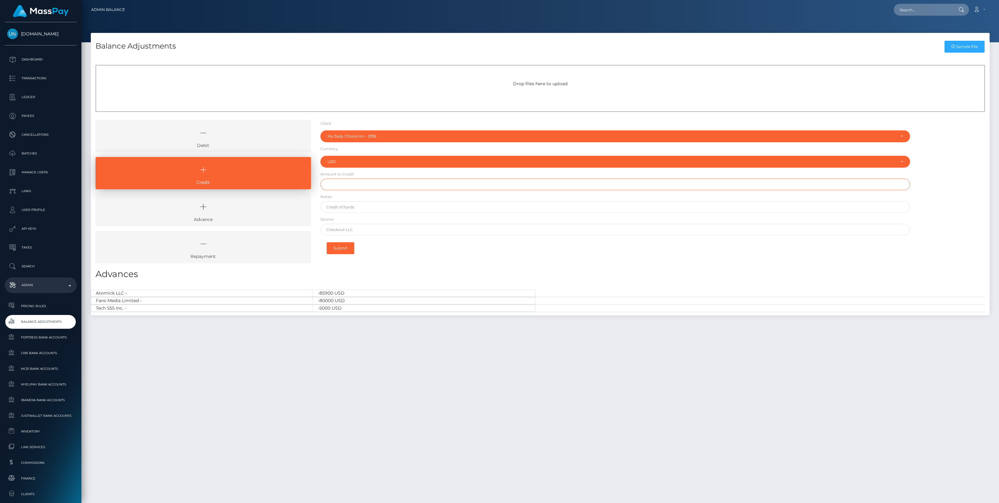
click at [340, 179] on input "text" at bounding box center [615, 185] width 590 height 12
type input "$10,000.00"
click at [352, 206] on input "text" at bounding box center [615, 207] width 590 height 12
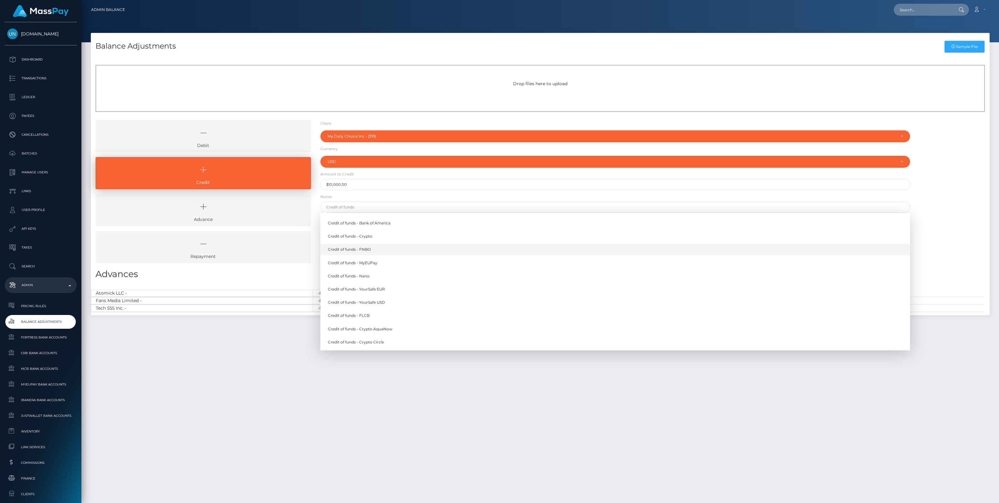
click at [383, 250] on link "Credit of funds - FNBO" at bounding box center [615, 250] width 590 height 12
type input "Credit of funds - FNBO"
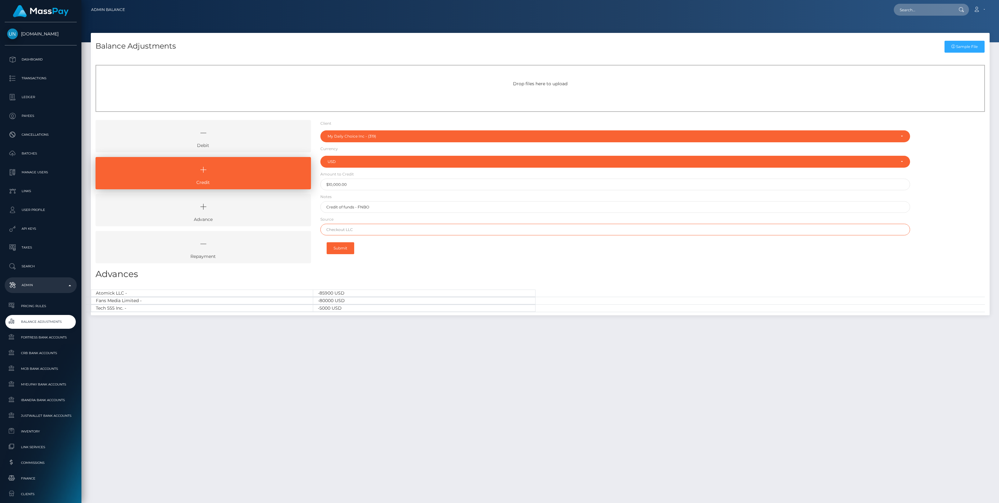
click at [348, 229] on input "text" at bounding box center [615, 230] width 590 height 12
paste input "First Citizens"
type input "First Citizens"
click at [344, 248] on button "Submit" at bounding box center [341, 248] width 28 height 12
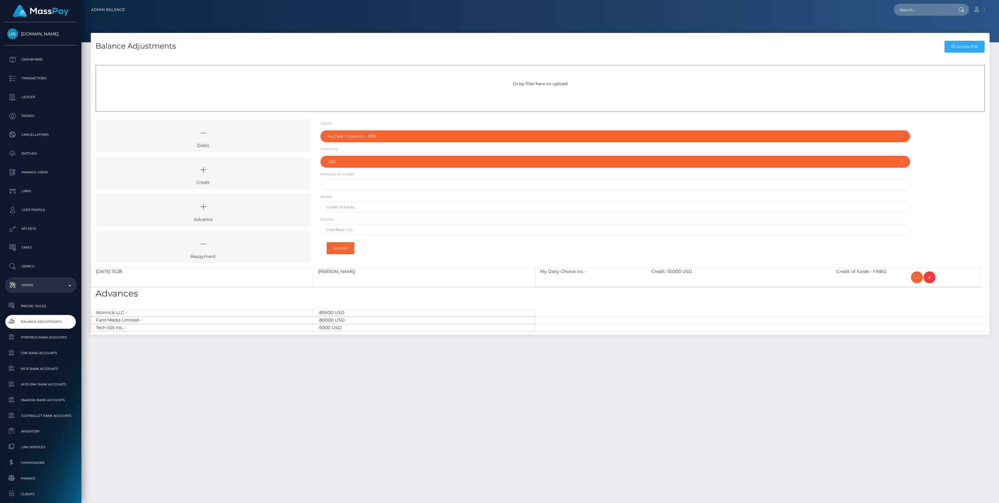
select select "319"
select select "USD"
click at [914, 277] on icon at bounding box center [918, 277] width 8 height 8
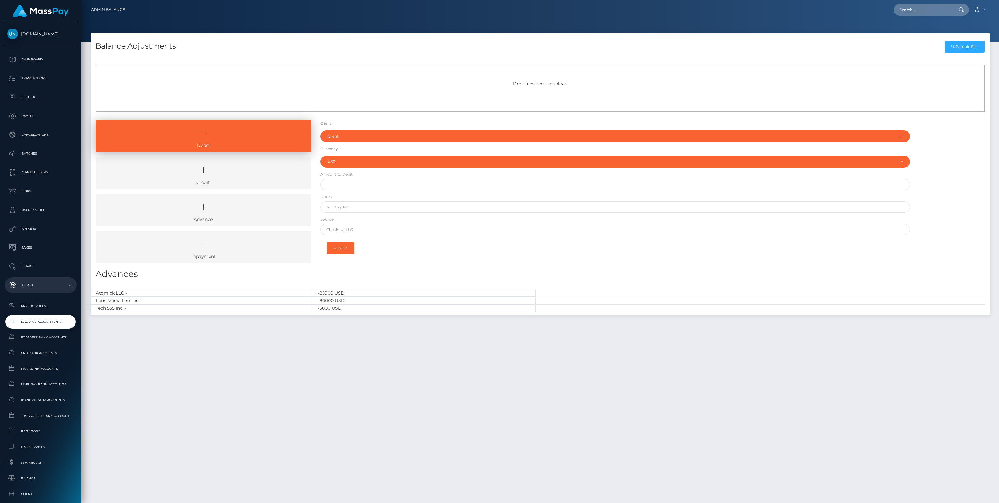
select select "USD"
click at [219, 171] on icon at bounding box center [203, 169] width 201 height 19
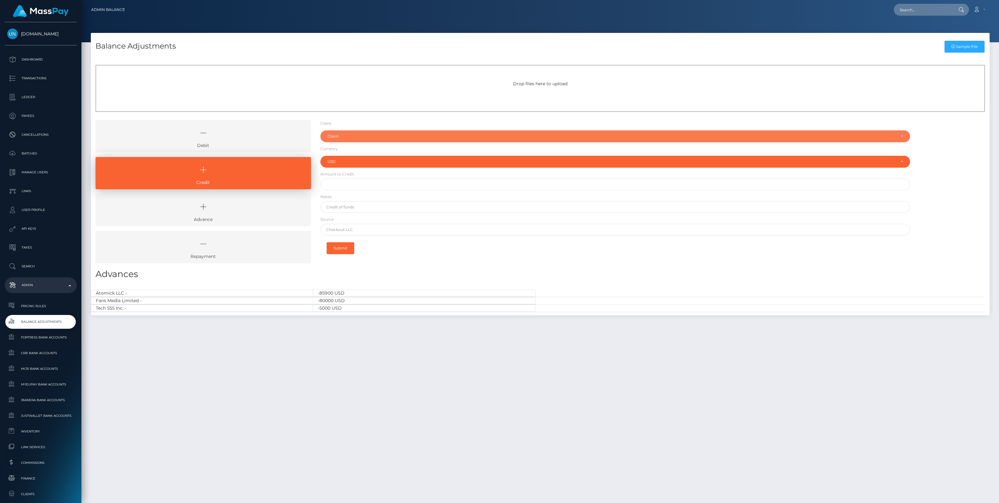
drag, startPoint x: 350, startPoint y: 137, endPoint x: 340, endPoint y: 149, distance: 16.1
click at [350, 137] on div "Client" at bounding box center [612, 136] width 568 height 5
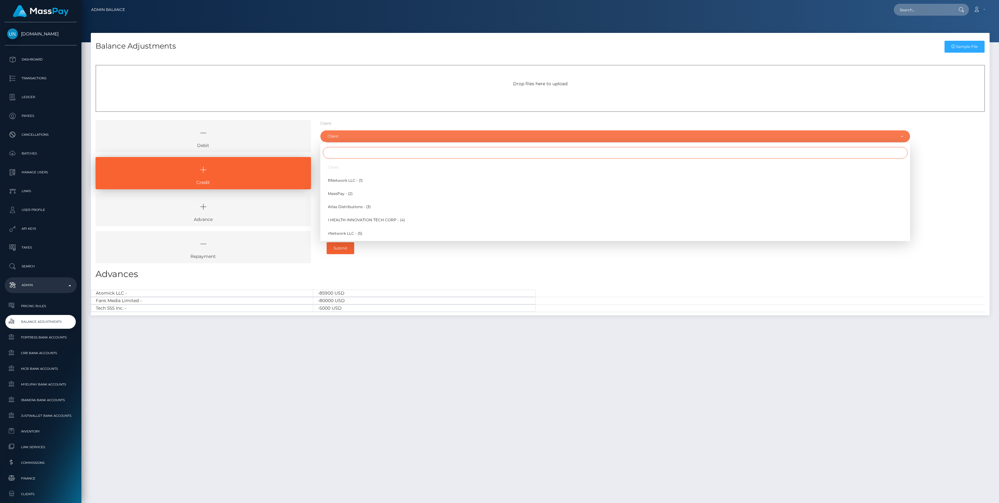
click at [334, 150] on input "Search" at bounding box center [615, 153] width 585 height 12
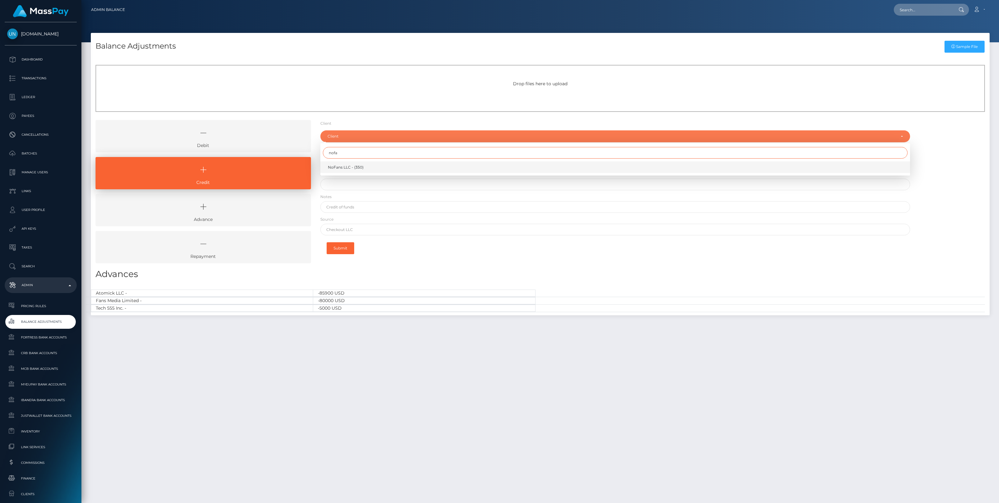
type input "nofa"
click at [365, 168] on link "NoFans LLC - (350)" at bounding box center [615, 167] width 590 height 12
select select "350"
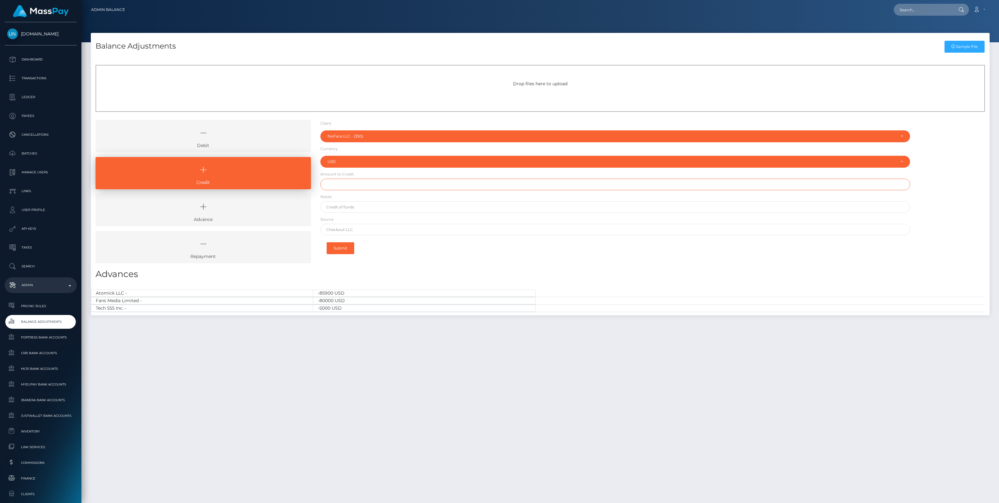
click at [346, 185] on input "text" at bounding box center [615, 185] width 590 height 12
type input "$5,000.00"
click at [351, 206] on input "text" at bounding box center [615, 207] width 590 height 12
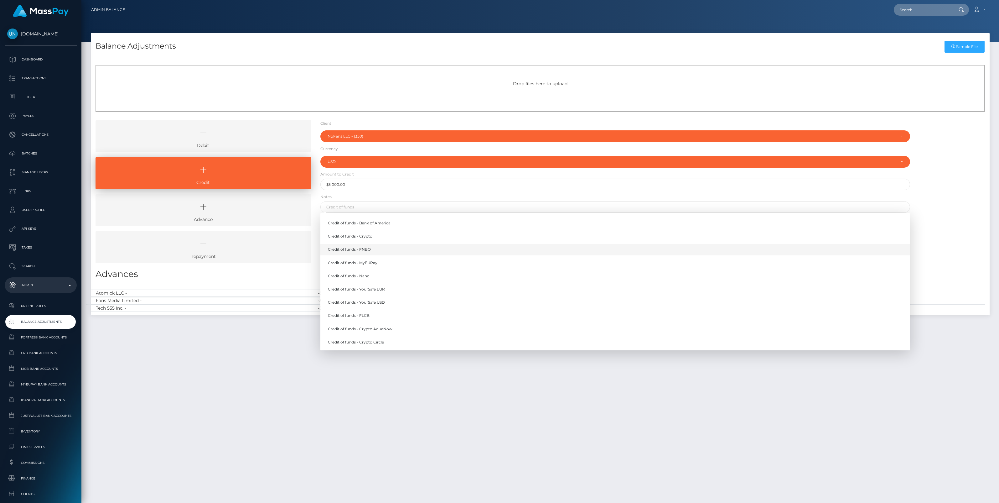
click at [367, 252] on link "Credit of funds - FNBO" at bounding box center [615, 250] width 590 height 12
type input "Credit of funds - FNBO"
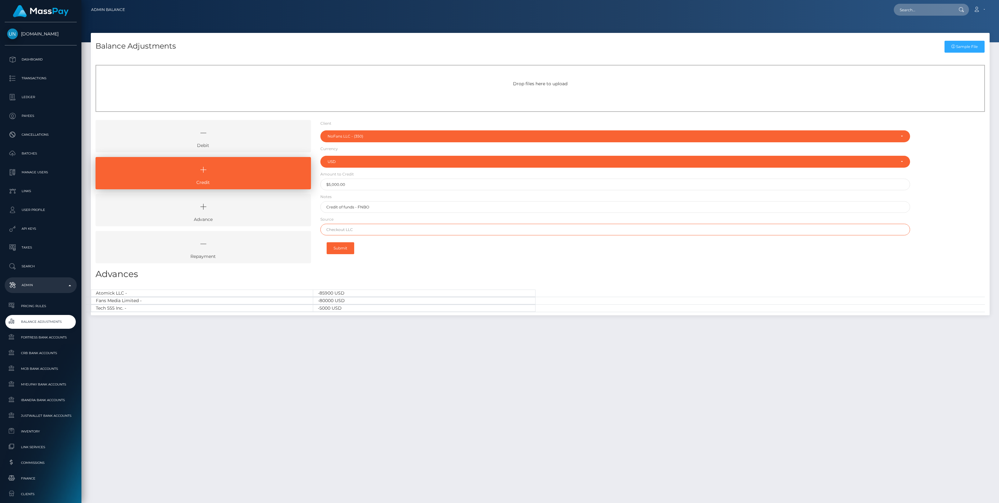
click at [353, 229] on input "text" at bounding box center [615, 230] width 590 height 12
paste input "LEAD BANK"
type input "LEAD BANK"
click at [342, 248] on button "Submit" at bounding box center [341, 248] width 28 height 12
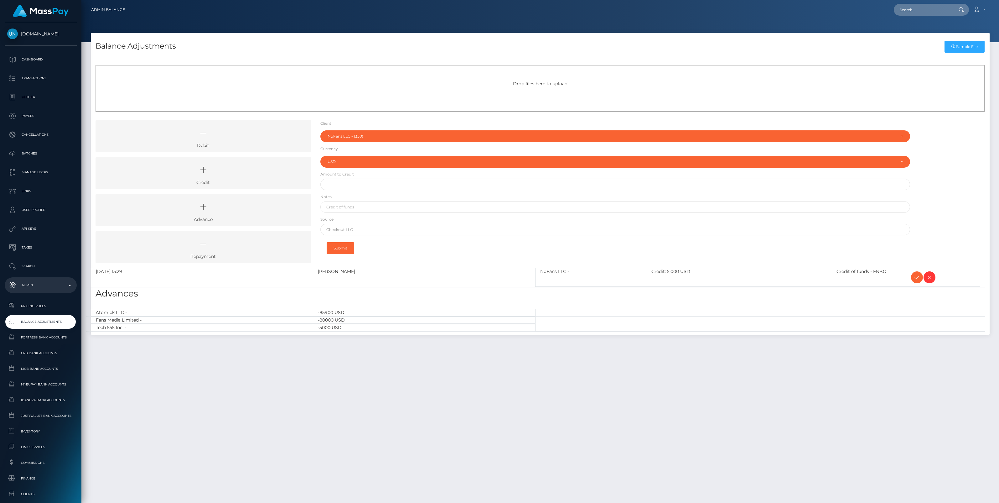
select select "350"
select select "USD"
click at [915, 279] on icon at bounding box center [918, 277] width 8 height 8
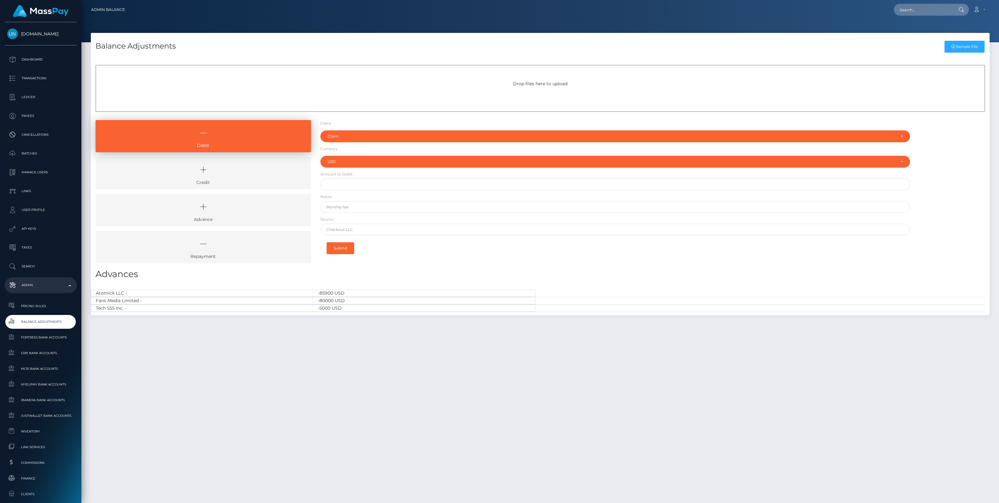
select select "USD"
click at [270, 171] on icon at bounding box center [203, 169] width 201 height 19
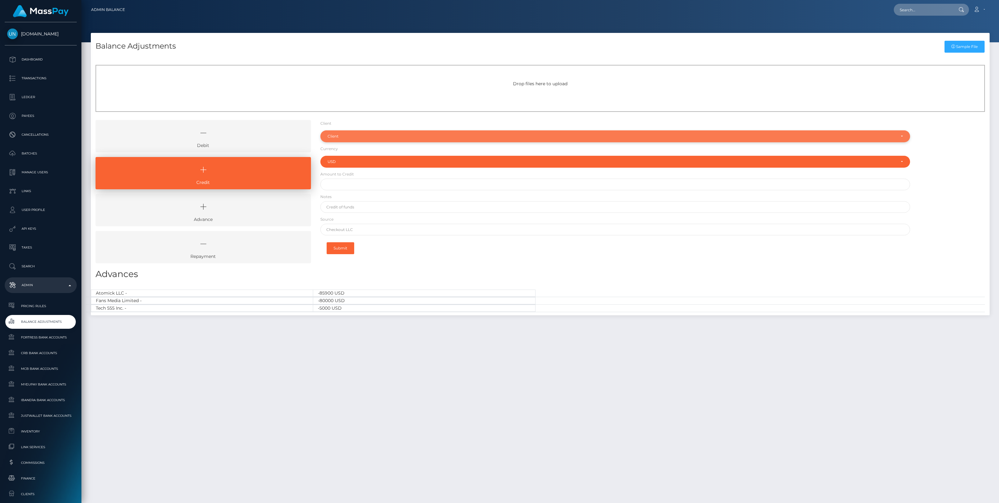
click at [343, 136] on div "Client" at bounding box center [612, 136] width 568 height 5
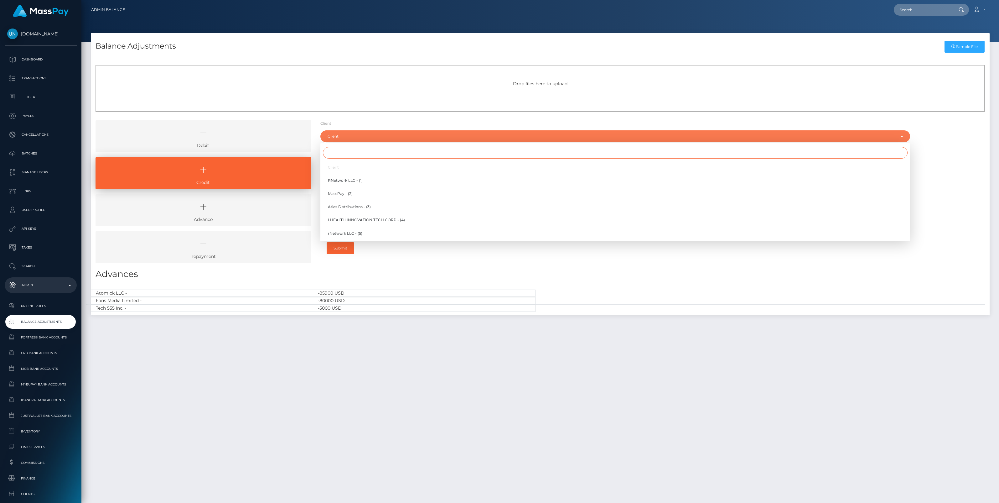
click at [343, 155] on input "Search" at bounding box center [615, 153] width 585 height 12
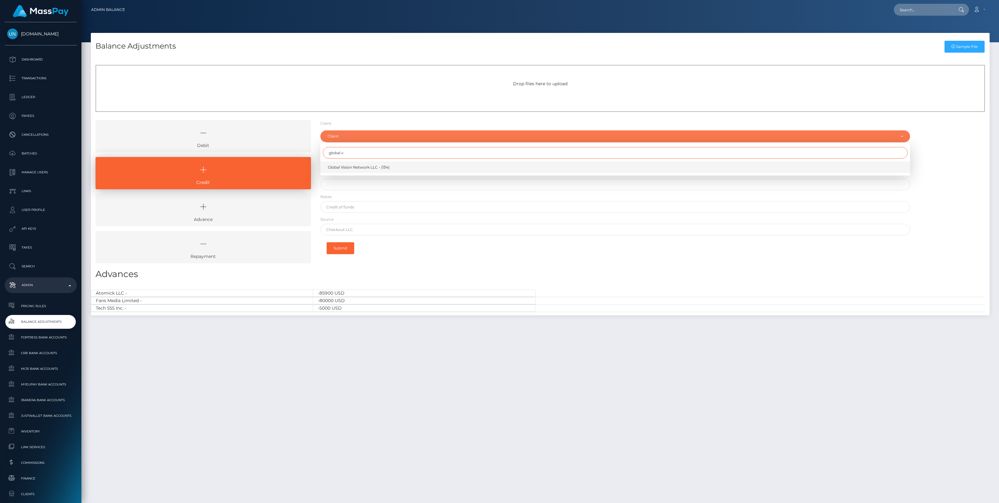
type input "global v"
click at [355, 167] on span "Global Vision Network LLC - (134)" at bounding box center [359, 167] width 62 height 6
select select "134"
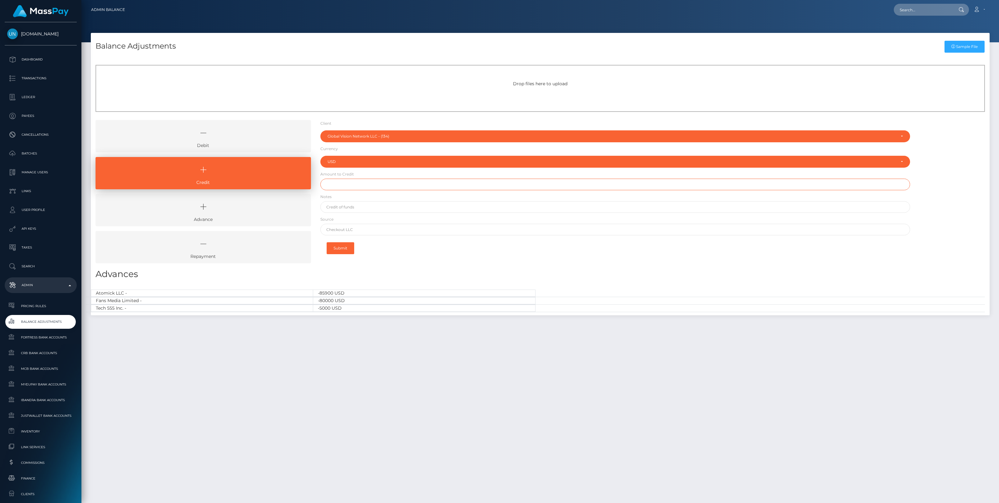
click at [351, 182] on input "text" at bounding box center [615, 185] width 590 height 12
paste input "4,500.00"
type input "$4,500.00"
click at [350, 207] on input "text" at bounding box center [615, 207] width 590 height 12
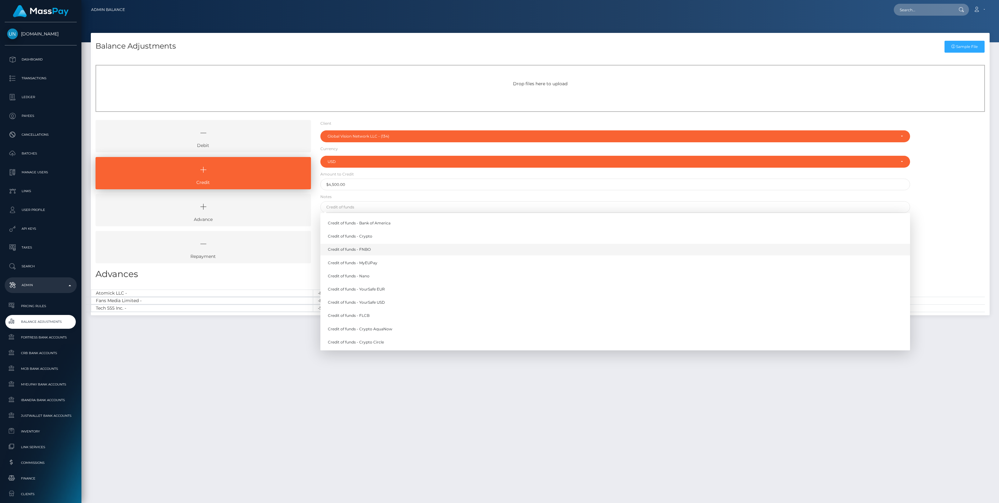
click at [370, 250] on link "Credit of funds - FNBO" at bounding box center [615, 250] width 590 height 12
type input "Credit of funds - FNBO"
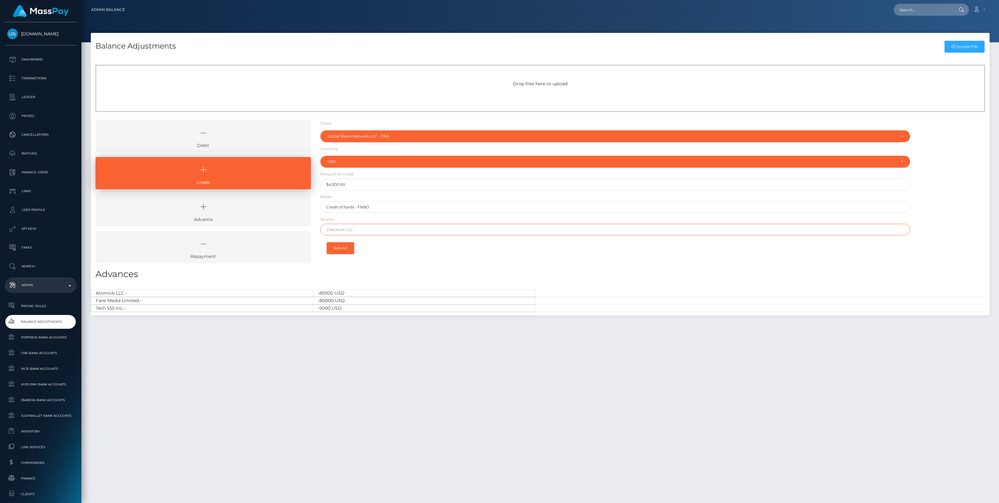
click at [336, 228] on input "text" at bounding box center [615, 230] width 590 height 12
drag, startPoint x: 371, startPoint y: 231, endPoint x: 268, endPoint y: 229, distance: 102.2
click at [268, 229] on div "Debit Credit Advance Repayment" at bounding box center [540, 194] width 899 height 148
type input "Bank of America"
click at [344, 248] on button "Submit" at bounding box center [341, 248] width 28 height 12
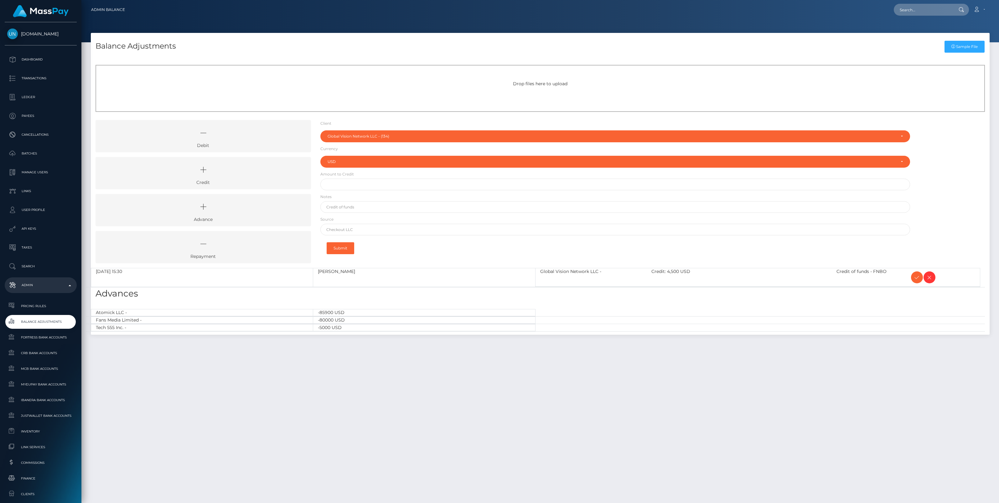
select select "134"
select select "USD"
drag, startPoint x: 917, startPoint y: 278, endPoint x: 906, endPoint y: 266, distance: 16.2
click at [917, 278] on icon at bounding box center [918, 277] width 8 height 8
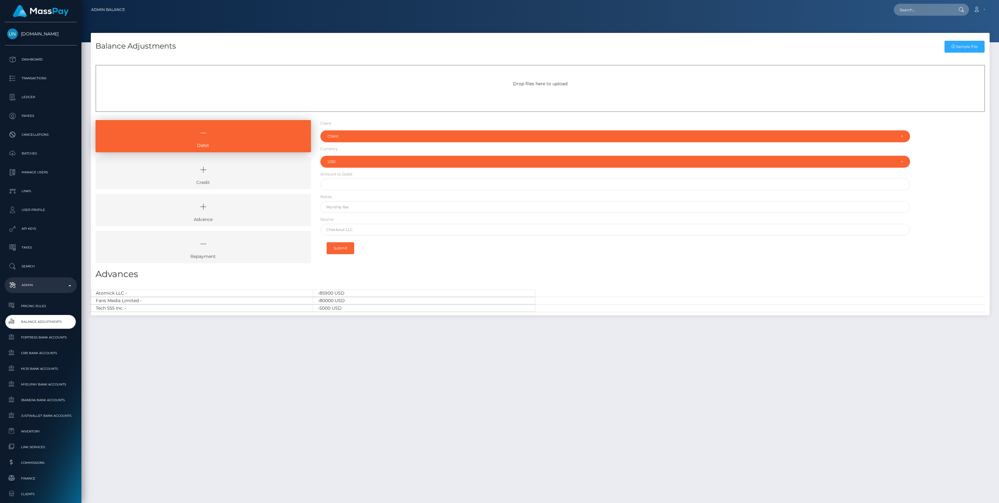
select select "USD"
click at [258, 174] on icon at bounding box center [203, 169] width 201 height 19
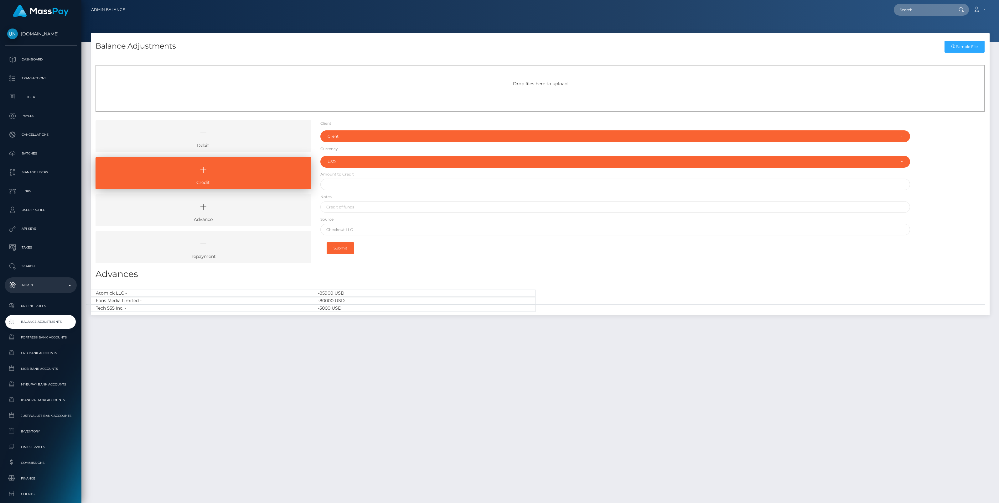
click at [253, 133] on icon at bounding box center [203, 132] width 201 height 19
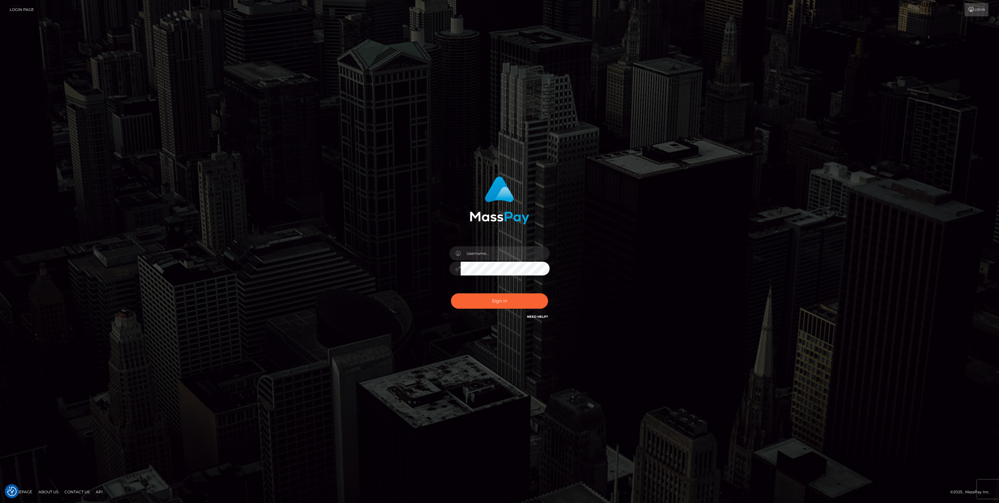
type input "jlo"
click at [478, 300] on button "Sign in" at bounding box center [499, 300] width 97 height 15
checkbox input "true"
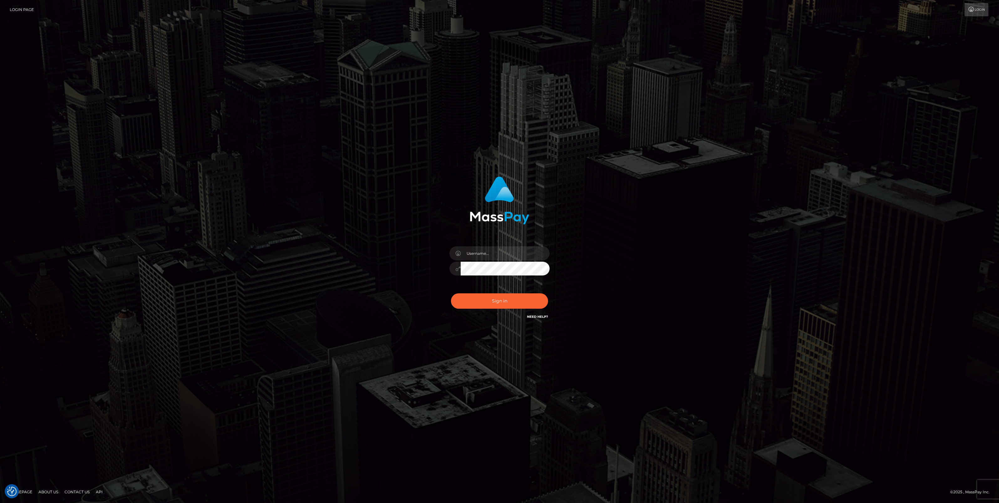
checkbox input "true"
type input "jlo"
click at [476, 302] on button "Sign in" at bounding box center [499, 300] width 97 height 15
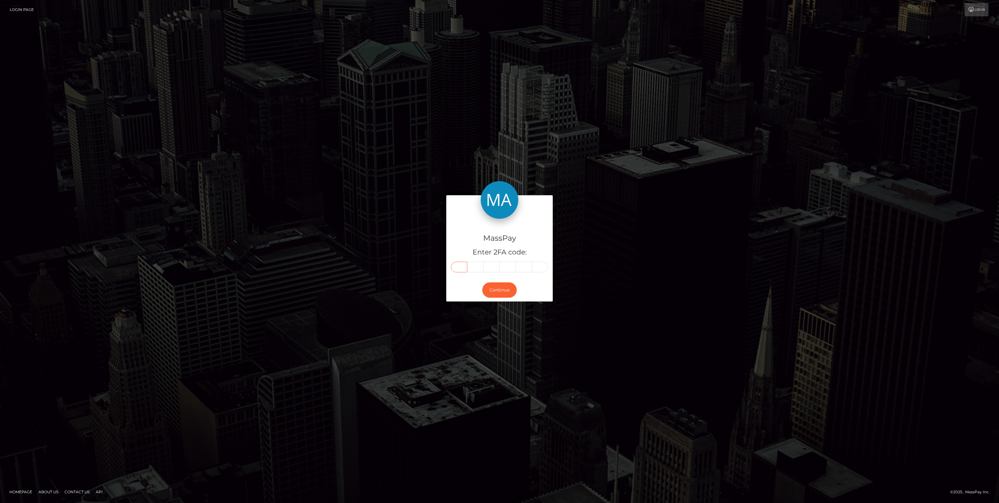
paste input "7"
type input "7"
type input "3"
type input "8"
type input "0"
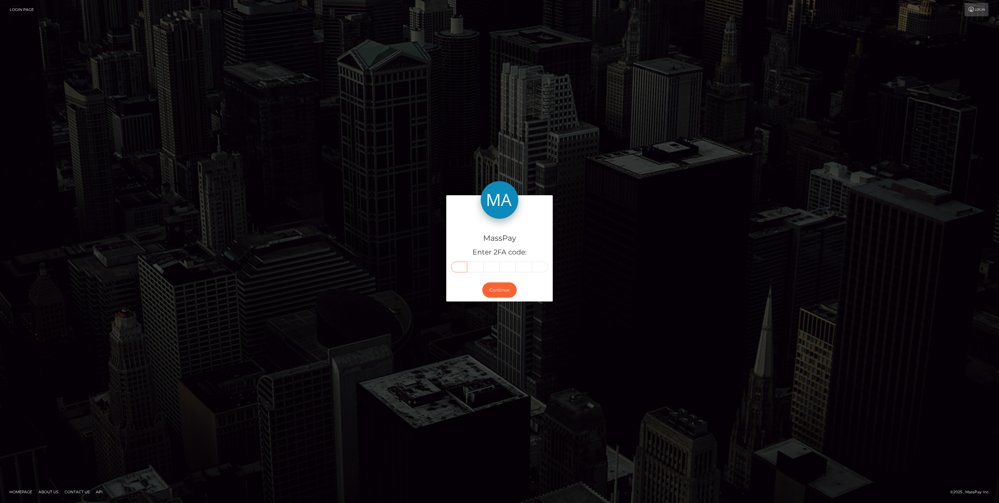
type input "5"
type input "2"
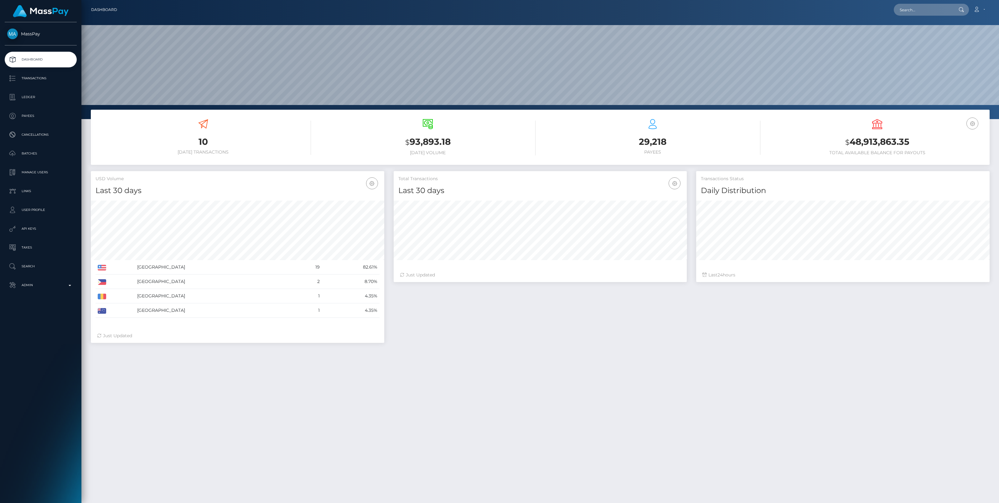
scroll to position [111, 294]
click at [72, 286] on p "Admin" at bounding box center [40, 284] width 67 height 9
click at [42, 322] on span "Balance Adjustments" at bounding box center [40, 321] width 67 height 7
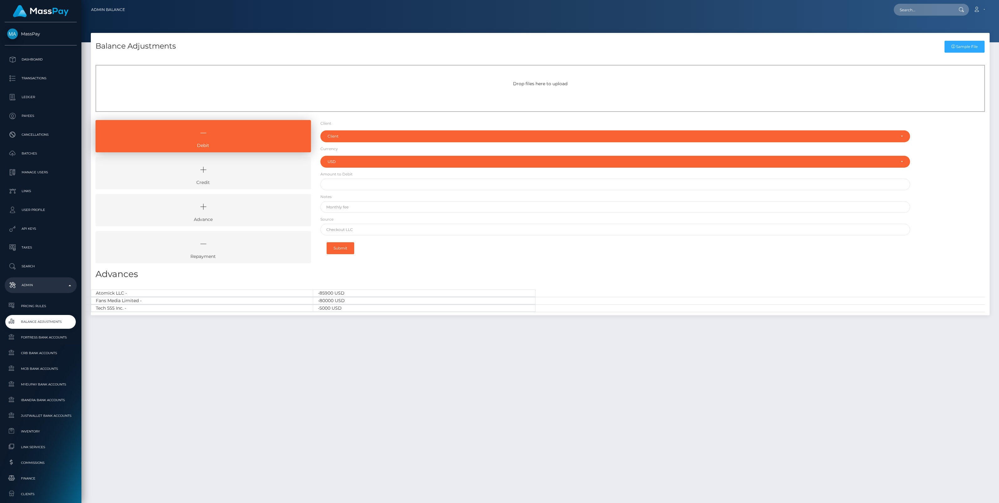
select select "USD"
click at [249, 173] on icon at bounding box center [203, 169] width 201 height 19
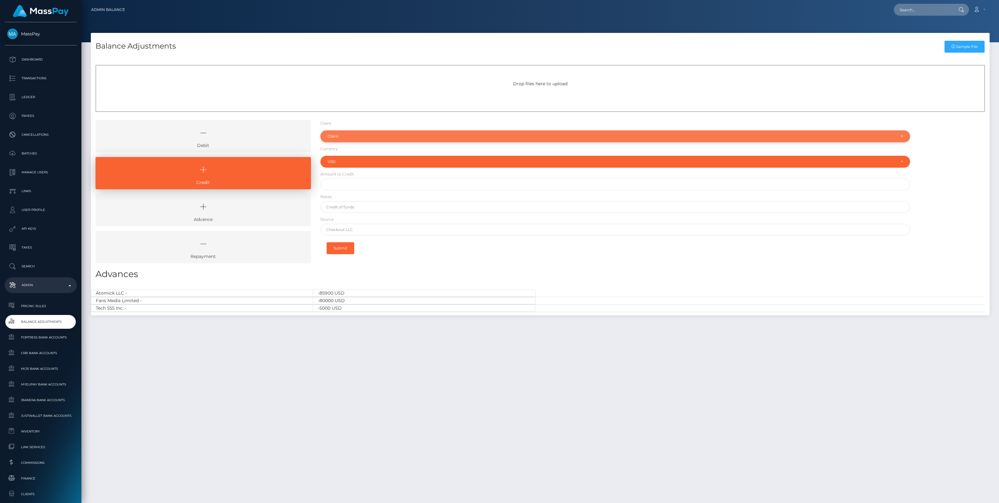
click at [347, 133] on div "Client" at bounding box center [615, 136] width 590 height 12
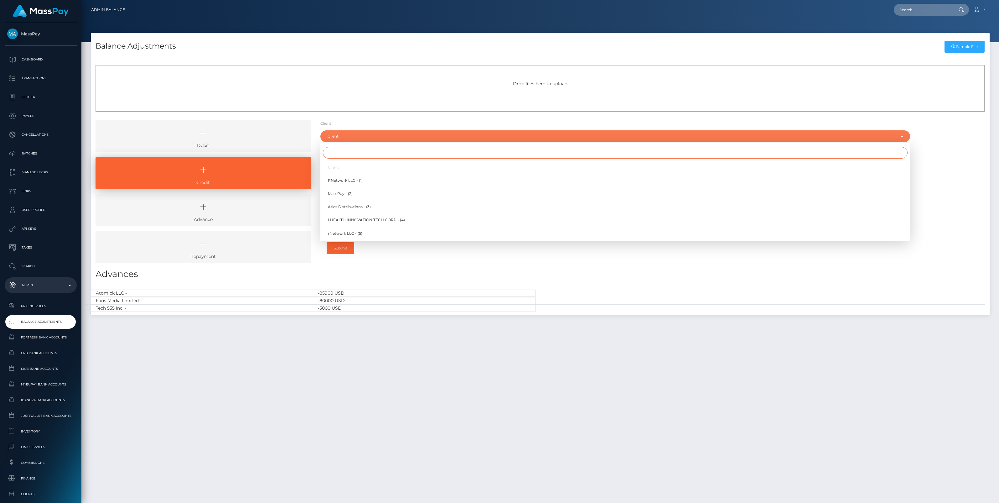
click at [334, 154] on input "Search" at bounding box center [615, 153] width 585 height 12
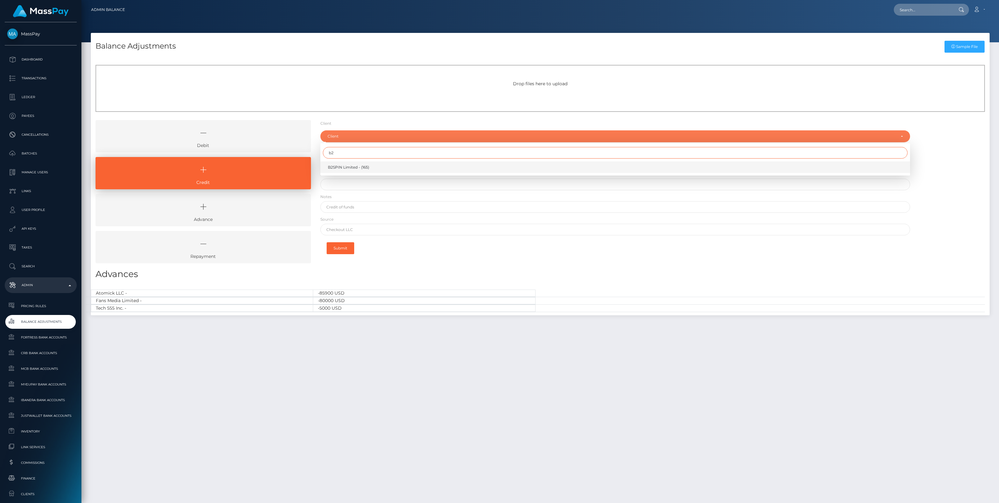
type input "b2"
click at [346, 165] on span "B2SPIN Limited - (165)" at bounding box center [348, 167] width 41 height 6
select select "165"
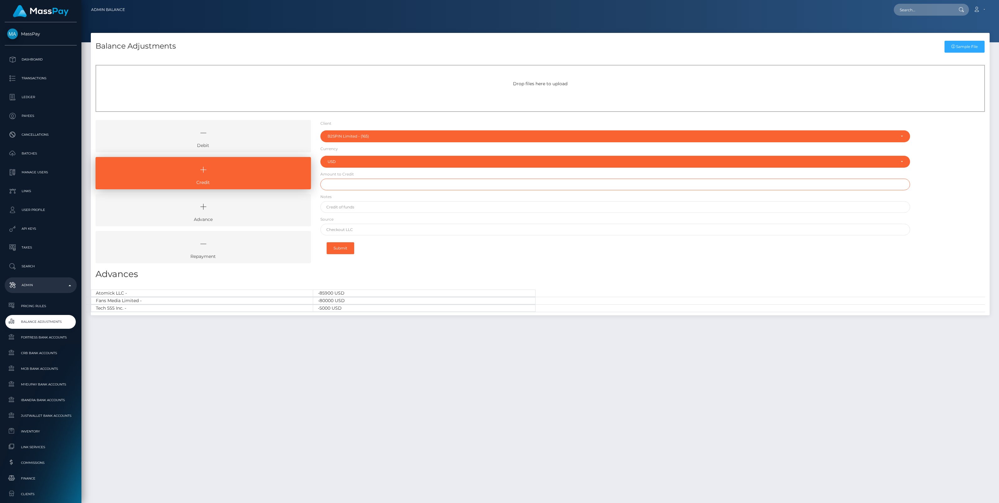
click at [346, 184] on input "text" at bounding box center [615, 185] width 590 height 12
paste input "600,002.00"
type input "$600,002.00"
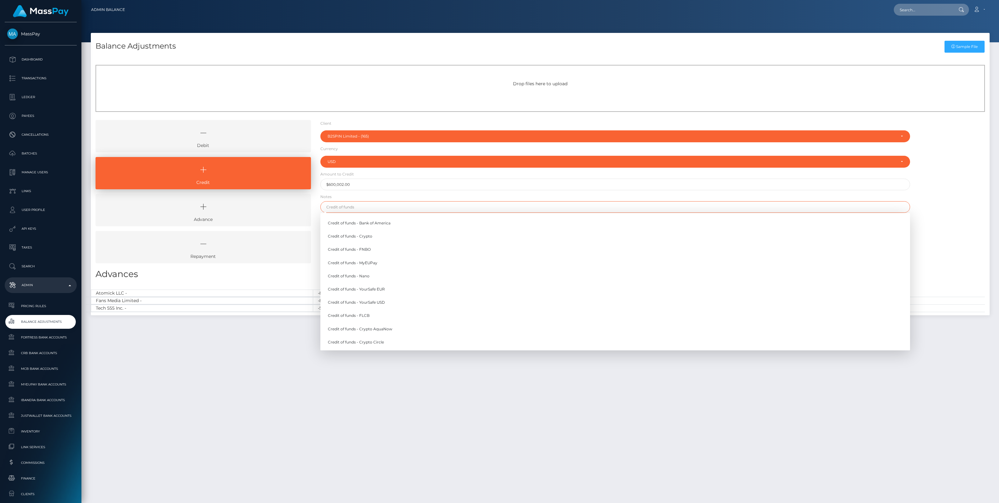
click at [351, 205] on input "text" at bounding box center [615, 207] width 590 height 12
click at [355, 249] on link "Credit of funds - FNBO" at bounding box center [615, 250] width 590 height 12
type input "Credit of funds - FNBO"
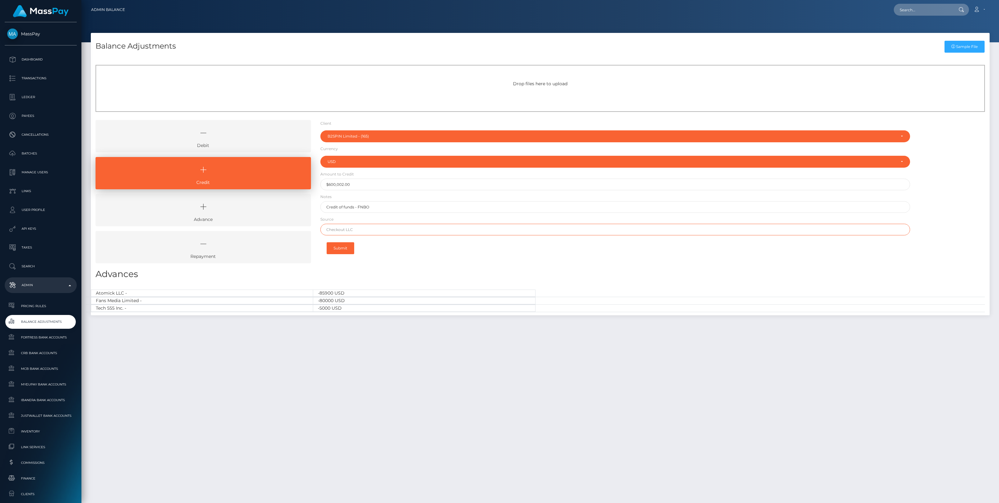
click at [345, 231] on input "text" at bounding box center [615, 230] width 590 height 12
paste input "Airwallex"
type input "Airwallex"
click at [345, 251] on button "Submit" at bounding box center [341, 248] width 28 height 12
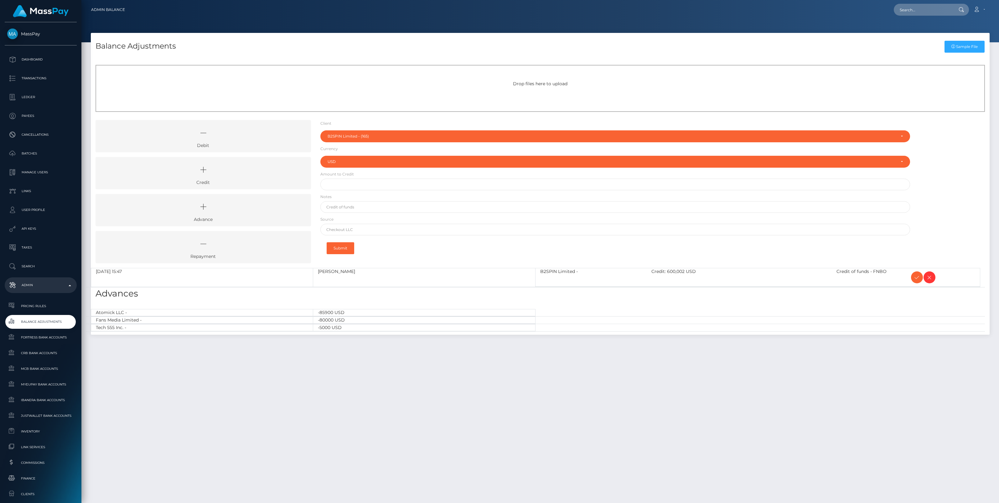
select select "165"
select select "USD"
click at [916, 280] on icon at bounding box center [918, 277] width 8 height 8
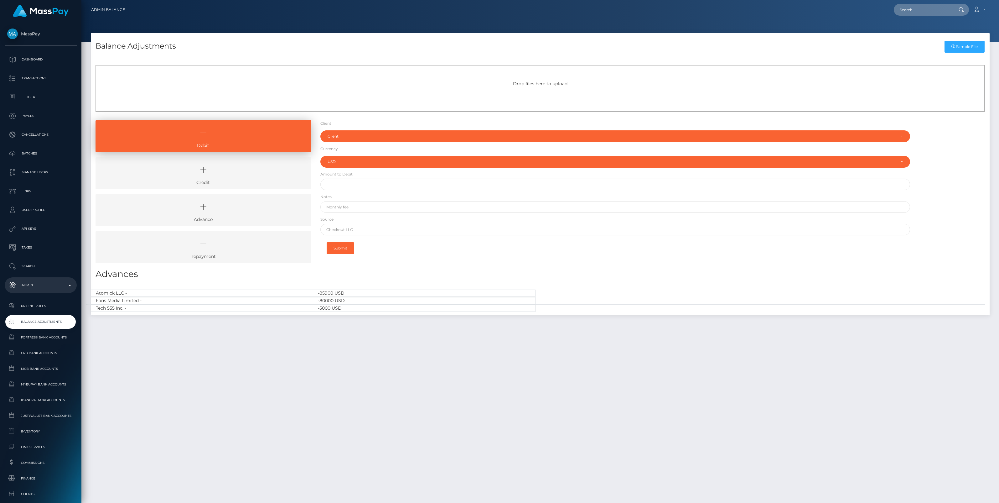
select select "USD"
drag, startPoint x: 220, startPoint y: 182, endPoint x: 221, endPoint y: 179, distance: 3.2
click at [220, 181] on link "Credit" at bounding box center [204, 173] width 216 height 32
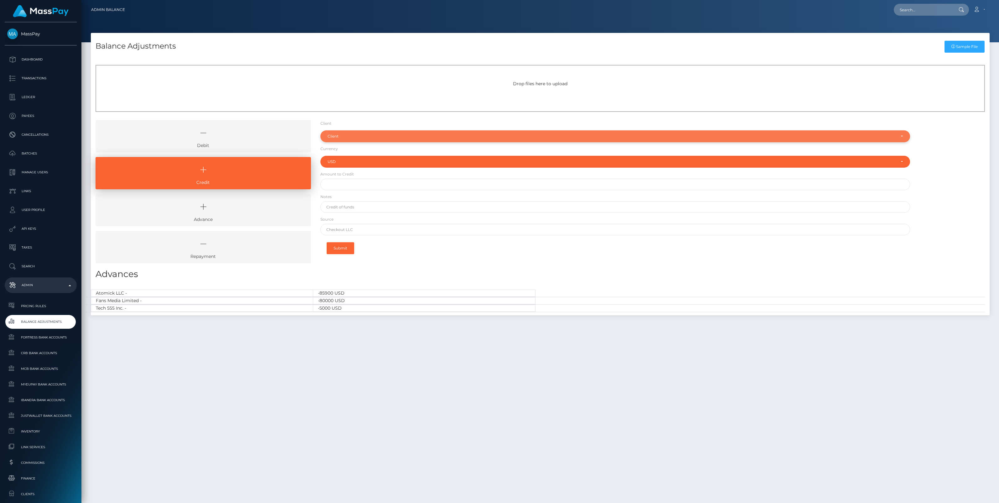
drag, startPoint x: 355, startPoint y: 137, endPoint x: 344, endPoint y: 153, distance: 19.3
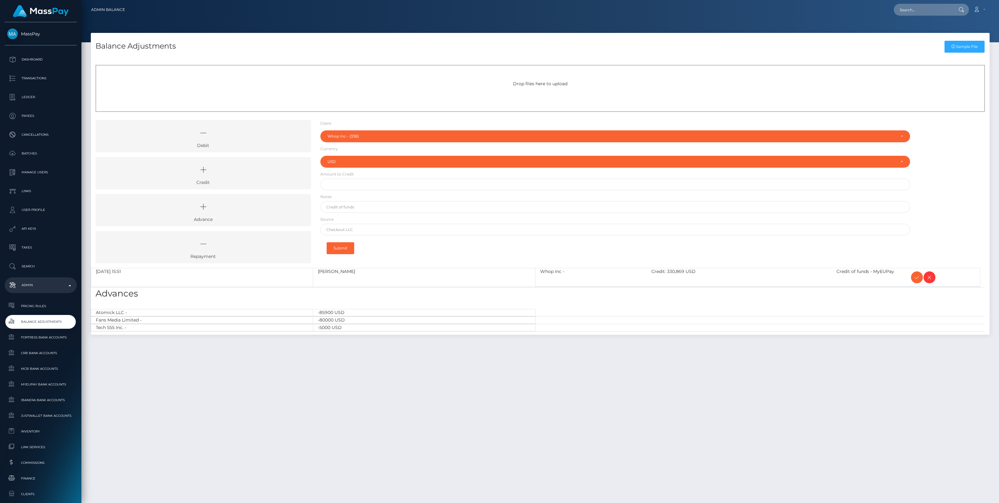
select select "338"
select select "USD"
click at [914, 277] on icon at bounding box center [918, 277] width 8 height 8
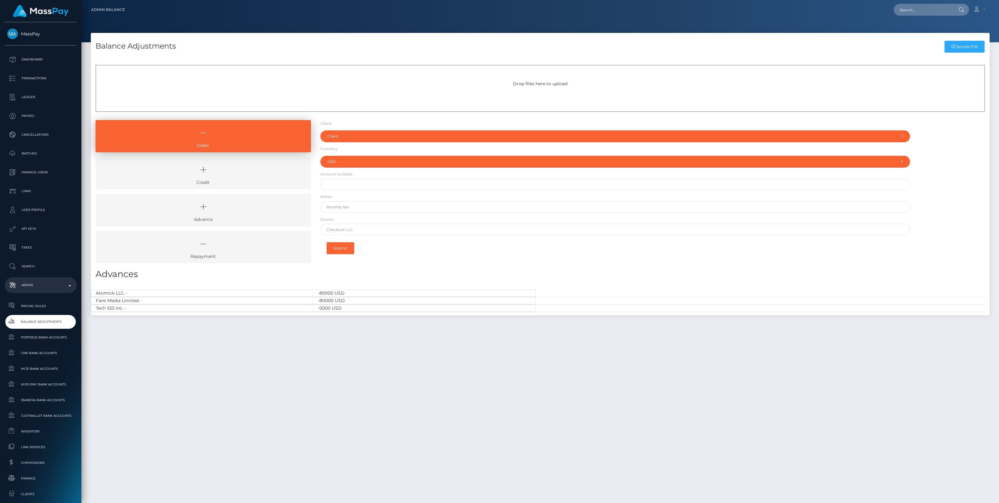
select select "USD"
